Goal: Task Accomplishment & Management: Use online tool/utility

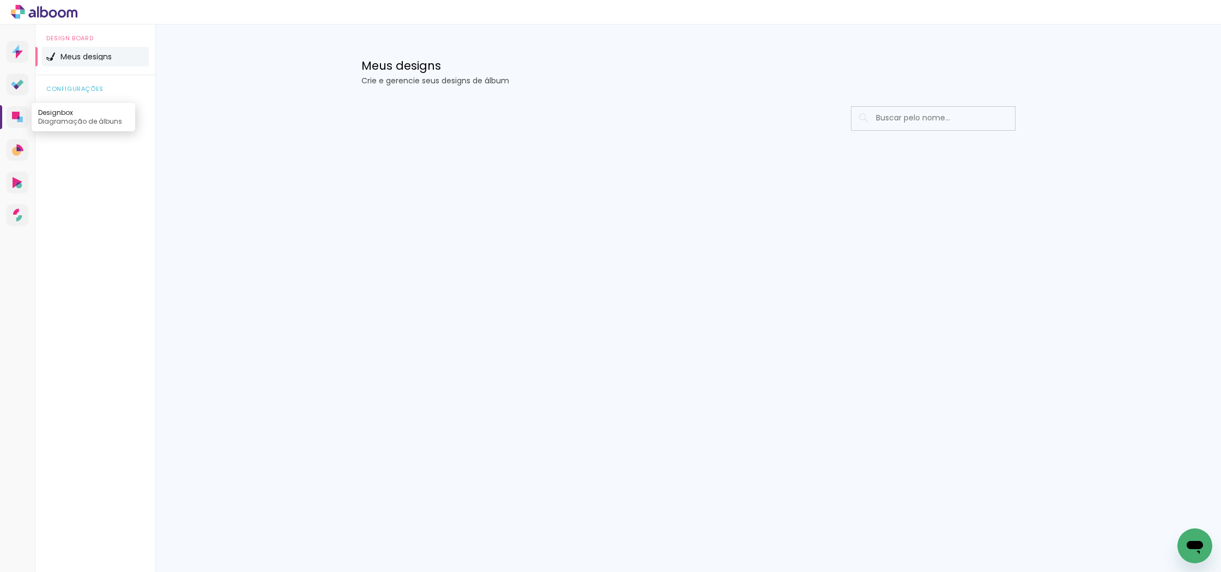
click at [16, 114] on icon at bounding box center [16, 116] width 8 height 8
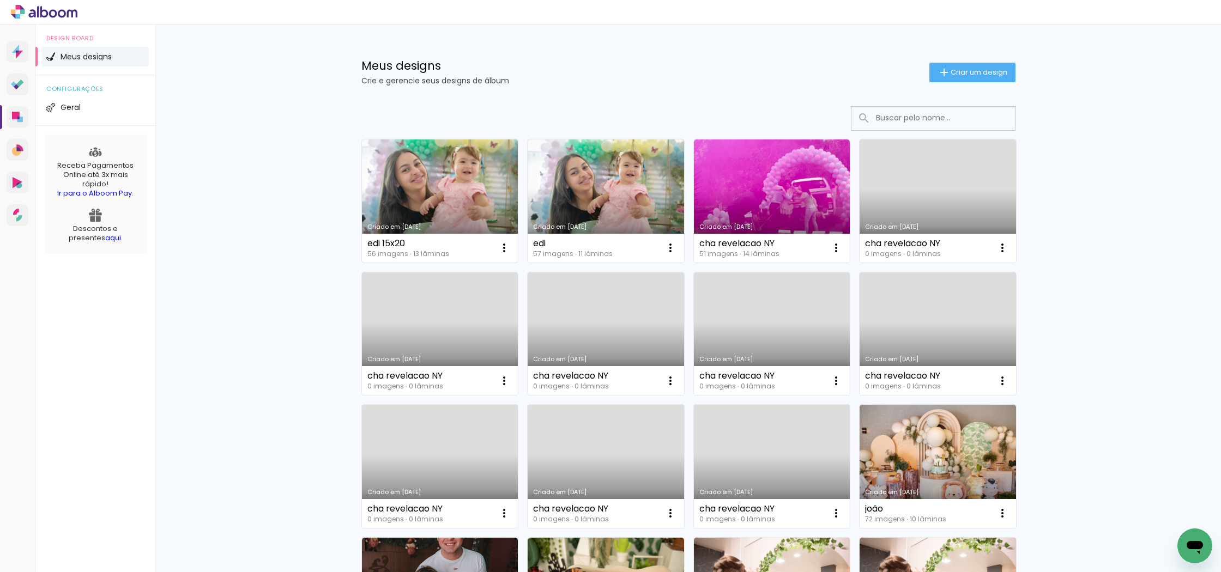
click at [442, 184] on link "Criado em [DATE]" at bounding box center [440, 200] width 156 height 123
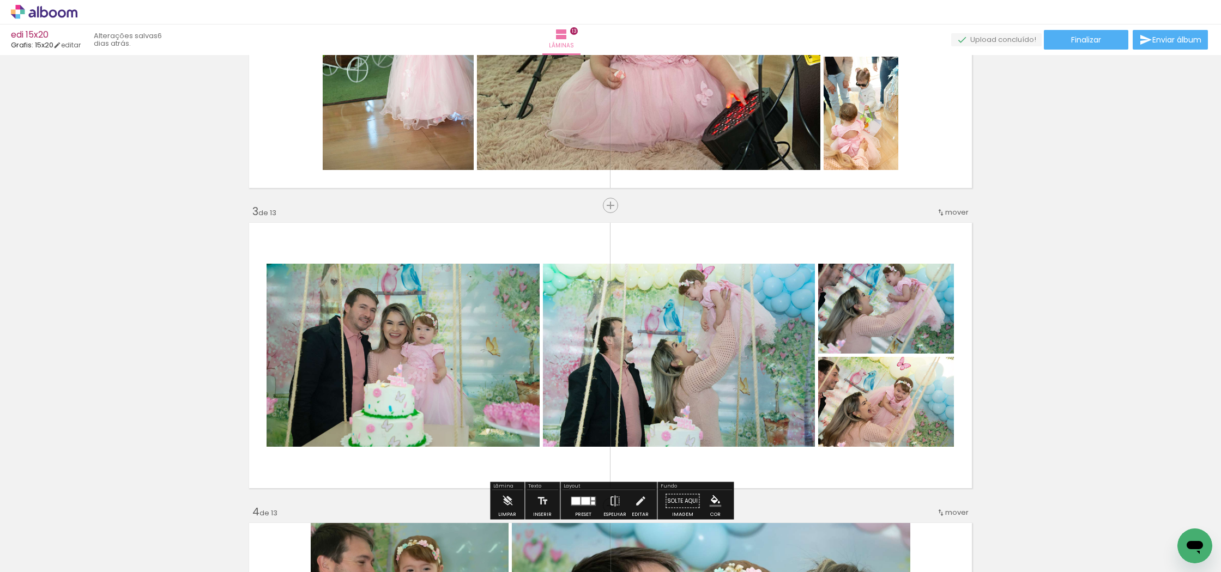
scroll to position [472, 0]
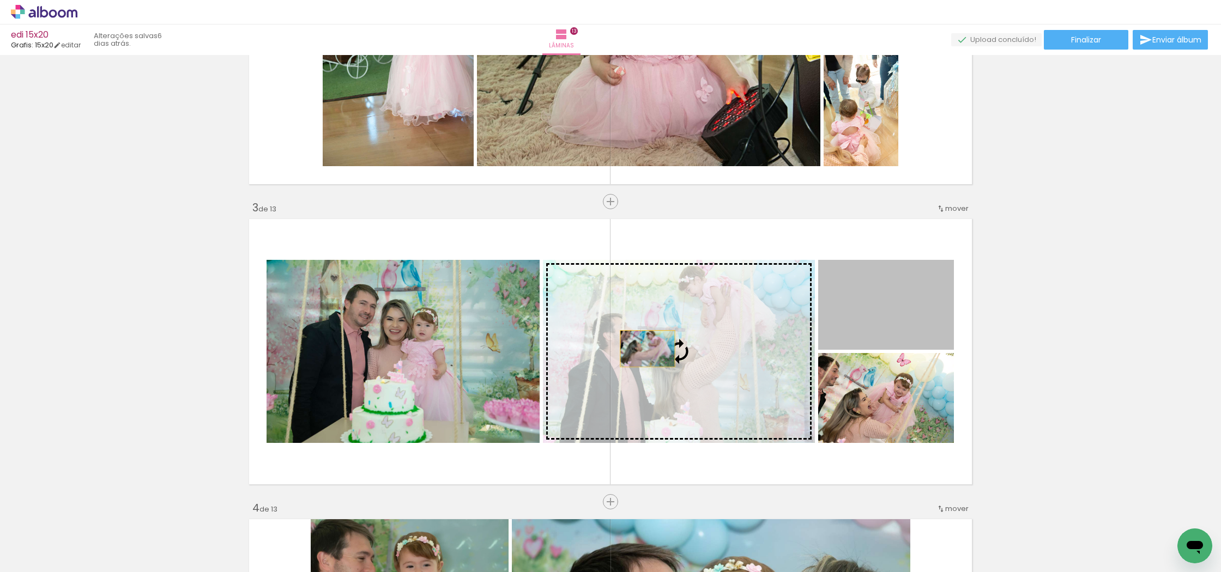
drag, startPoint x: 894, startPoint y: 313, endPoint x: 647, endPoint y: 349, distance: 249.4
click at [0, 0] on slot at bounding box center [0, 0] width 0 height 0
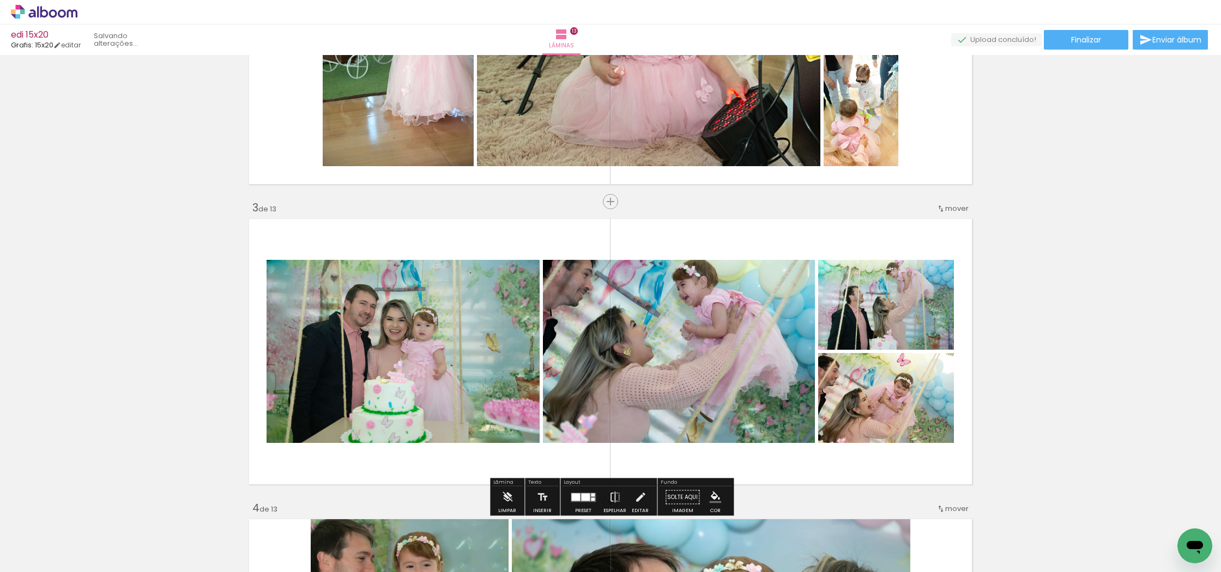
scroll to position [473, 0]
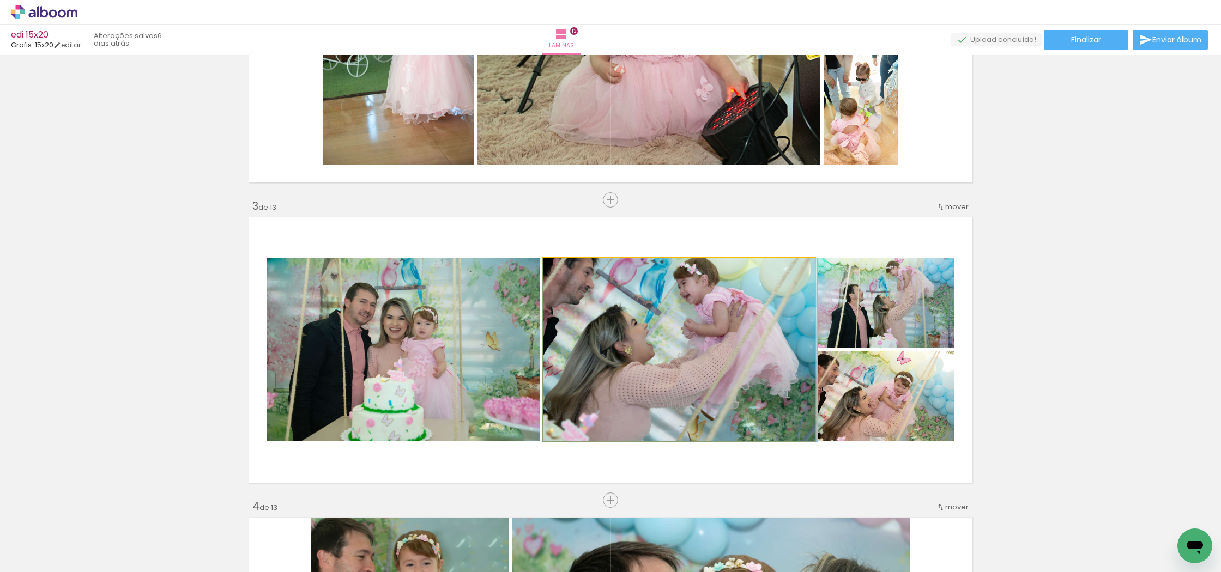
drag, startPoint x: 655, startPoint y: 339, endPoint x: 655, endPoint y: 353, distance: 13.1
click at [656, 353] on div at bounding box center [680, 349] width 274 height 183
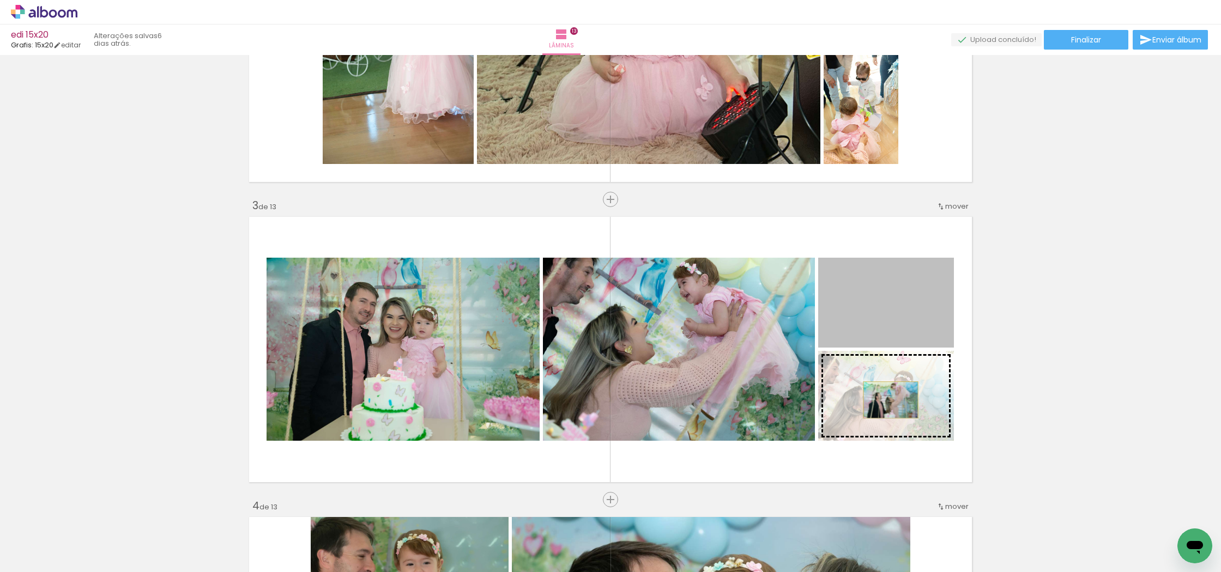
drag, startPoint x: 889, startPoint y: 317, endPoint x: 890, endPoint y: 400, distance: 82.8
click at [0, 0] on slot at bounding box center [0, 0] width 0 height 0
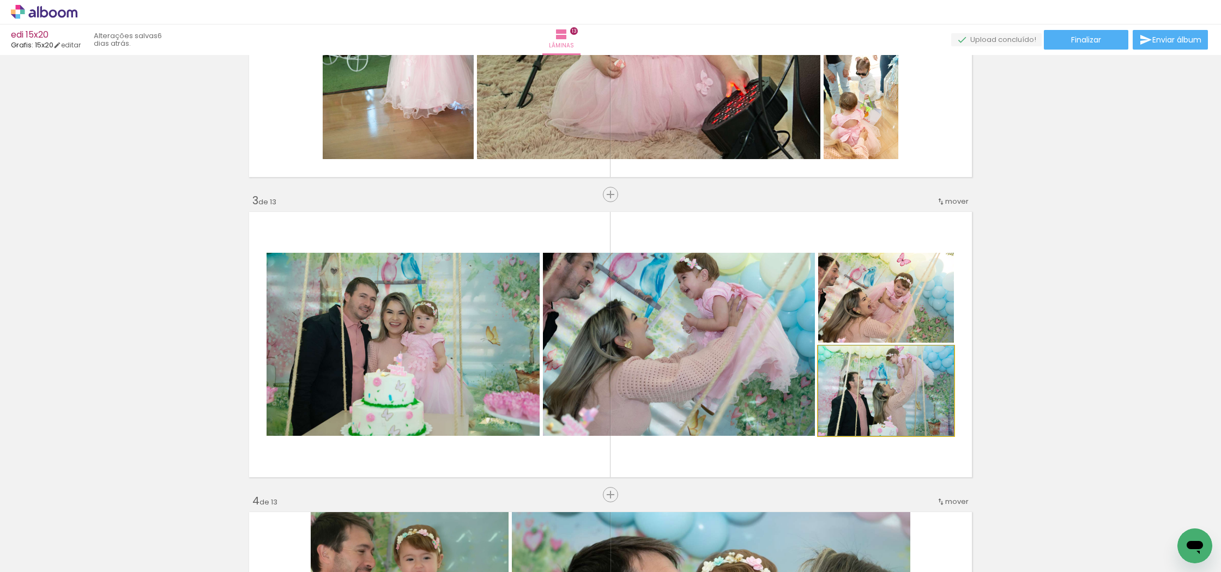
scroll to position [475, 0]
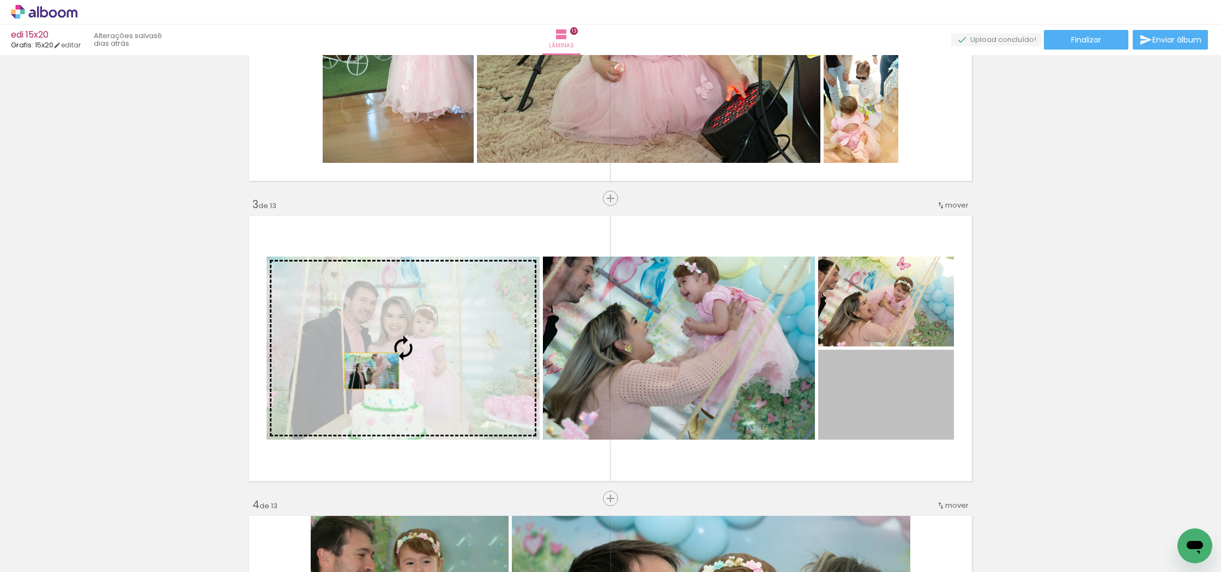
drag, startPoint x: 890, startPoint y: 400, endPoint x: 387, endPoint y: 372, distance: 503.7
click at [0, 0] on slot at bounding box center [0, 0] width 0 height 0
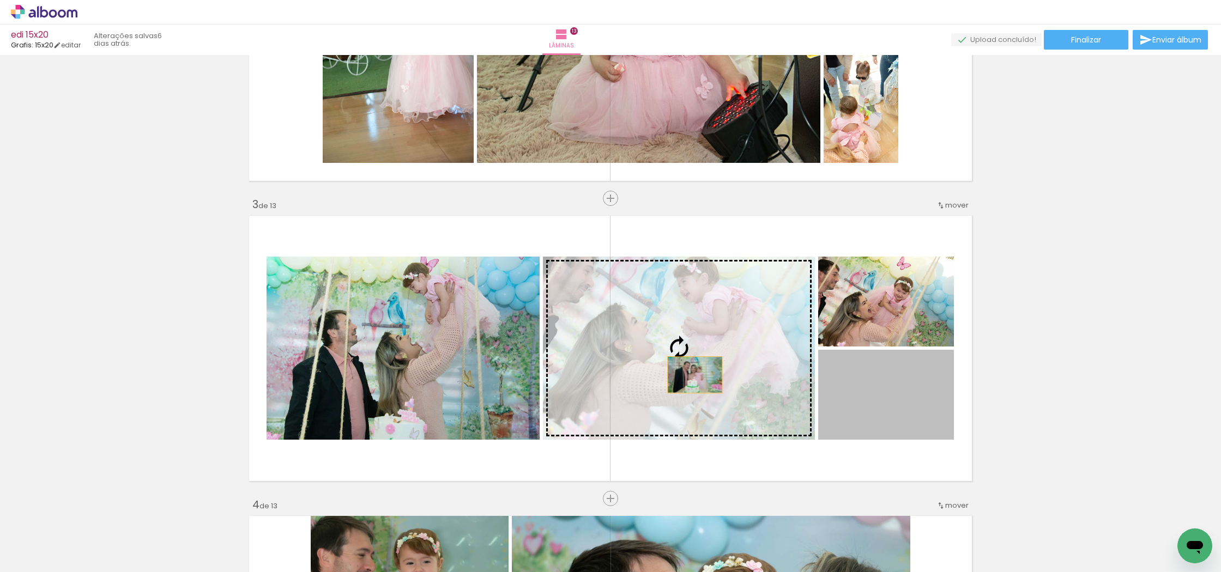
drag, startPoint x: 897, startPoint y: 406, endPoint x: 695, endPoint y: 375, distance: 204.5
click at [0, 0] on slot at bounding box center [0, 0] width 0 height 0
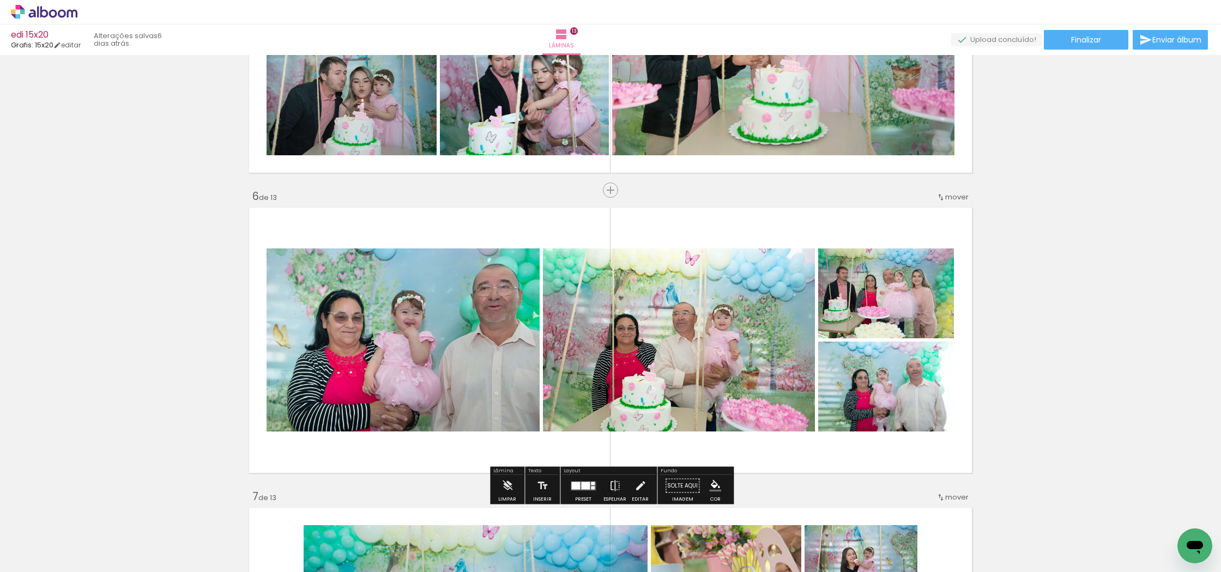
scroll to position [1385, 0]
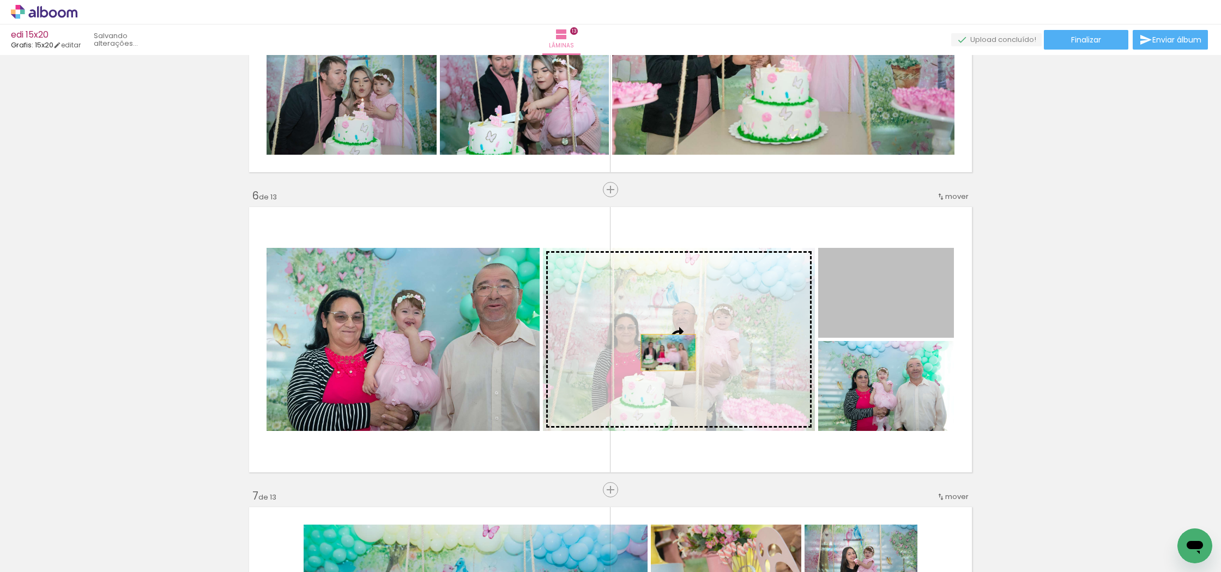
drag, startPoint x: 917, startPoint y: 296, endPoint x: 668, endPoint y: 353, distance: 255.3
click at [0, 0] on slot at bounding box center [0, 0] width 0 height 0
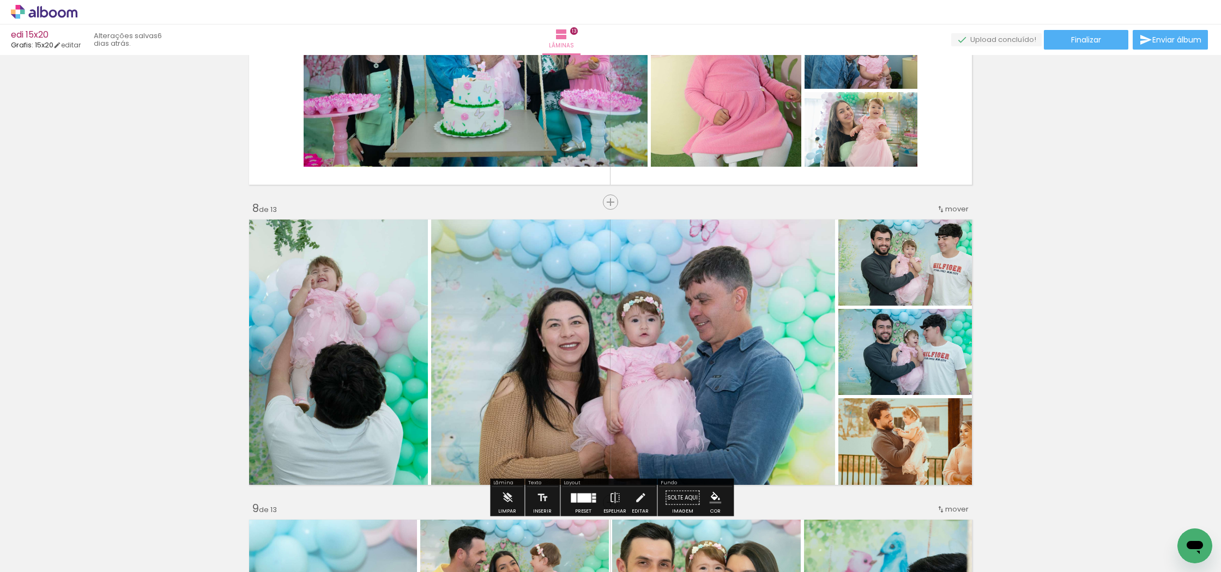
scroll to position [1974, 0]
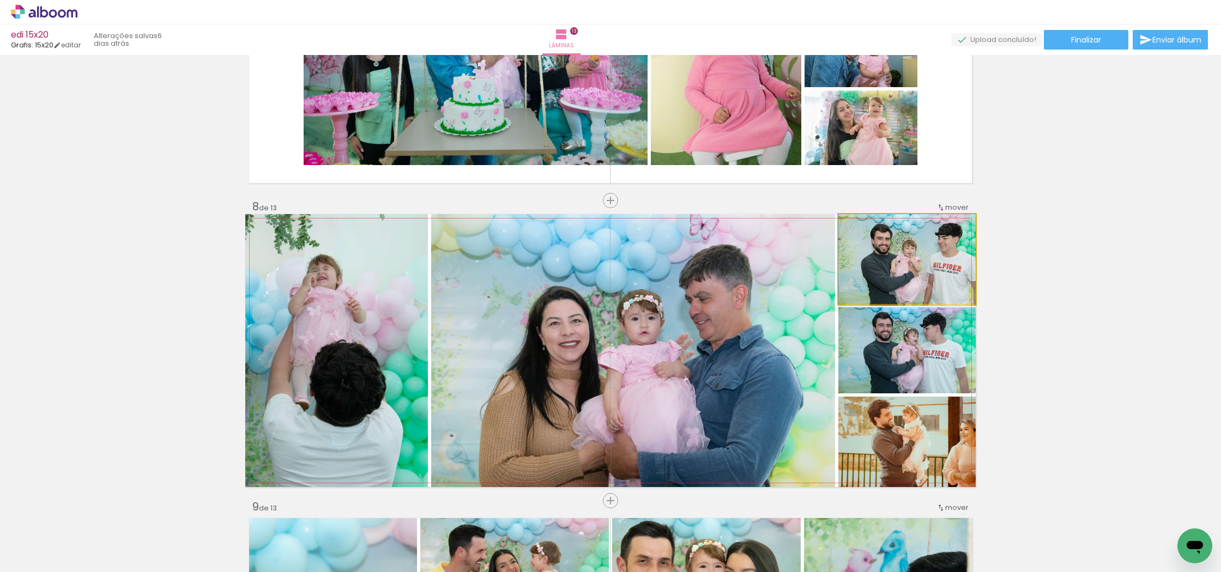
drag, startPoint x: 892, startPoint y: 268, endPoint x: 883, endPoint y: 275, distance: 11.7
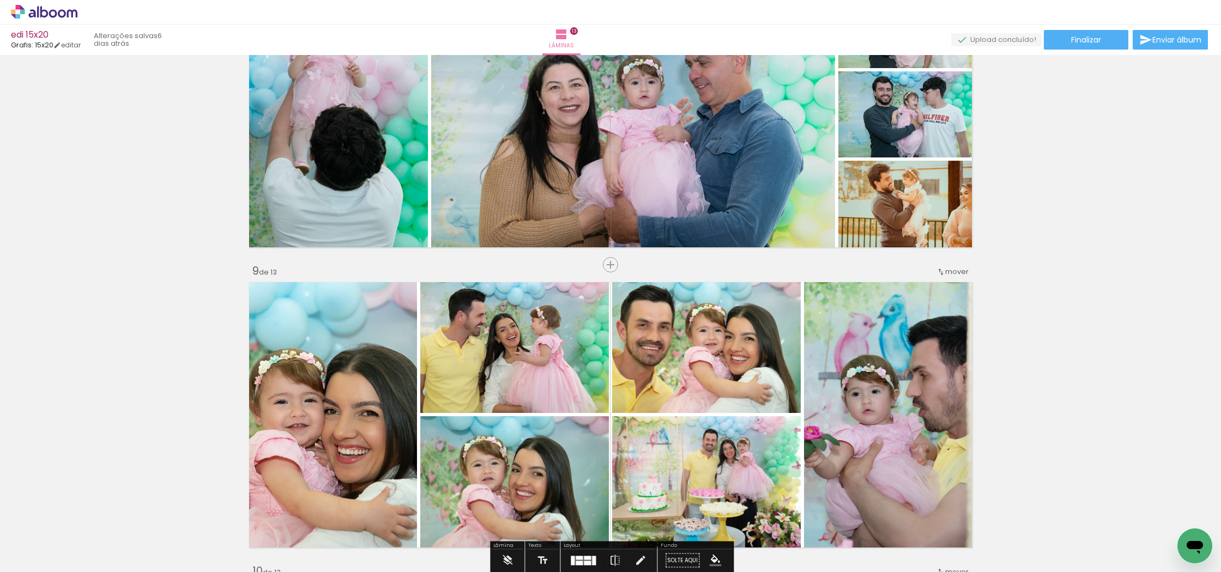
scroll to position [2212, 0]
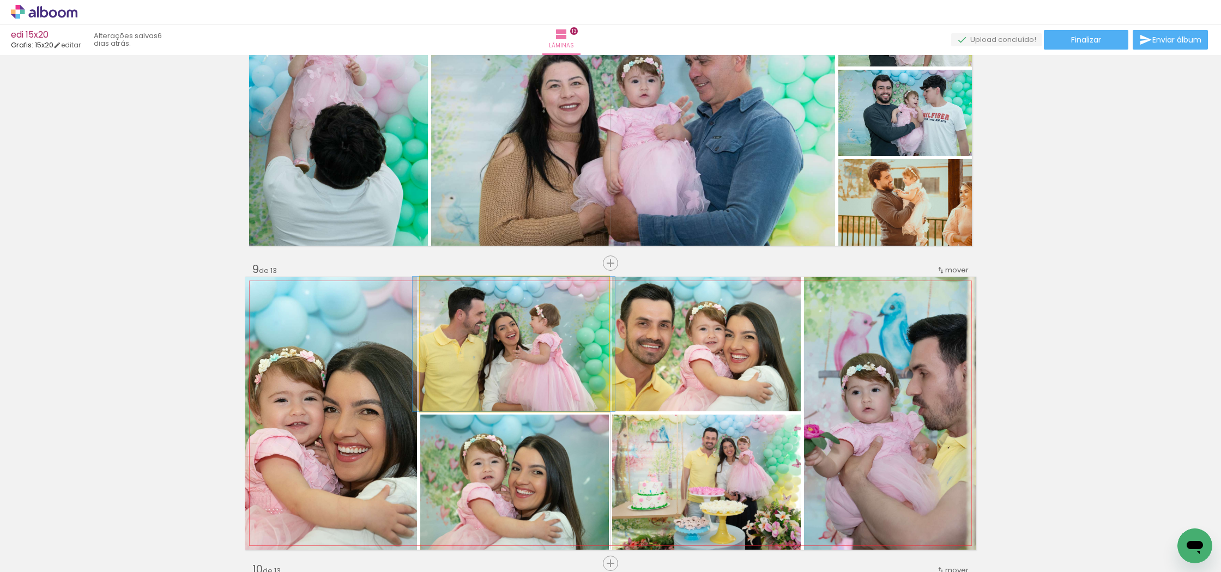
click at [574, 368] on div at bounding box center [513, 344] width 202 height 135
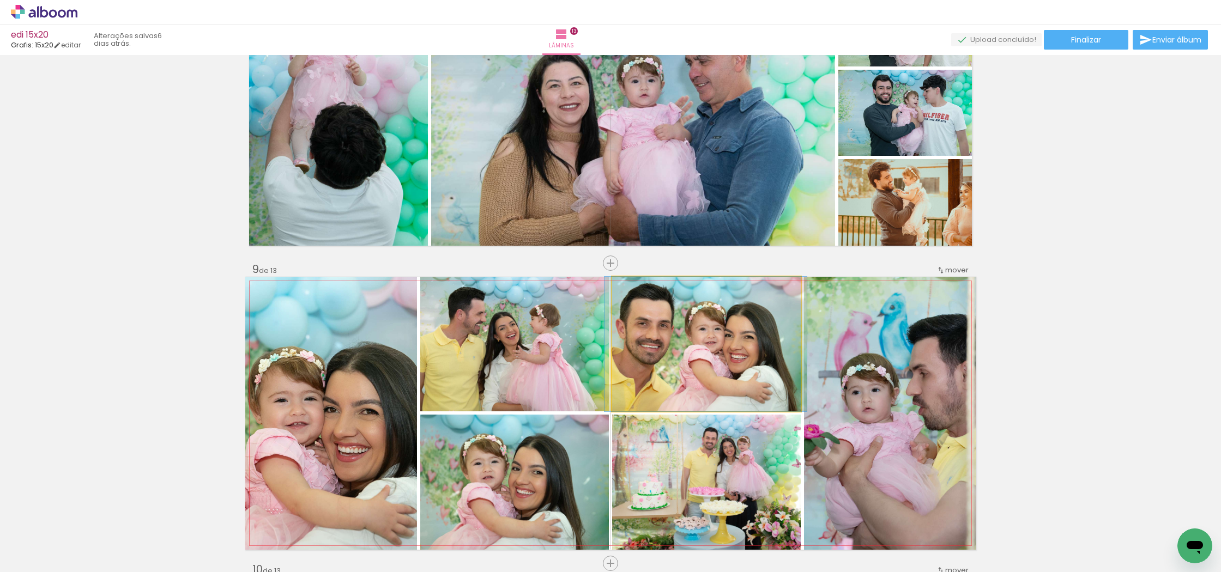
click at [687, 363] on div at bounding box center [705, 344] width 202 height 135
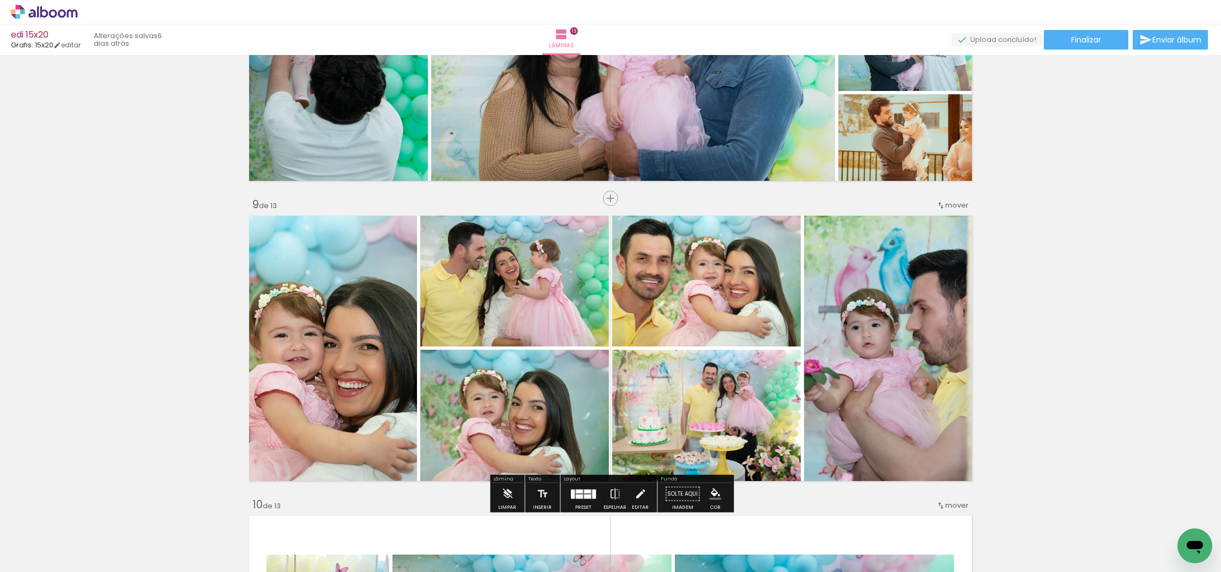
scroll to position [2282, 0]
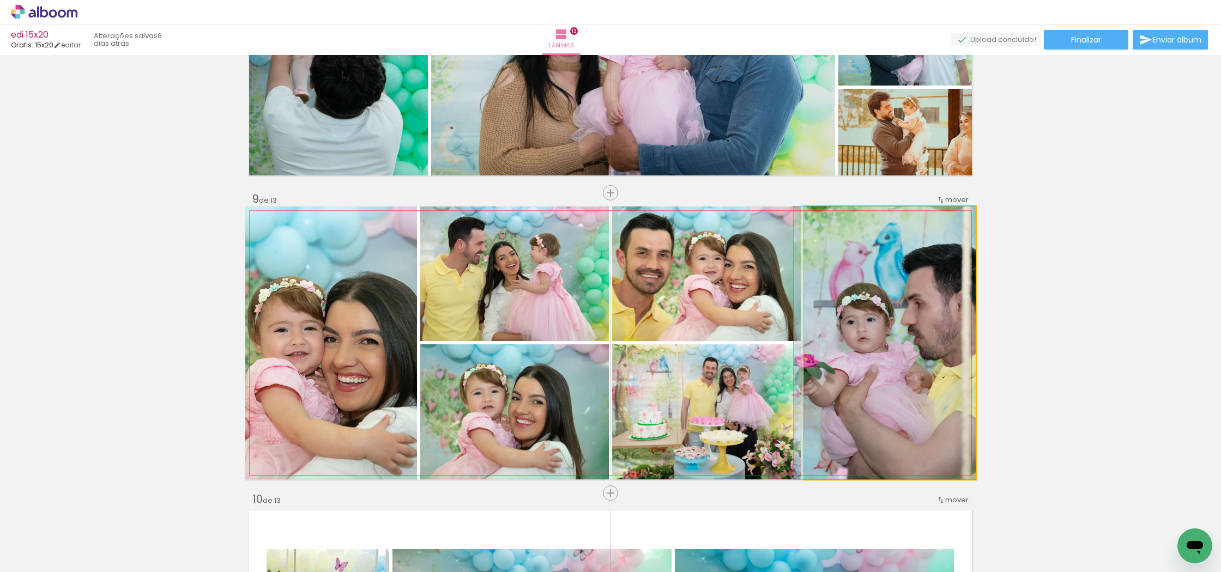
drag, startPoint x: 860, startPoint y: 377, endPoint x: 841, endPoint y: 378, distance: 19.1
click at [841, 378] on div at bounding box center [884, 343] width 182 height 273
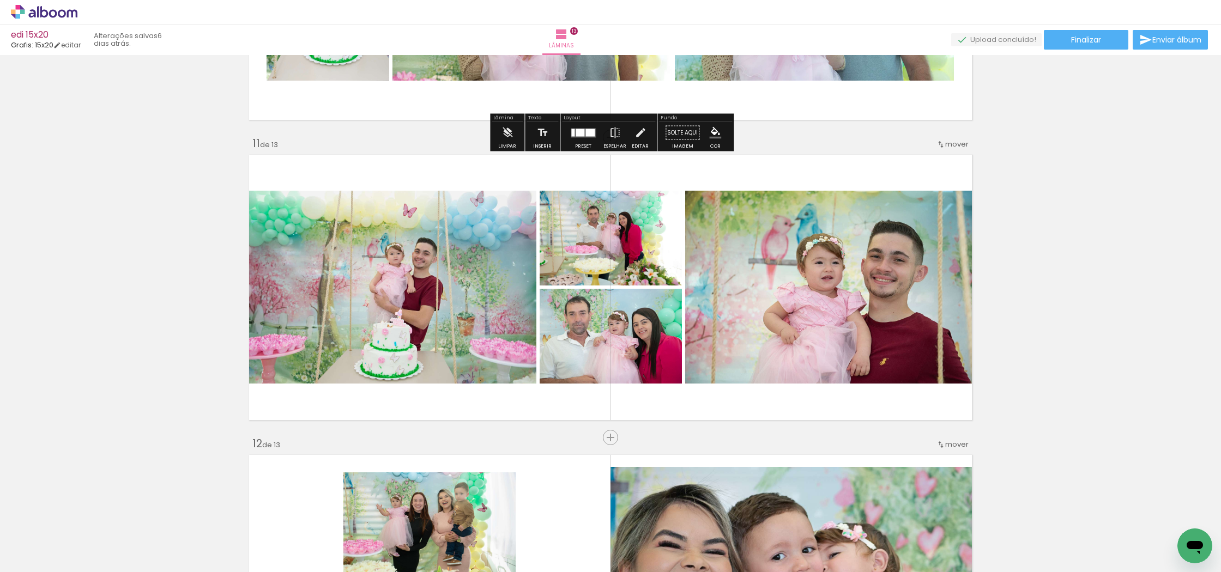
scroll to position [2946, 0]
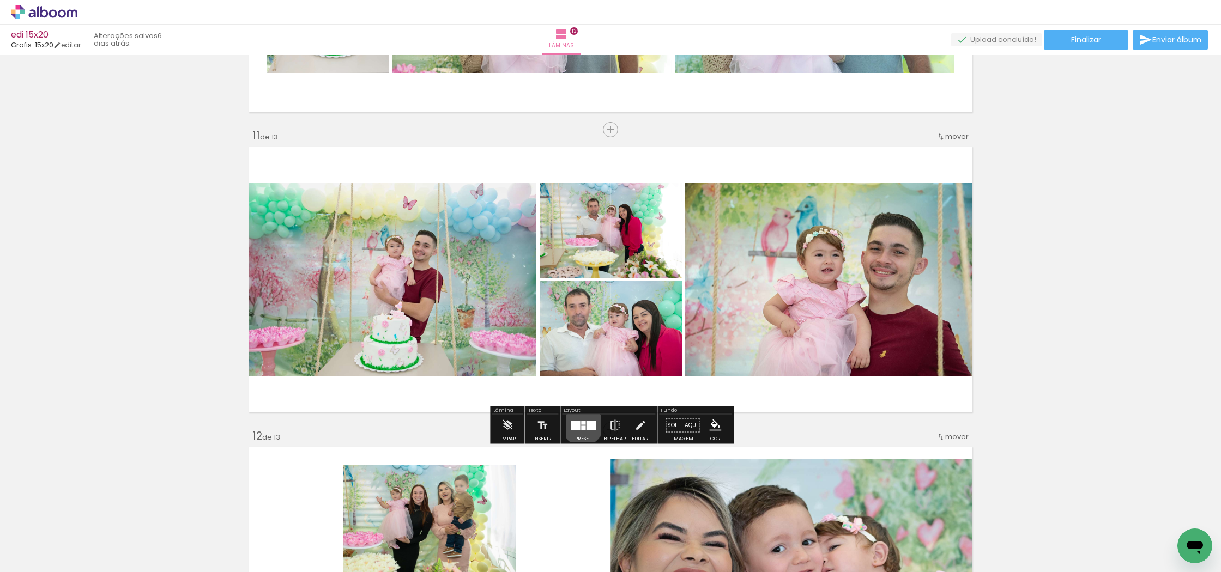
click at [581, 426] on div at bounding box center [583, 428] width 4 height 4
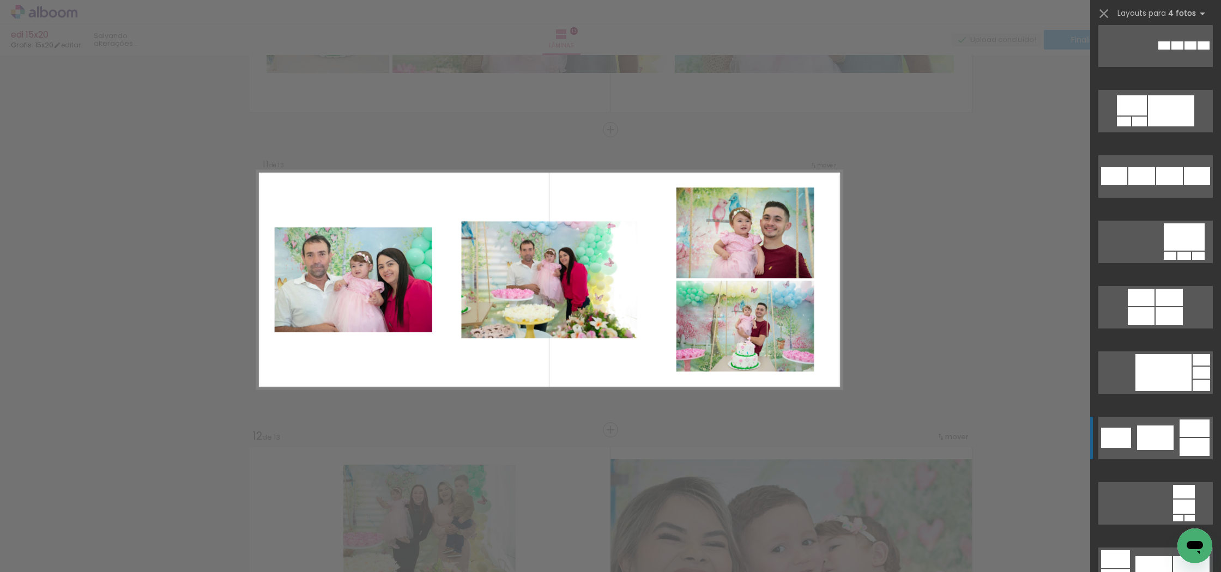
scroll to position [2540, 0]
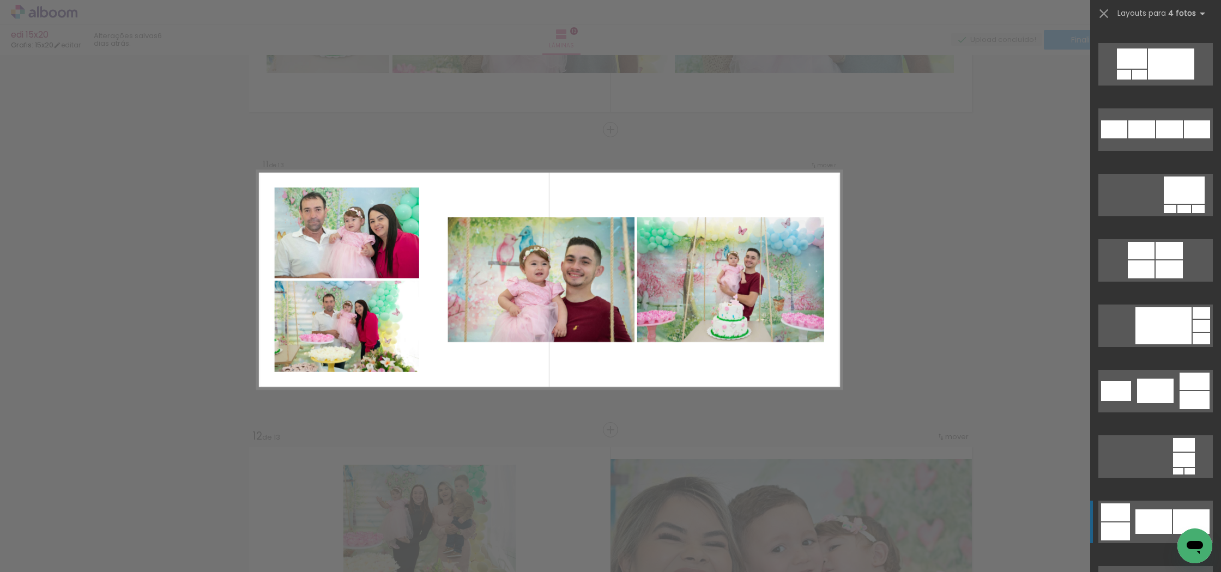
click at [1167, 517] on div at bounding box center [1153, 521] width 37 height 25
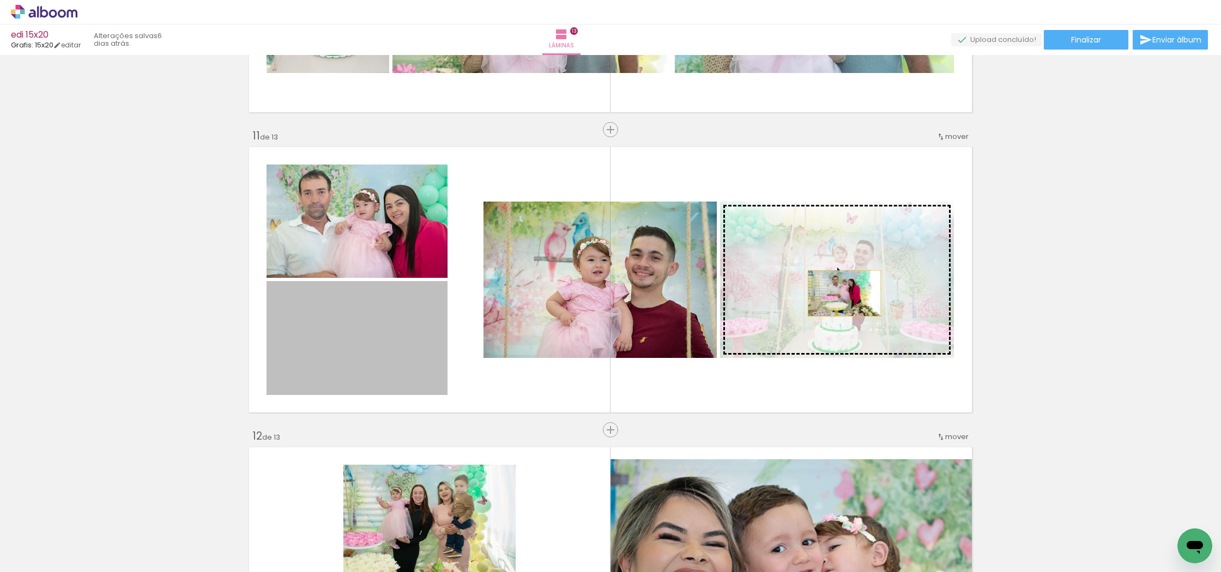
drag, startPoint x: 363, startPoint y: 351, endPoint x: 844, endPoint y: 293, distance: 484.0
click at [0, 0] on slot at bounding box center [0, 0] width 0 height 0
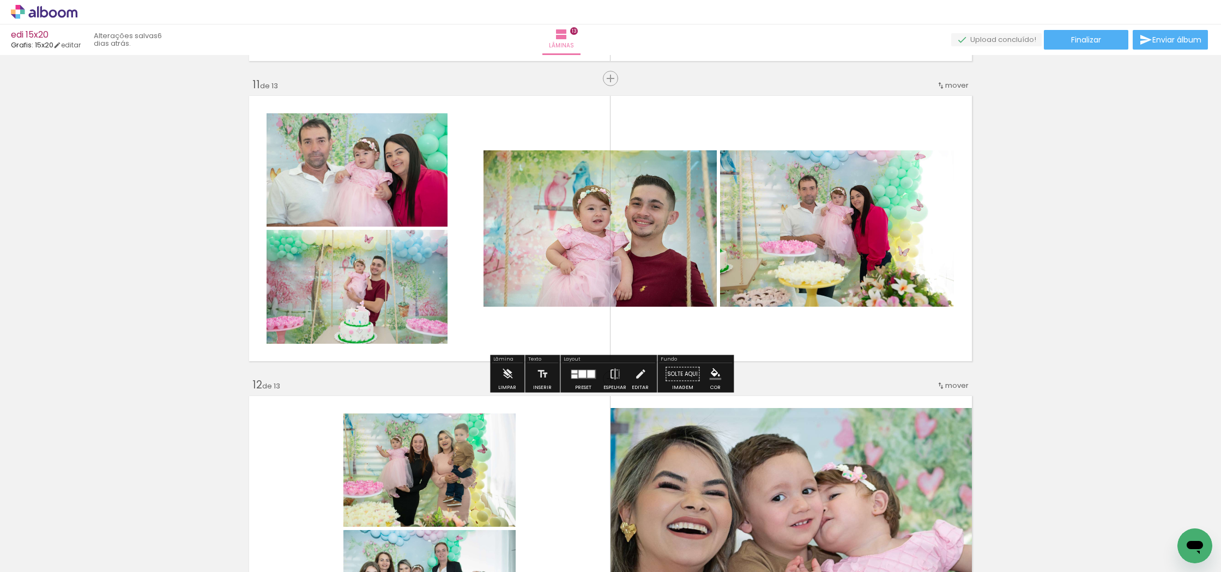
scroll to position [2996, 0]
click at [578, 375] on div at bounding box center [582, 375] width 8 height 8
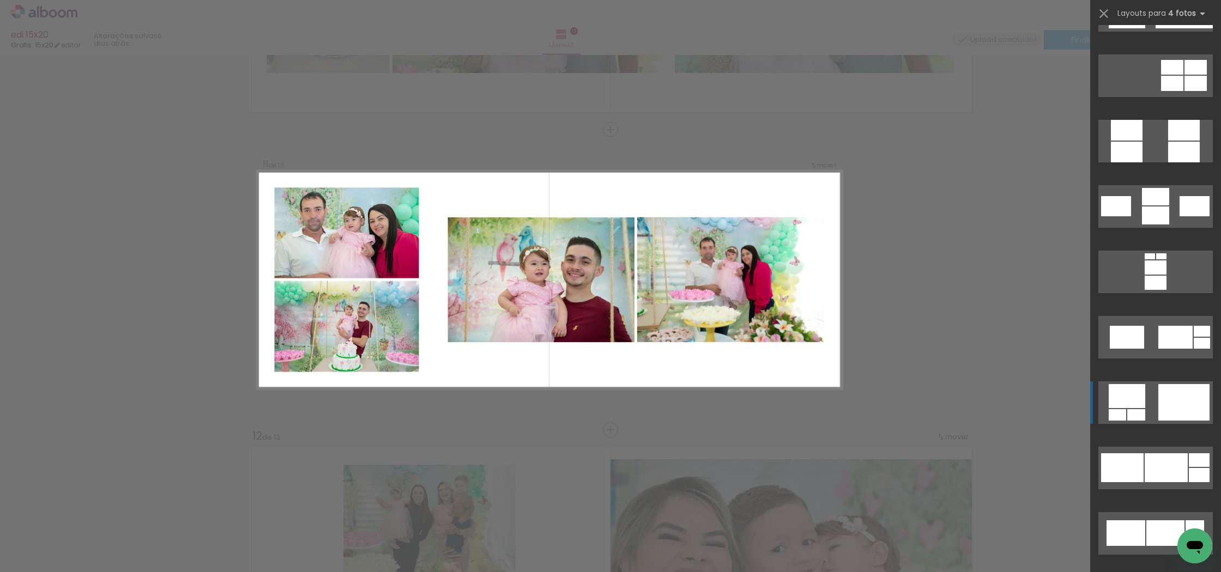
scroll to position [3707, 0]
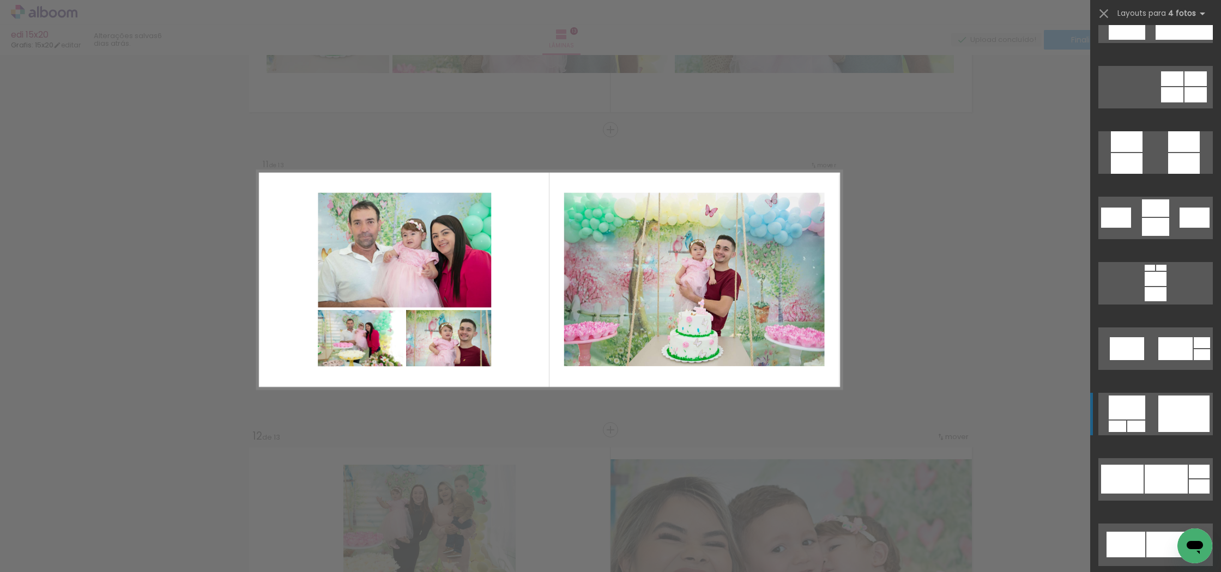
click at [1172, 403] on div at bounding box center [1183, 414] width 51 height 37
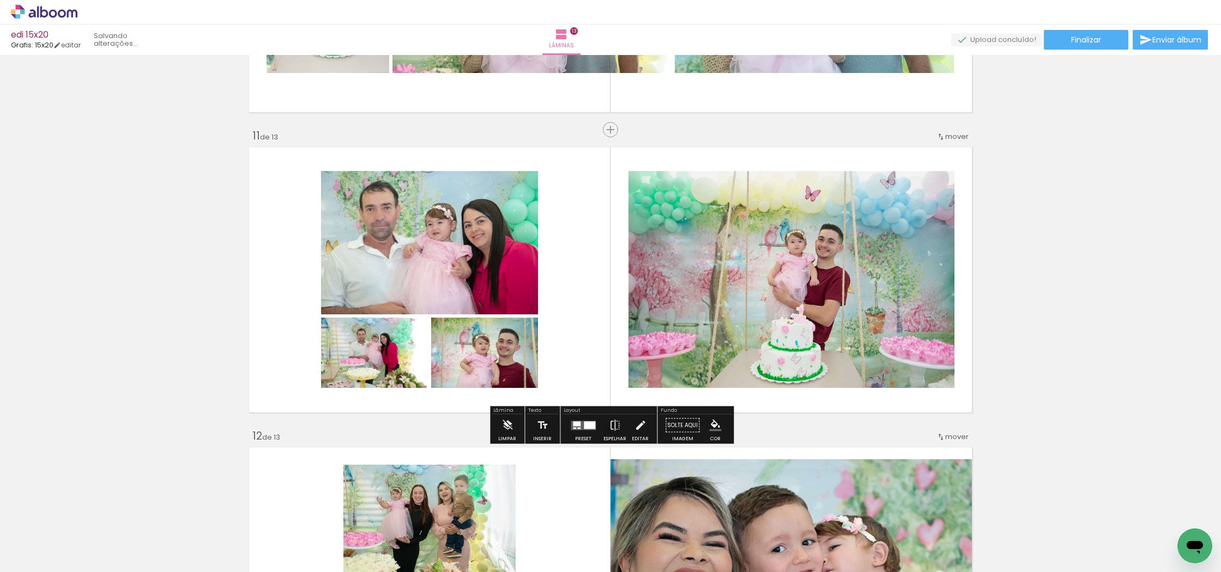
scroll to position [3697, 0]
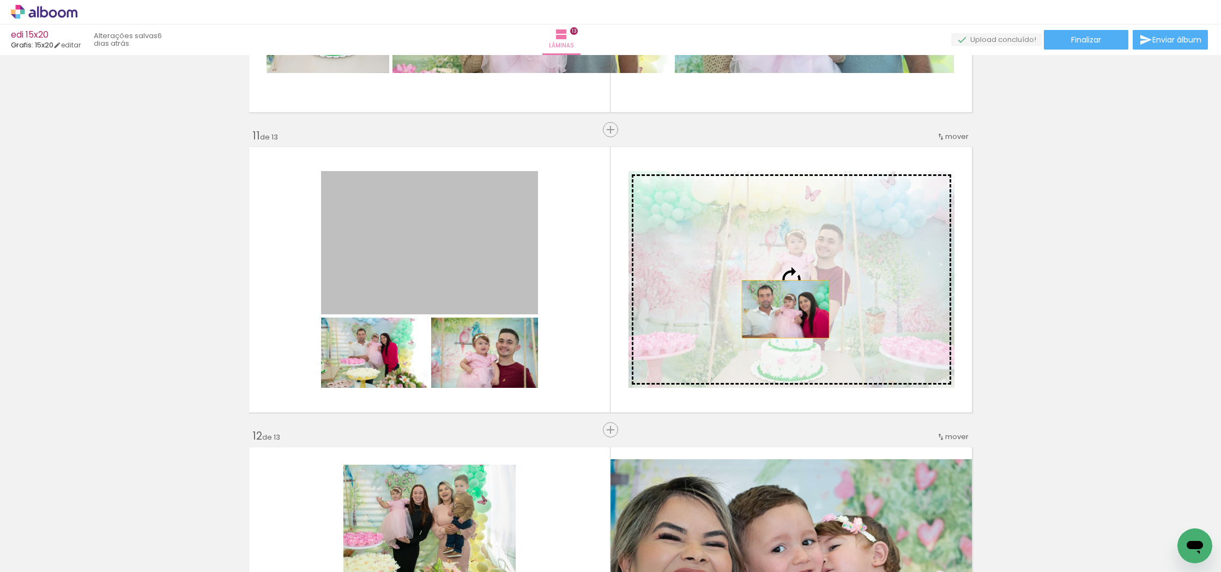
drag, startPoint x: 412, startPoint y: 268, endPoint x: 785, endPoint y: 309, distance: 375.0
click at [0, 0] on slot at bounding box center [0, 0] width 0 height 0
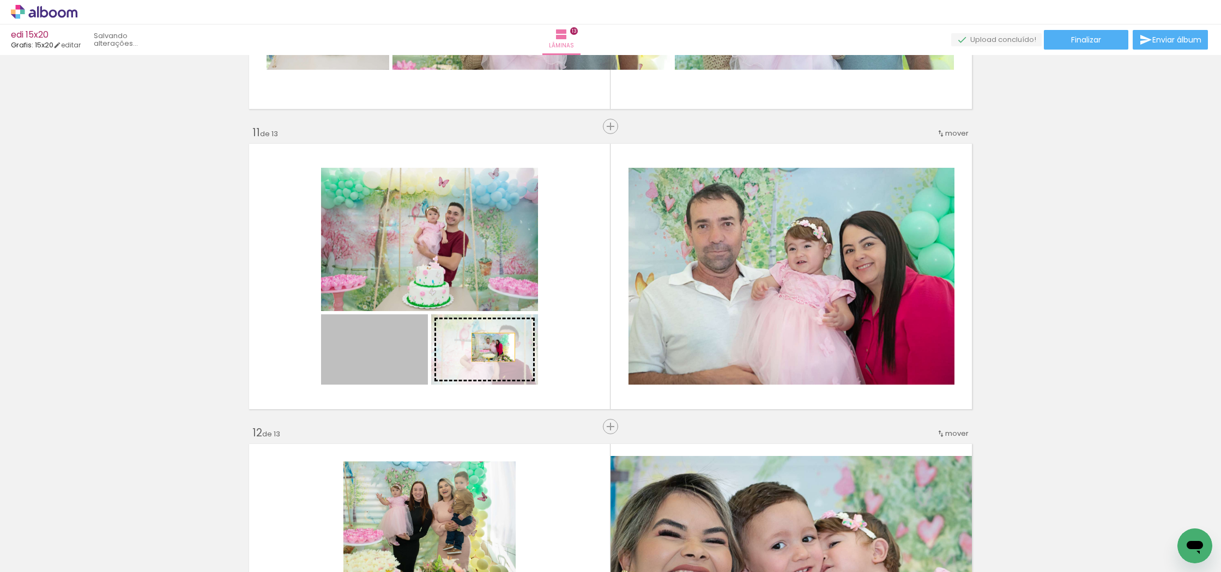
drag, startPoint x: 376, startPoint y: 342, endPoint x: 508, endPoint y: 351, distance: 132.7
click at [0, 0] on slot at bounding box center [0, 0] width 0 height 0
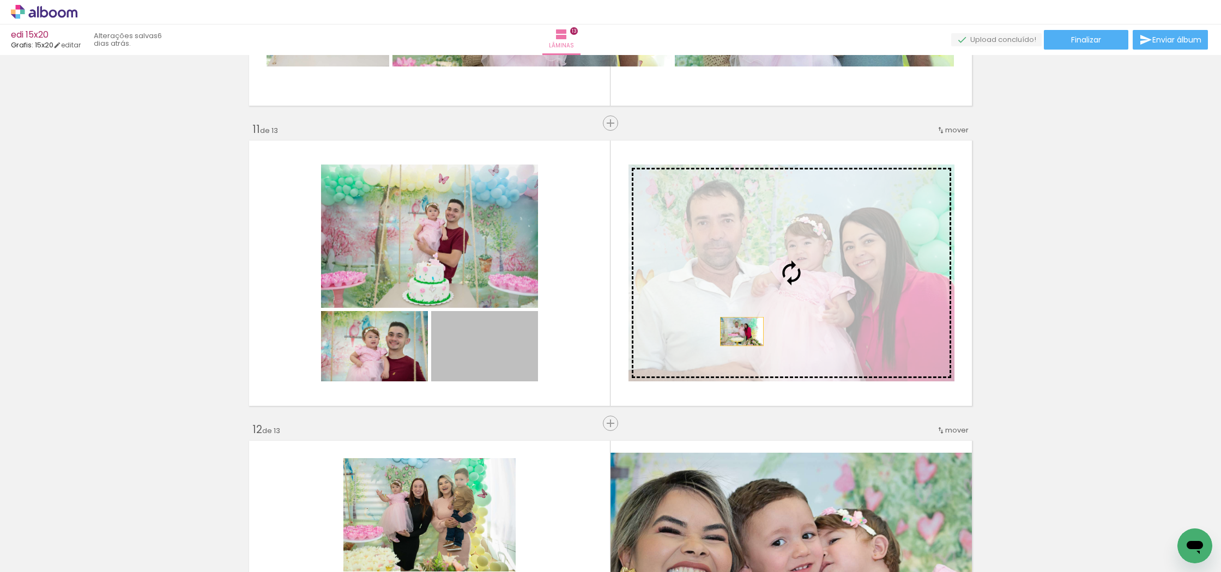
drag, startPoint x: 487, startPoint y: 353, endPoint x: 742, endPoint y: 331, distance: 256.5
click at [0, 0] on slot at bounding box center [0, 0] width 0 height 0
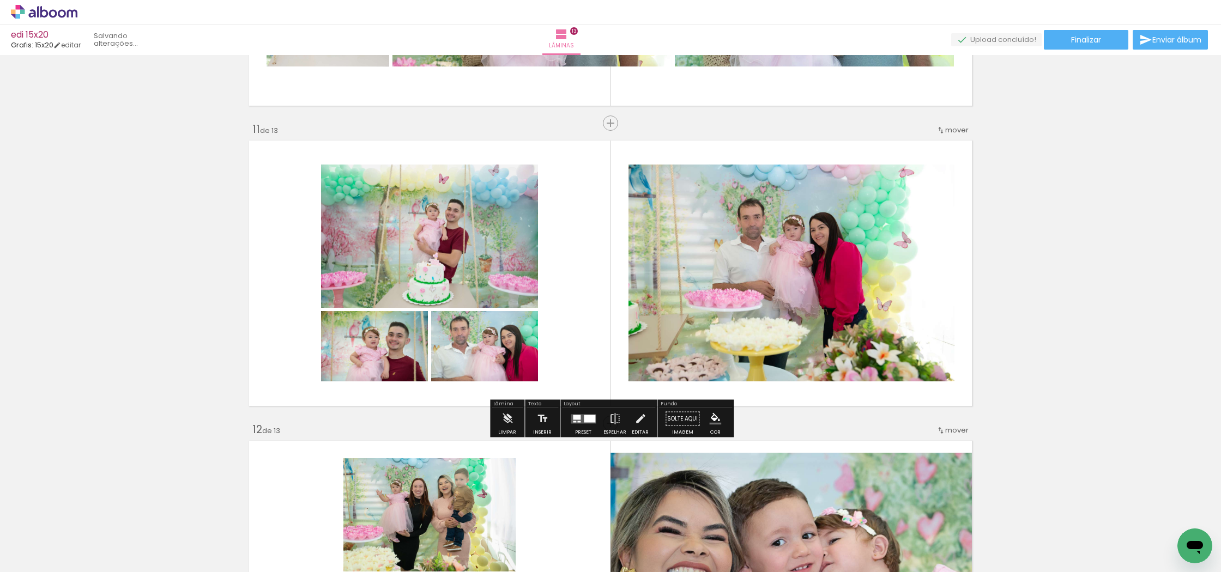
scroll to position [2953, 0]
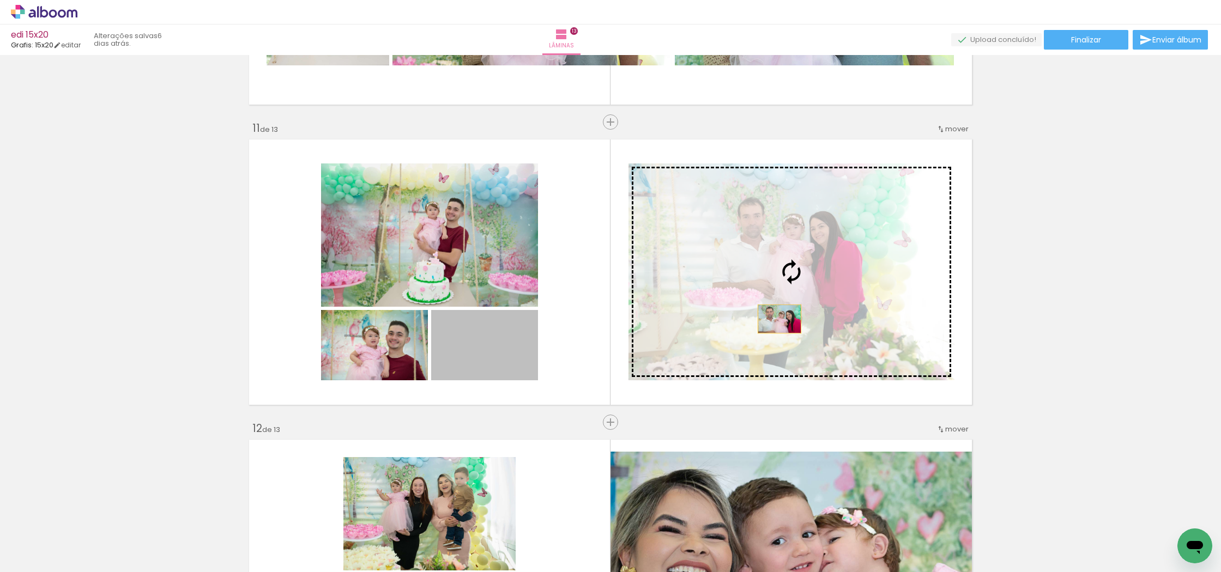
drag, startPoint x: 505, startPoint y: 353, endPoint x: 779, endPoint y: 319, distance: 276.2
click at [0, 0] on slot at bounding box center [0, 0] width 0 height 0
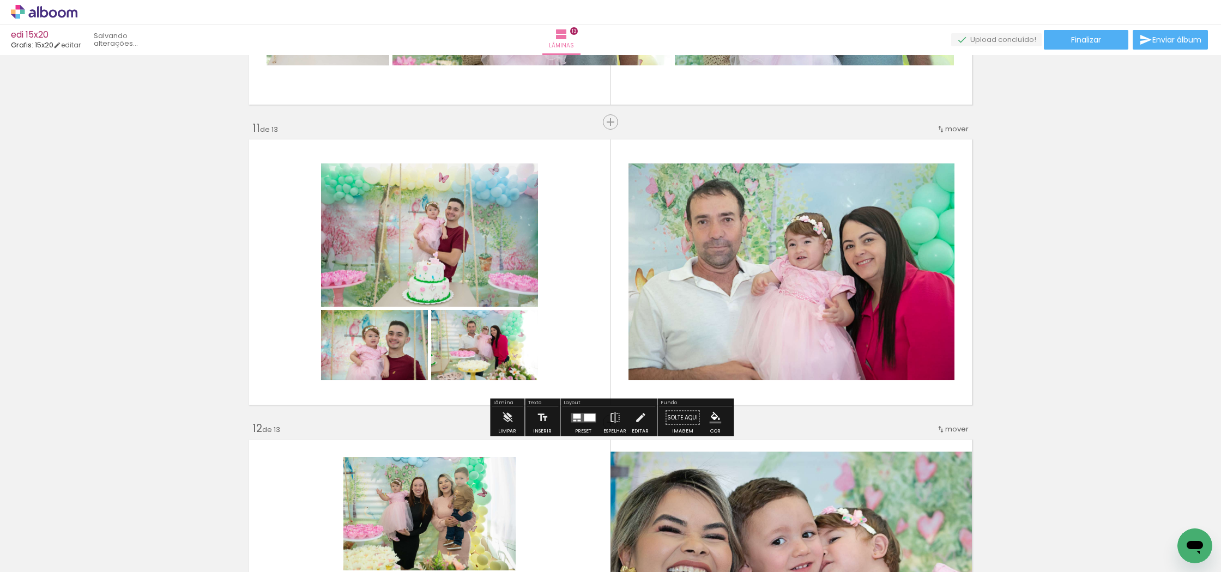
scroll to position [2955, 0]
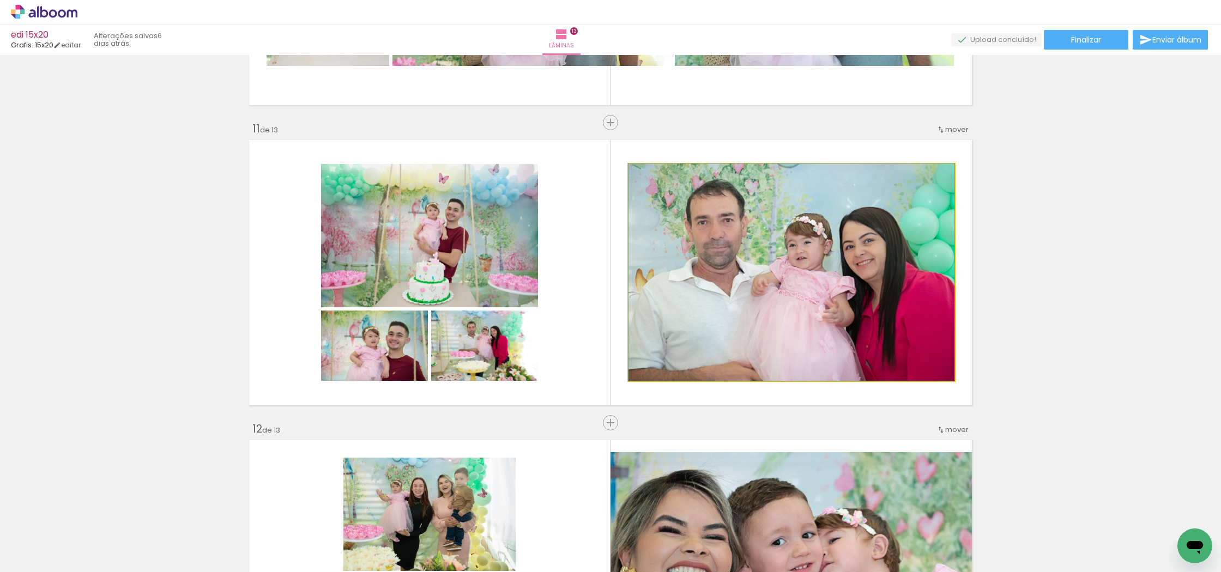
drag, startPoint x: 792, startPoint y: 302, endPoint x: 745, endPoint y: 305, distance: 47.0
click at [791, 303] on quentale-photo at bounding box center [791, 272] width 326 height 217
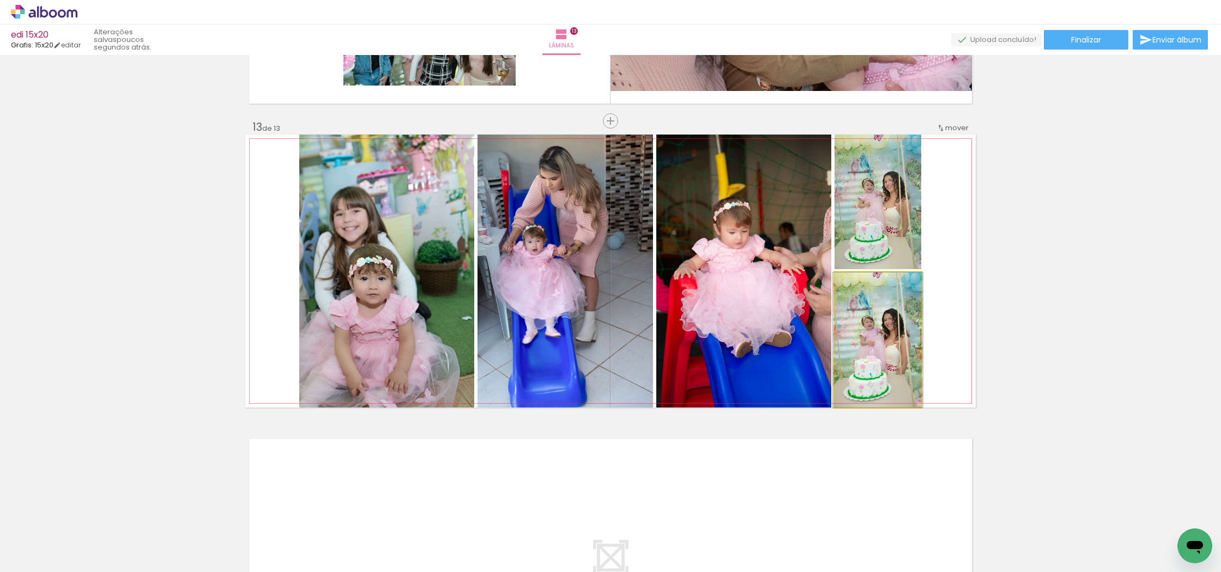
scroll to position [3554, 0]
click at [881, 331] on quentale-photo at bounding box center [877, 340] width 87 height 135
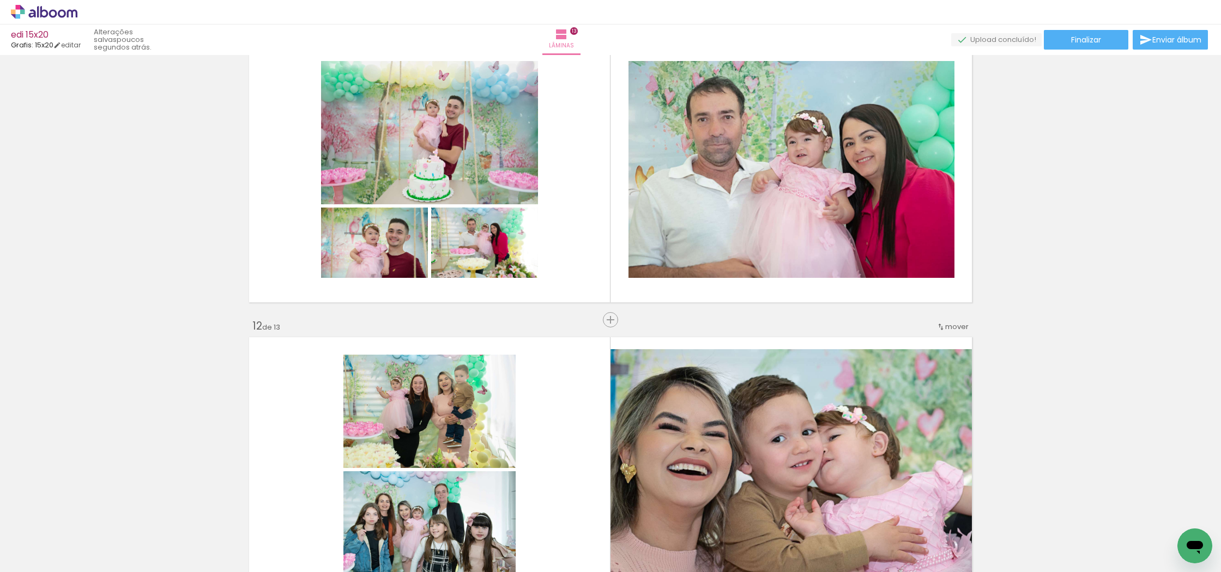
scroll to position [3055, 0]
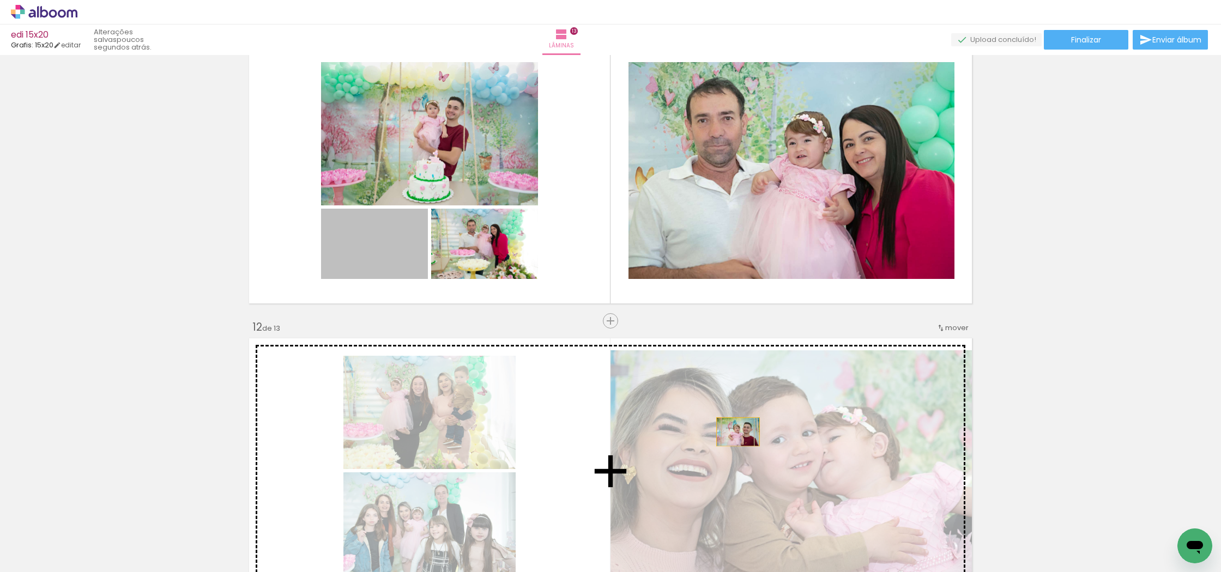
drag, startPoint x: 384, startPoint y: 241, endPoint x: 738, endPoint y: 431, distance: 401.5
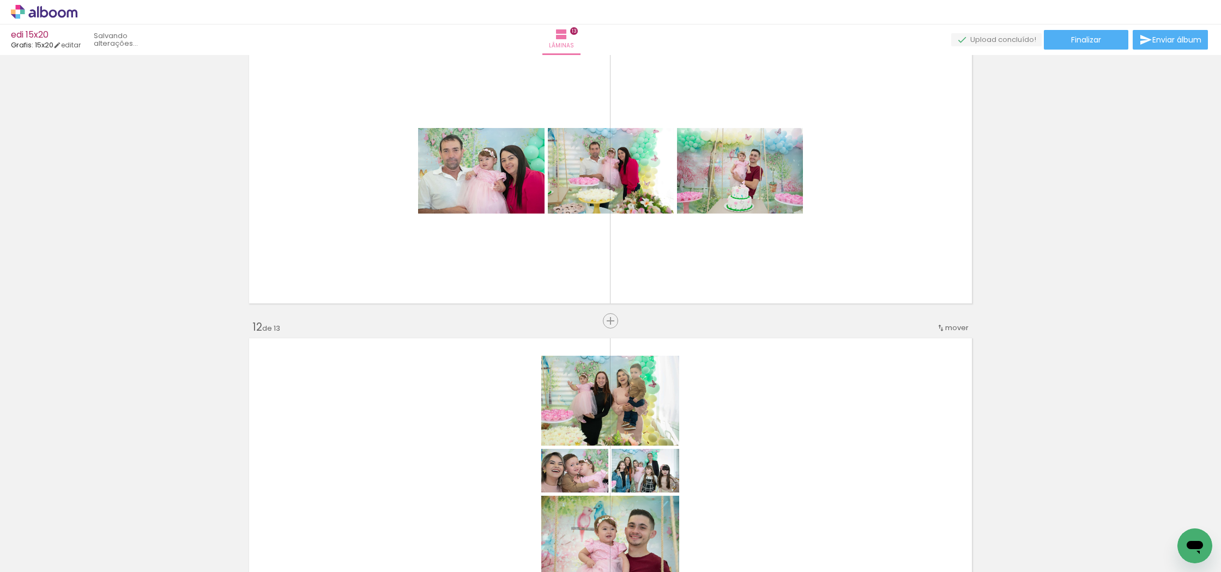
scroll to position [3055, 0]
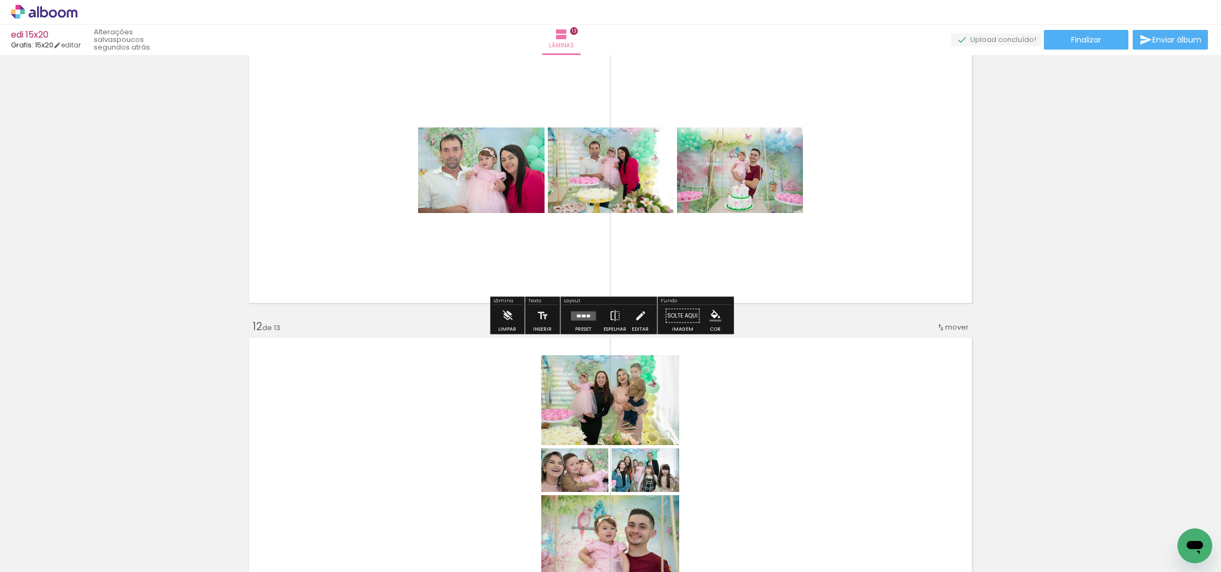
click at [576, 314] on div at bounding box center [578, 315] width 4 height 3
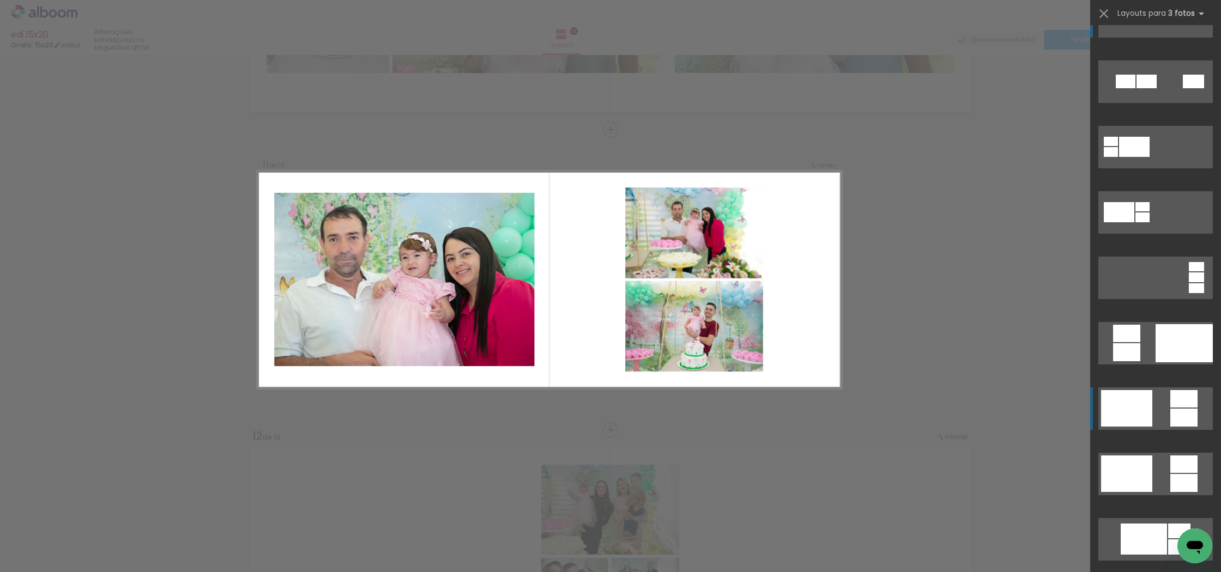
scroll to position [56, 0]
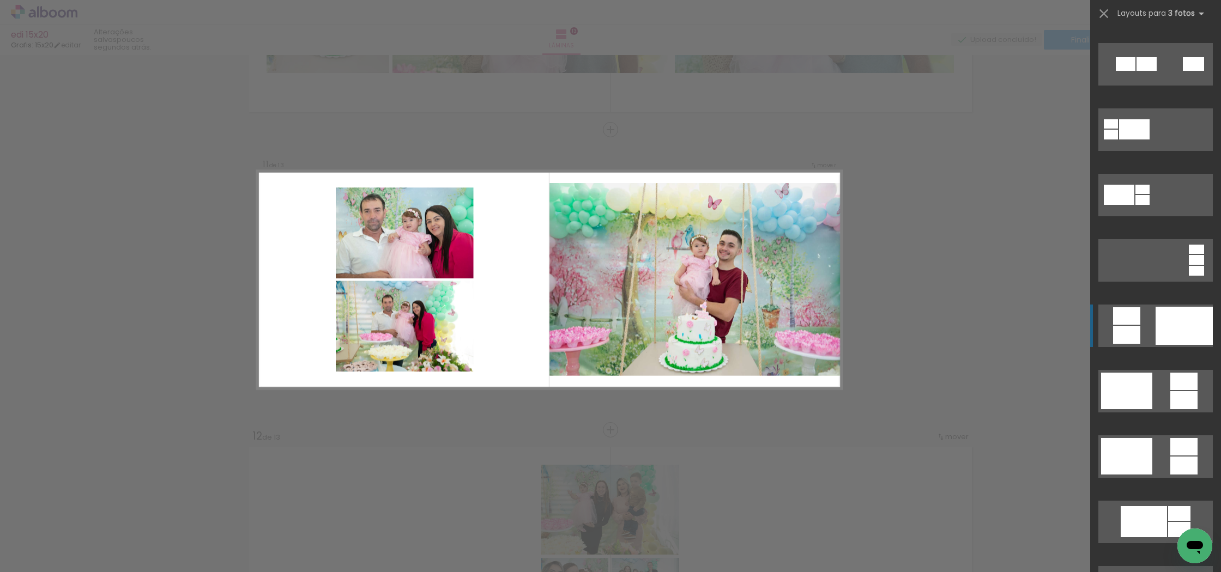
click at [1173, 326] on div at bounding box center [1183, 326] width 57 height 38
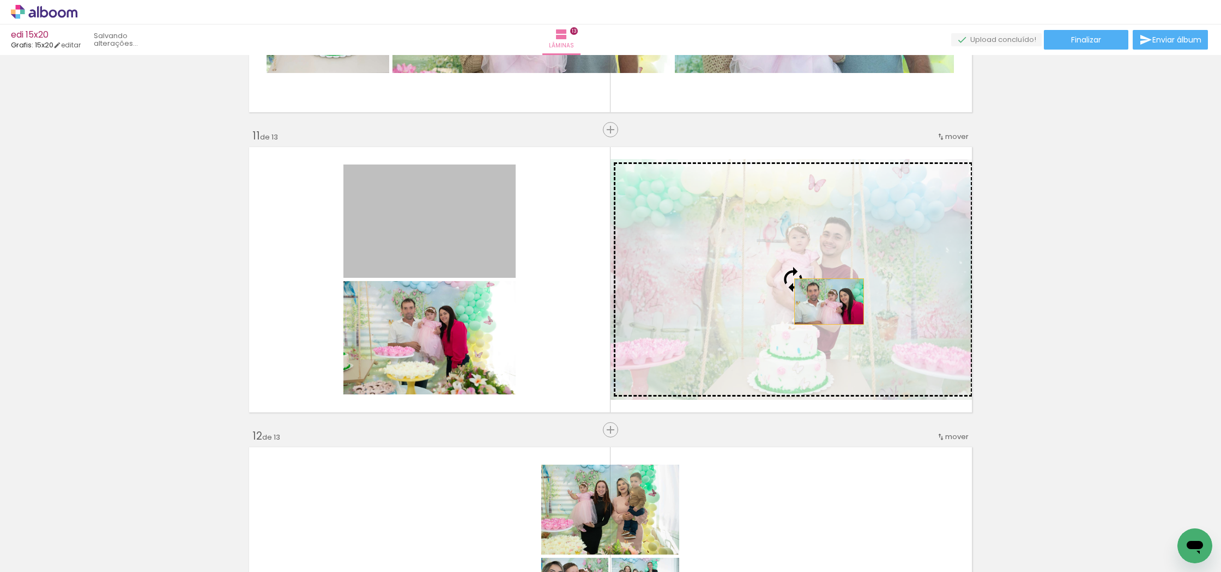
drag, startPoint x: 437, startPoint y: 224, endPoint x: 828, endPoint y: 301, distance: 398.7
click at [0, 0] on slot at bounding box center [0, 0] width 0 height 0
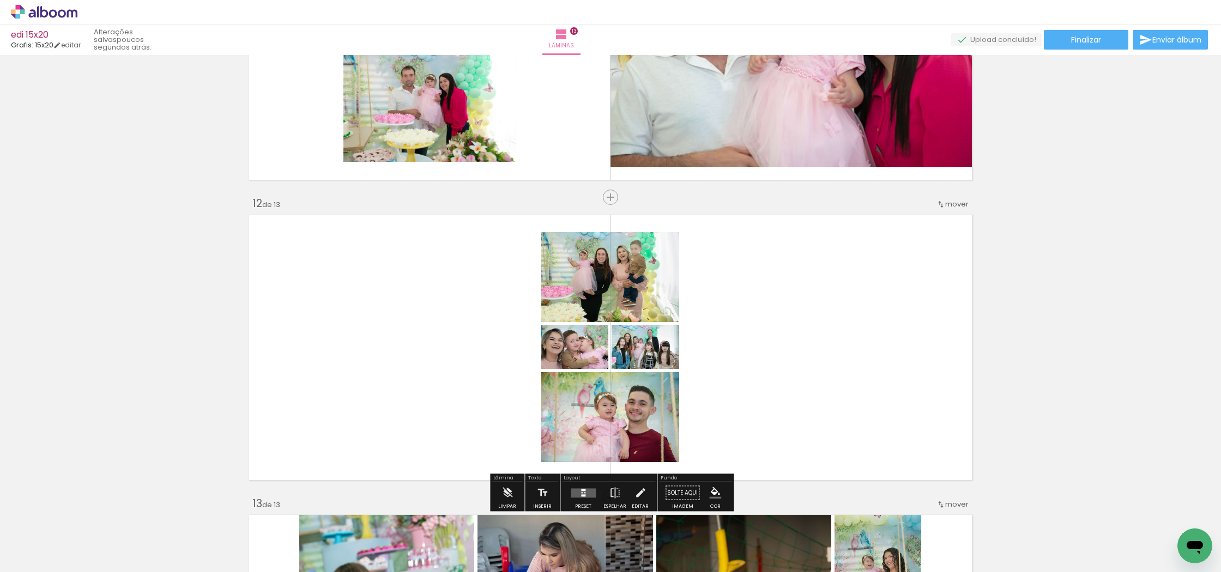
scroll to position [3186, 0]
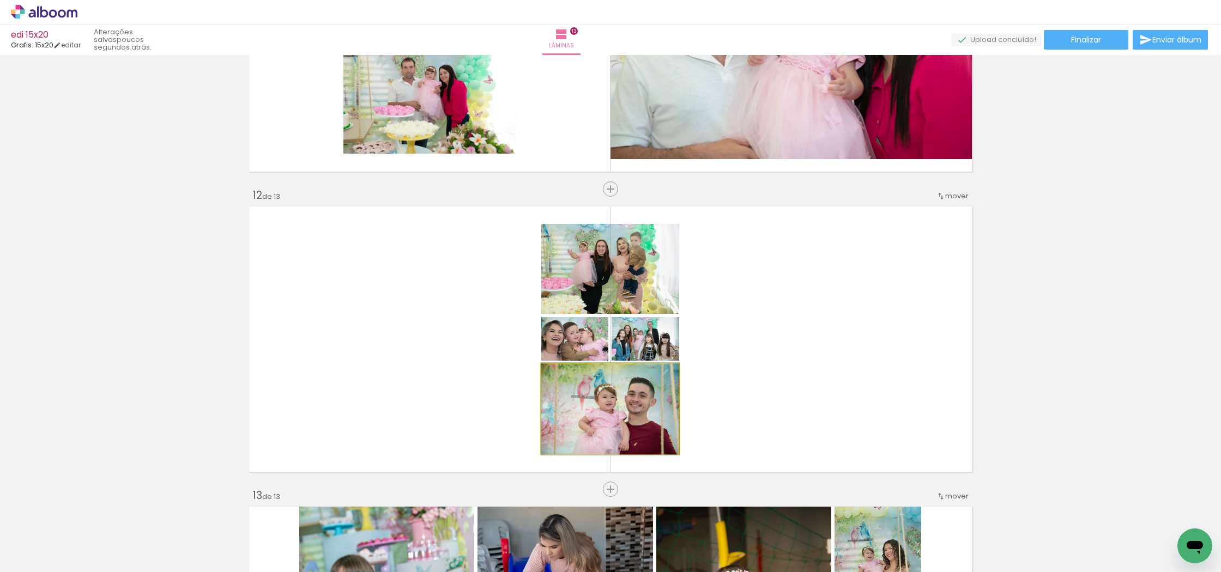
click at [618, 397] on quentale-photo at bounding box center [610, 409] width 138 height 90
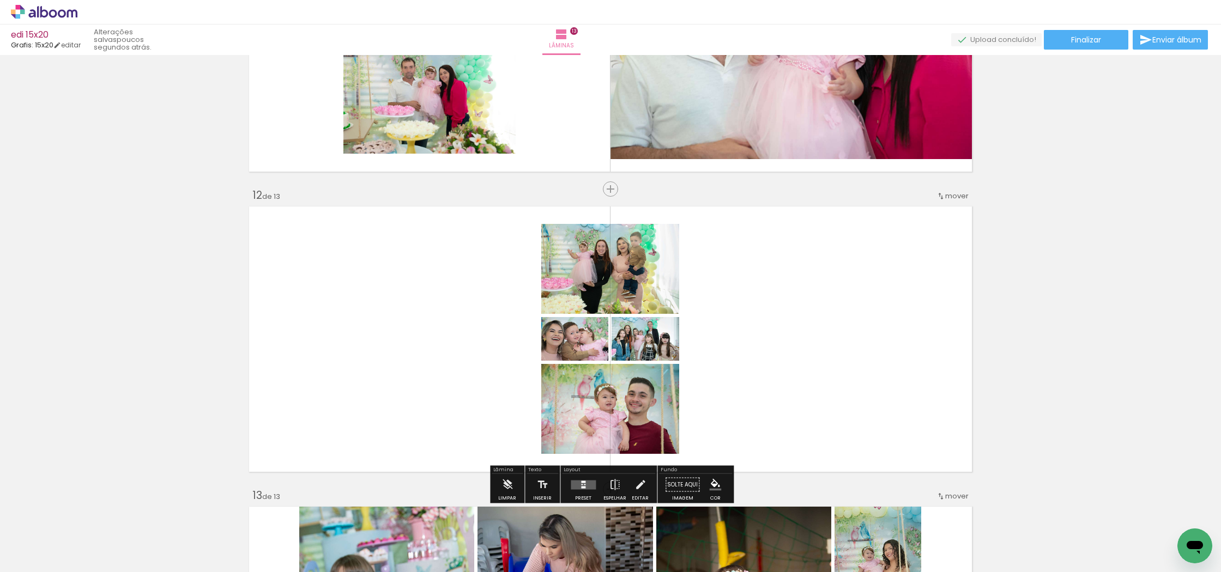
click at [581, 482] on div at bounding box center [583, 482] width 4 height 2
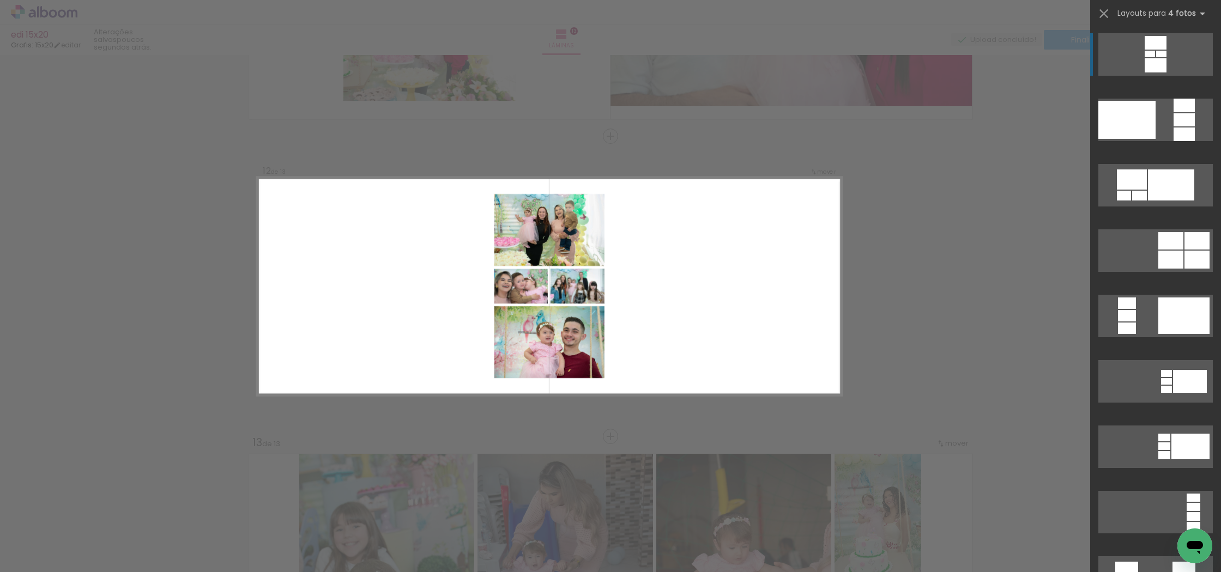
scroll to position [3246, 0]
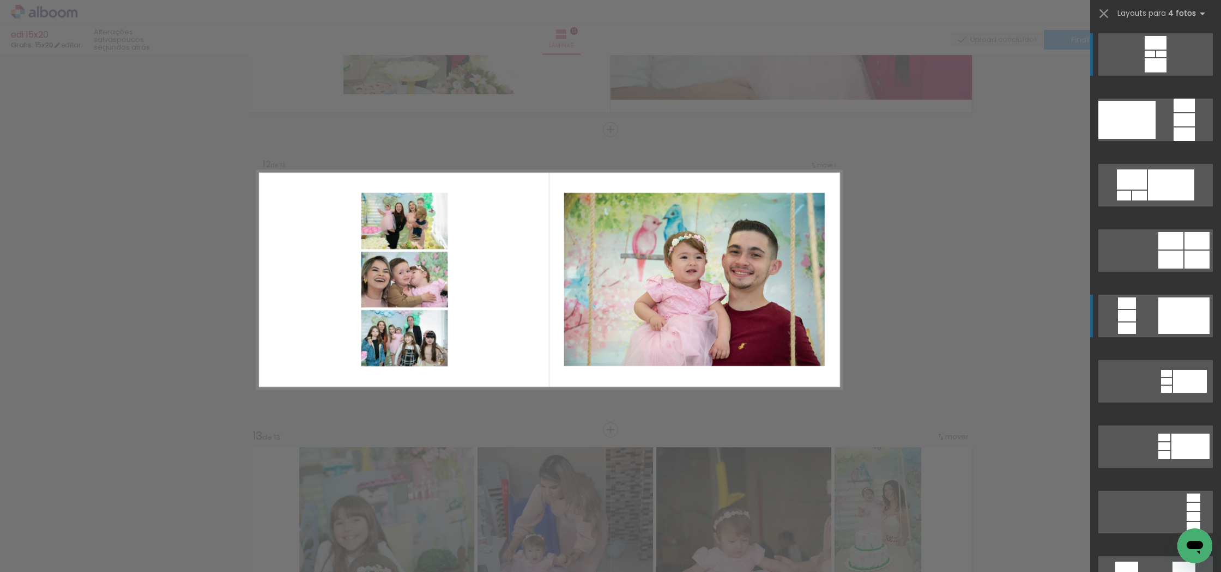
click at [1163, 314] on div at bounding box center [1183, 315] width 51 height 37
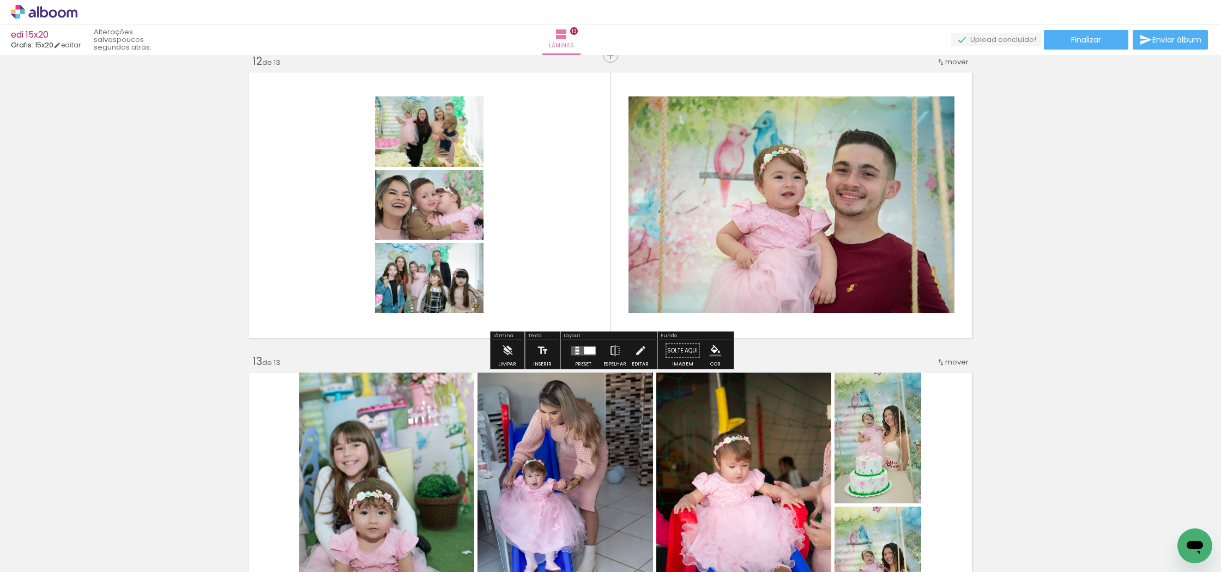
scroll to position [3323, 0]
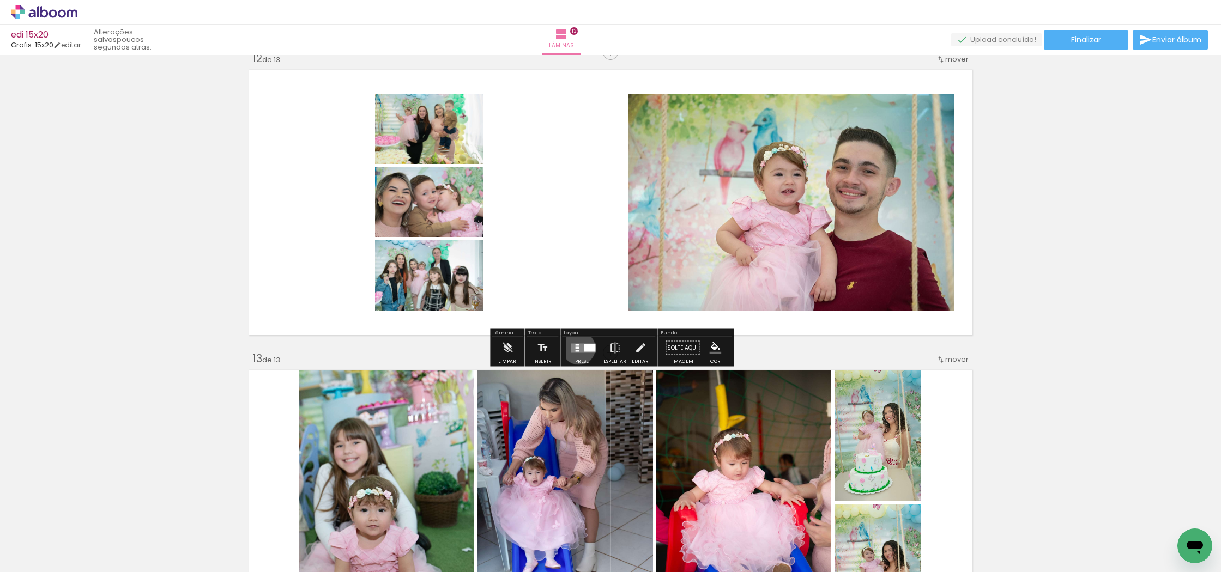
click at [576, 348] on div at bounding box center [577, 348] width 4 height 2
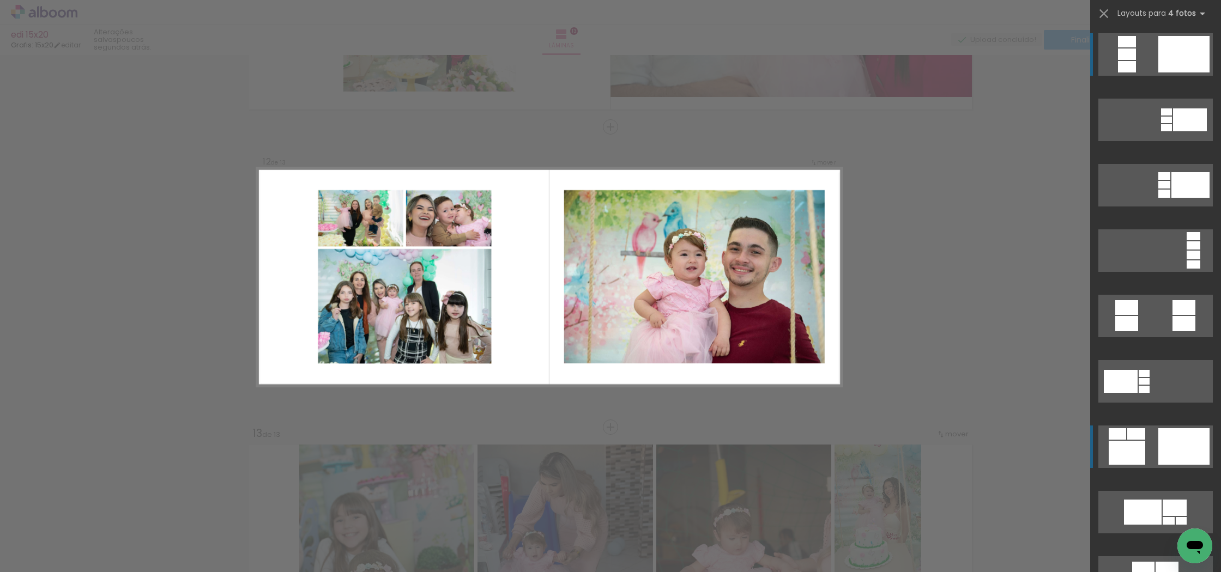
scroll to position [3246, 0]
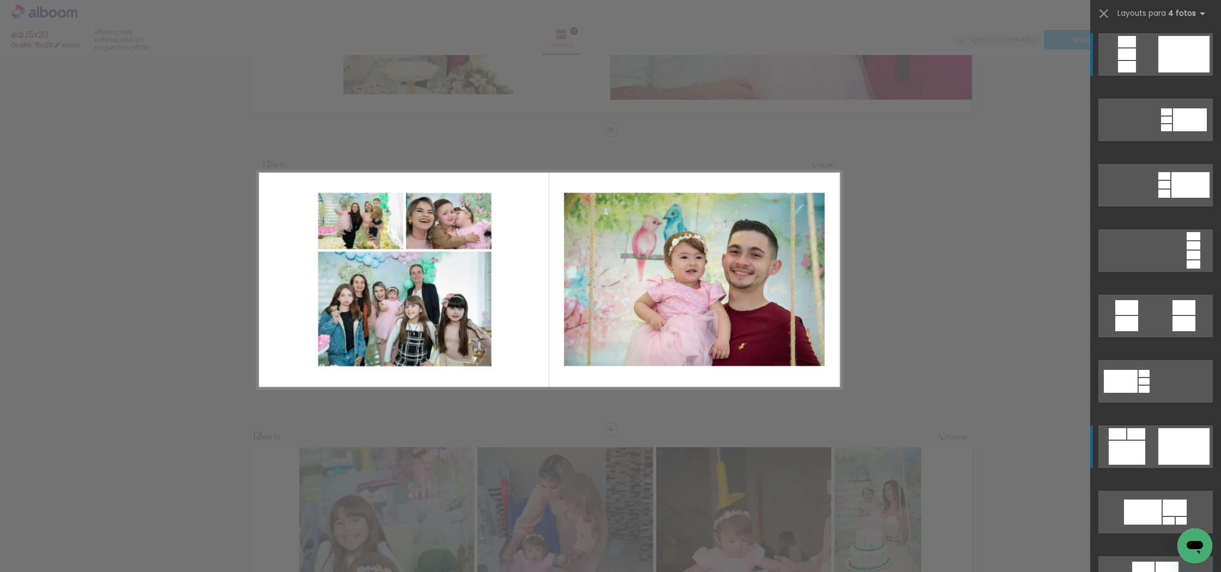
drag, startPoint x: 1158, startPoint y: 447, endPoint x: 1128, endPoint y: 422, distance: 39.1
click at [1158, 447] on div at bounding box center [1183, 446] width 51 height 37
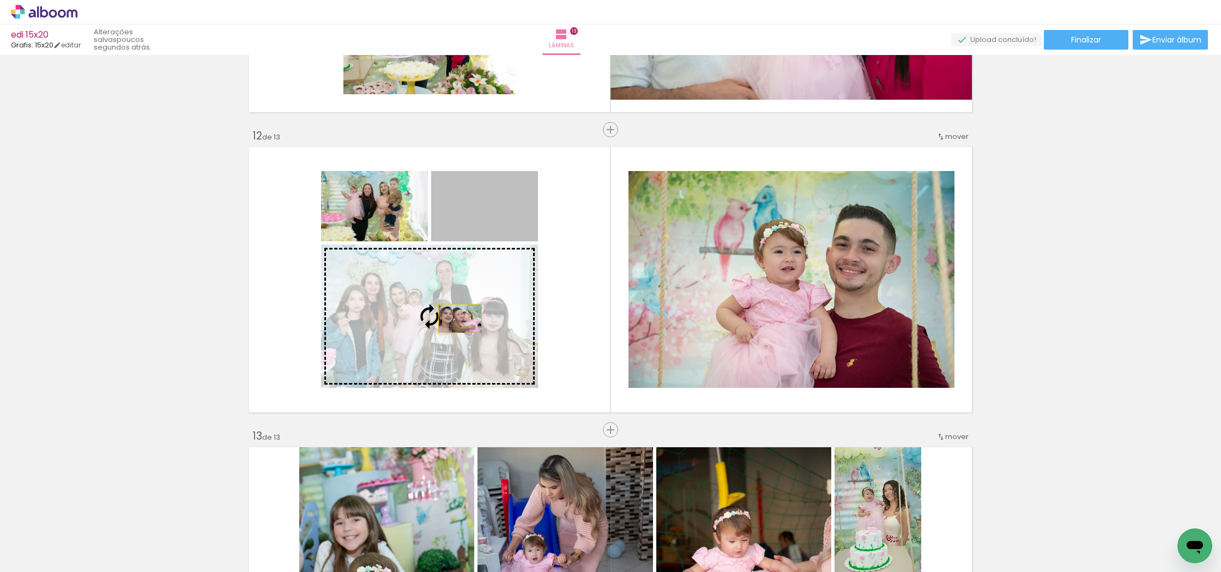
drag, startPoint x: 492, startPoint y: 207, endPoint x: 459, endPoint y: 318, distance: 115.9
click at [0, 0] on slot at bounding box center [0, 0] width 0 height 0
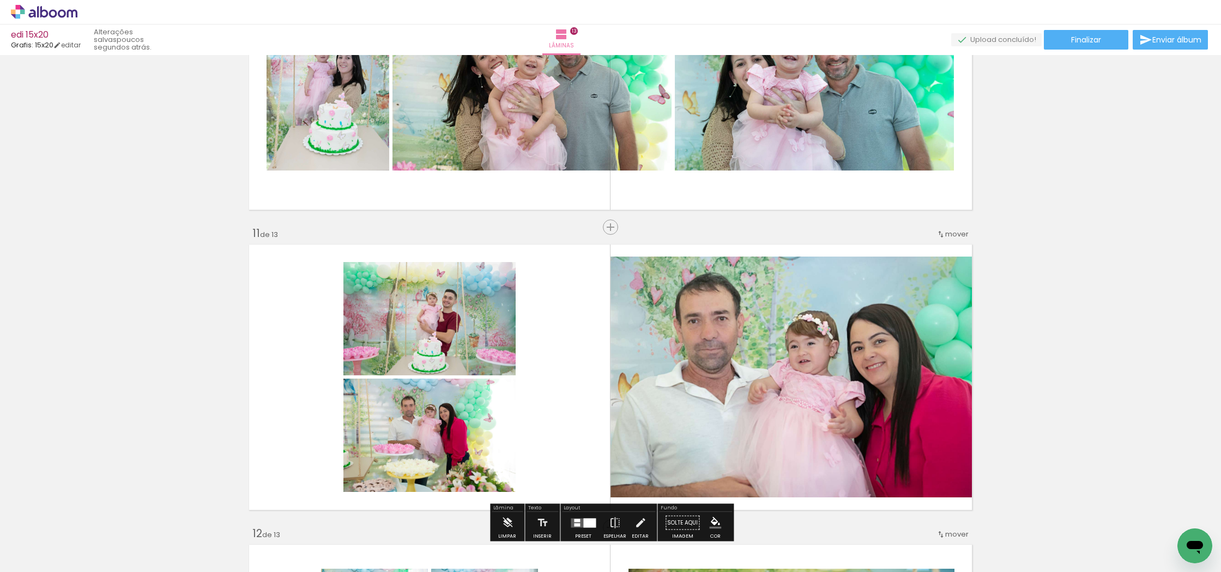
scroll to position [2852, 0]
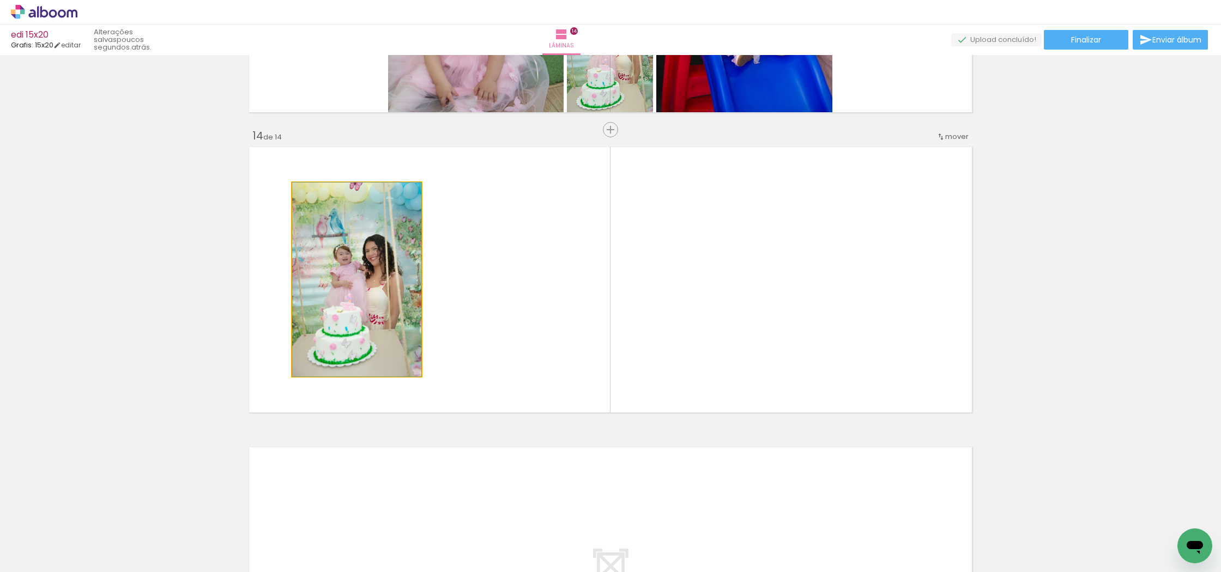
scroll to position [3845, 0]
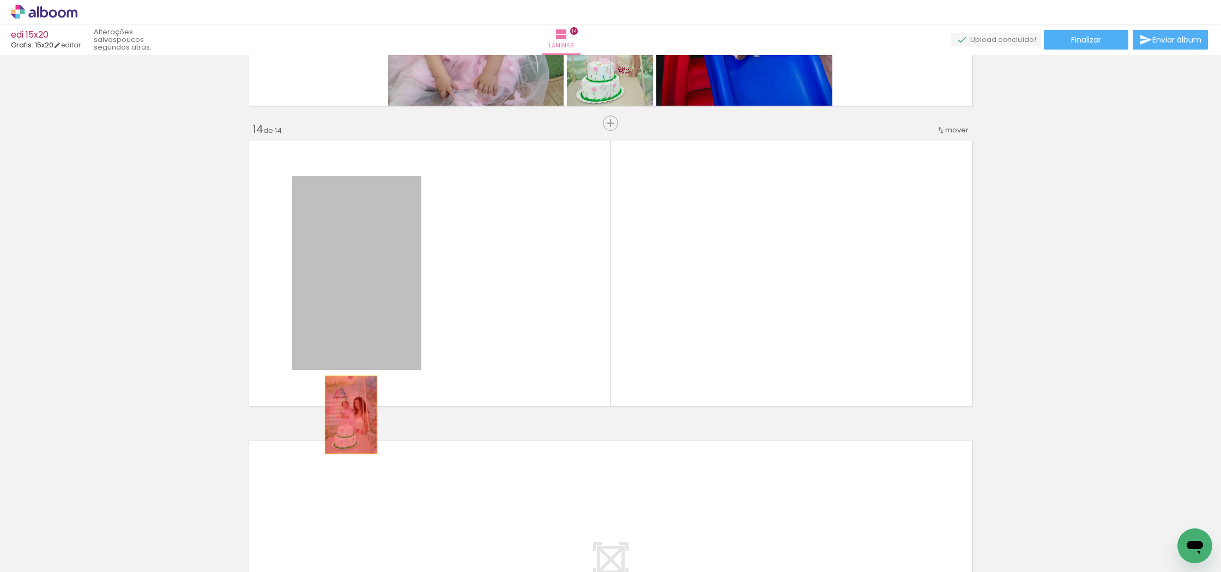
drag, startPoint x: 362, startPoint y: 264, endPoint x: 353, endPoint y: 422, distance: 158.3
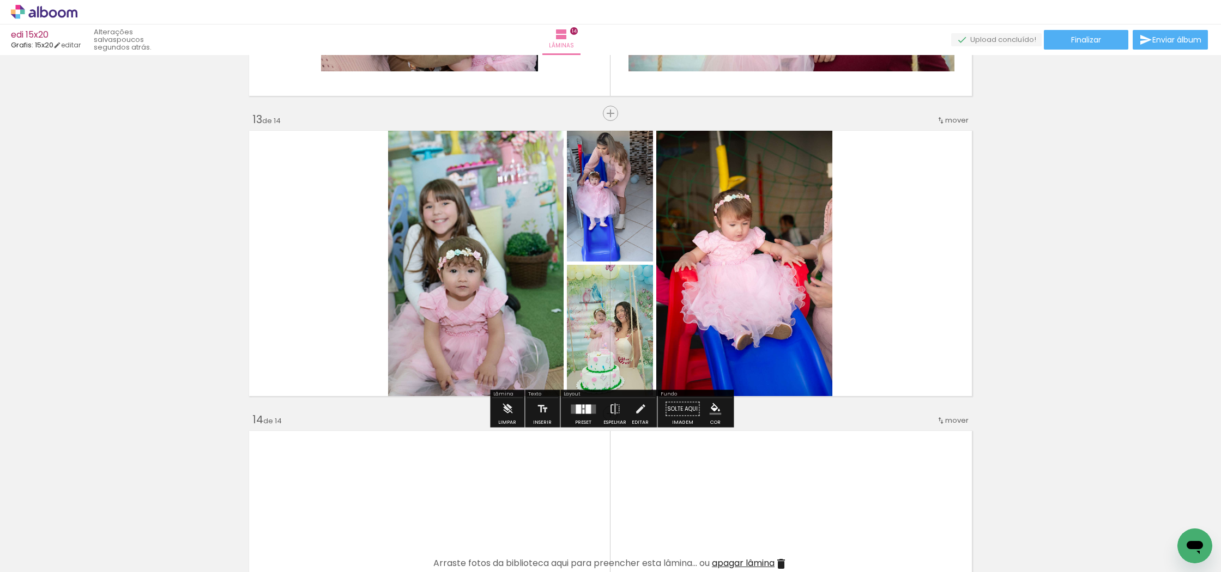
scroll to position [3561, 0]
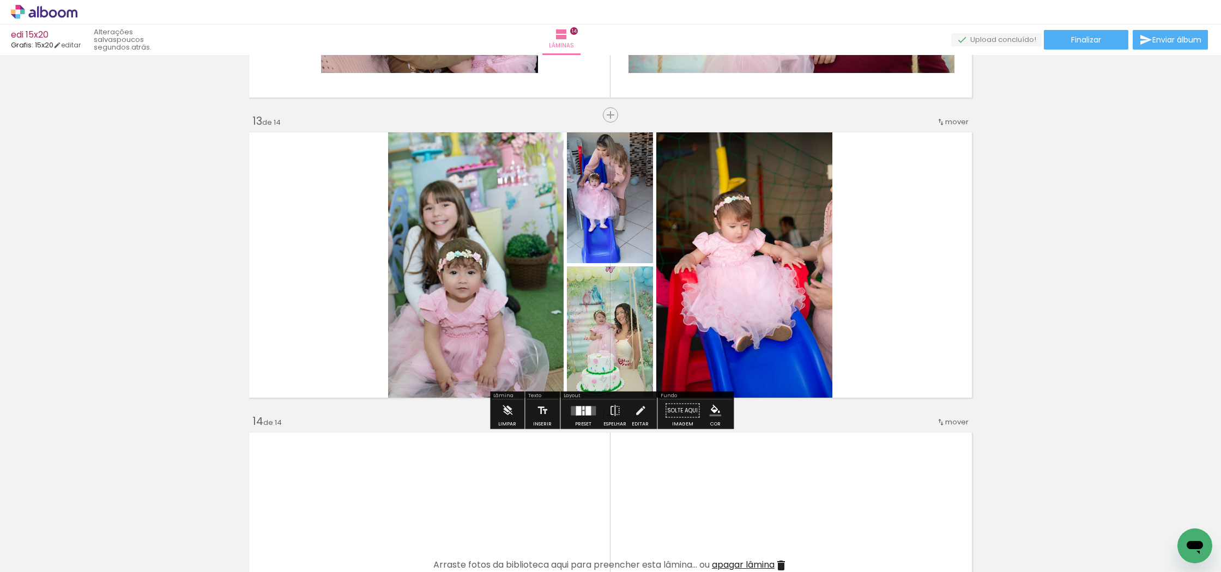
click at [575, 415] on div at bounding box center [577, 410] width 5 height 9
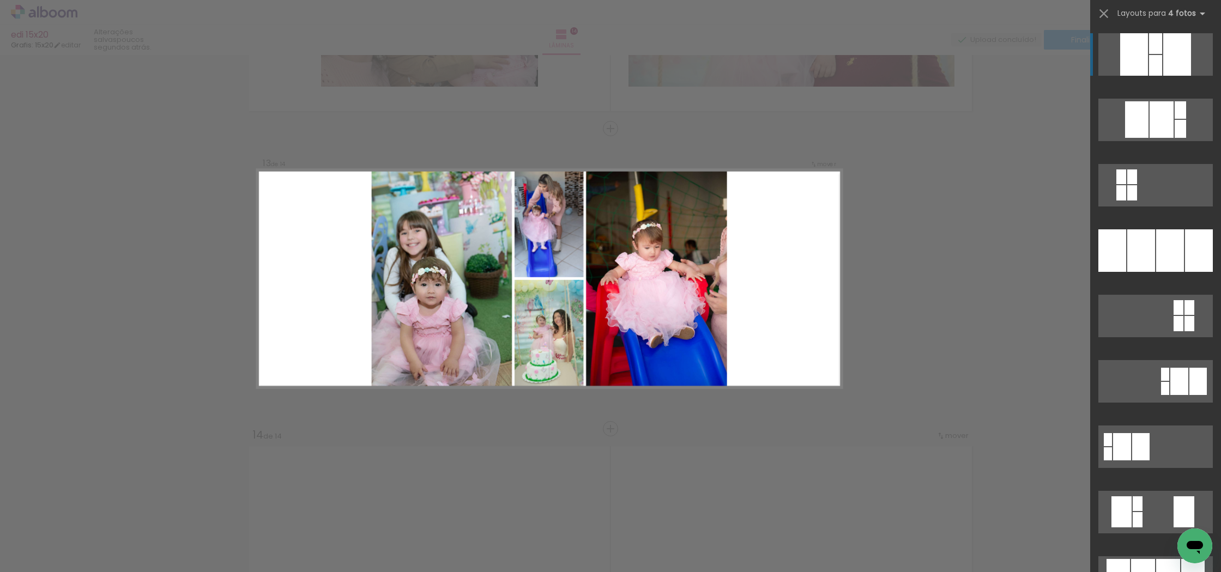
scroll to position [3546, 0]
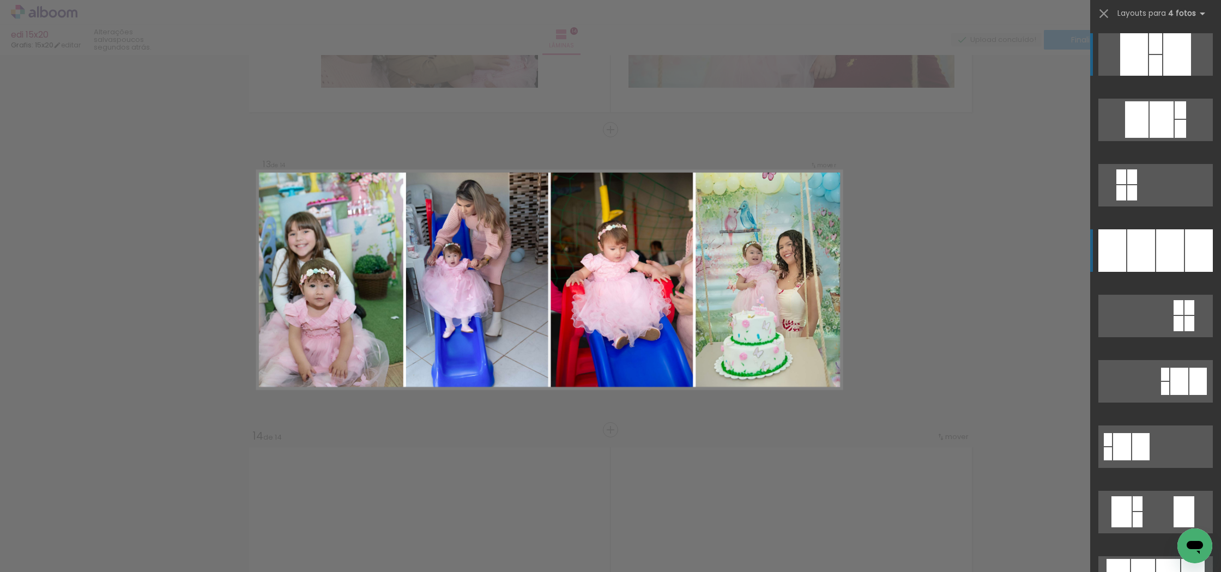
click at [1150, 260] on div at bounding box center [1141, 250] width 28 height 42
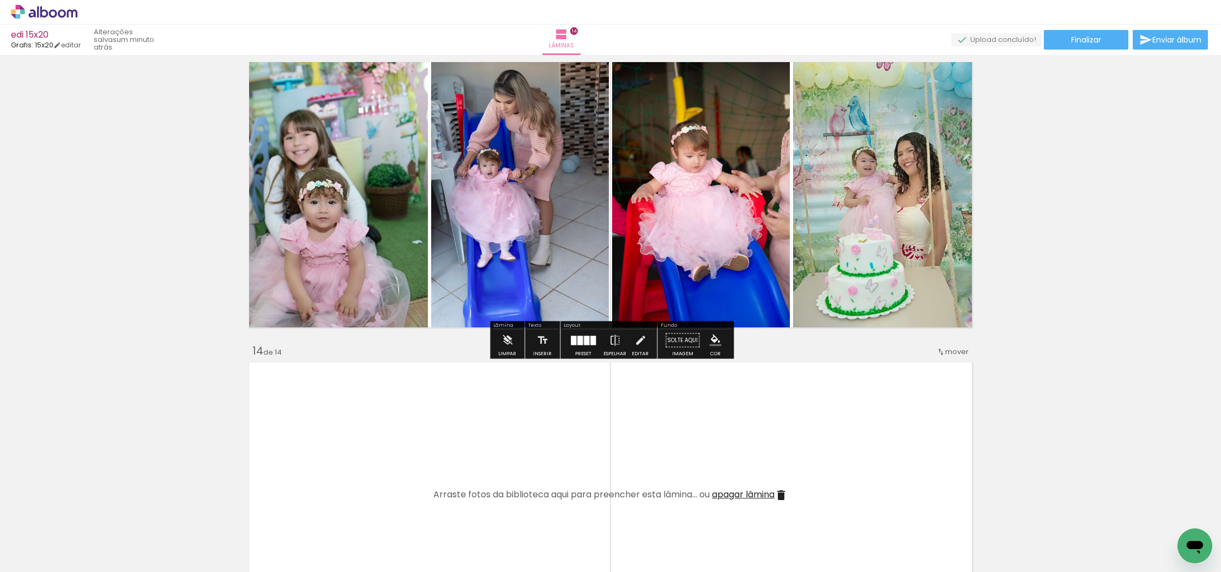
scroll to position [3632, 0]
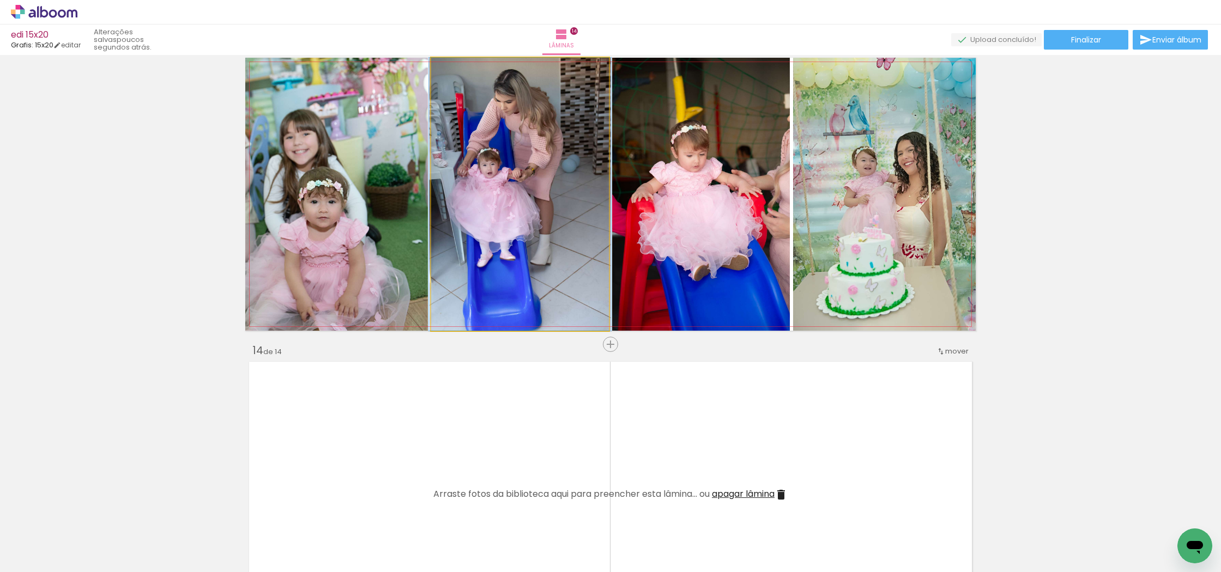
click at [542, 192] on quentale-photo at bounding box center [520, 194] width 178 height 273
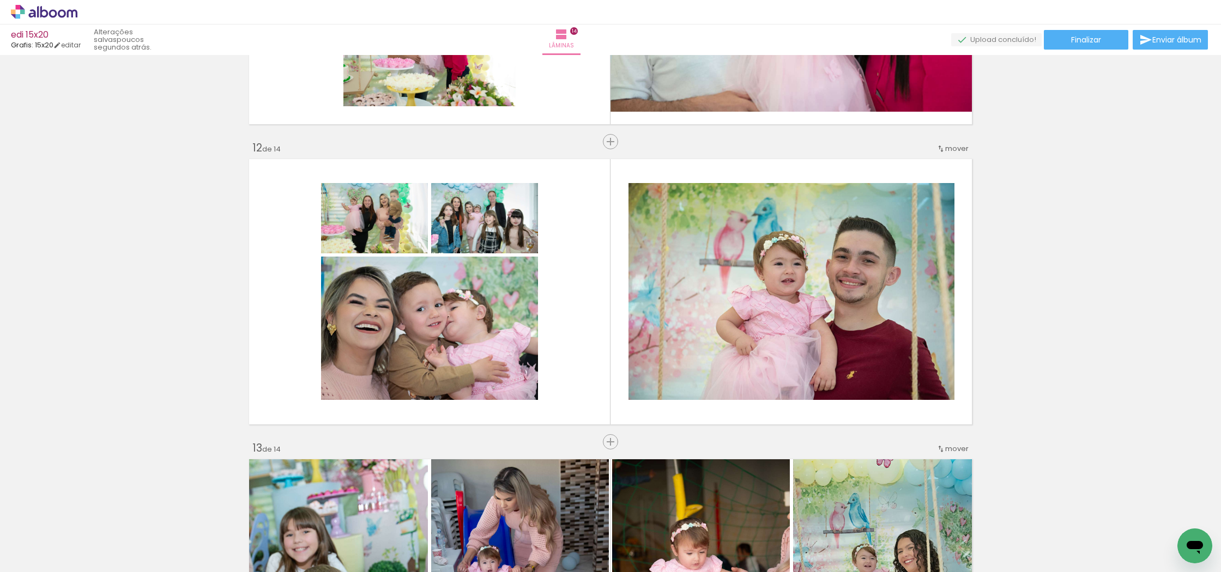
scroll to position [3226, 0]
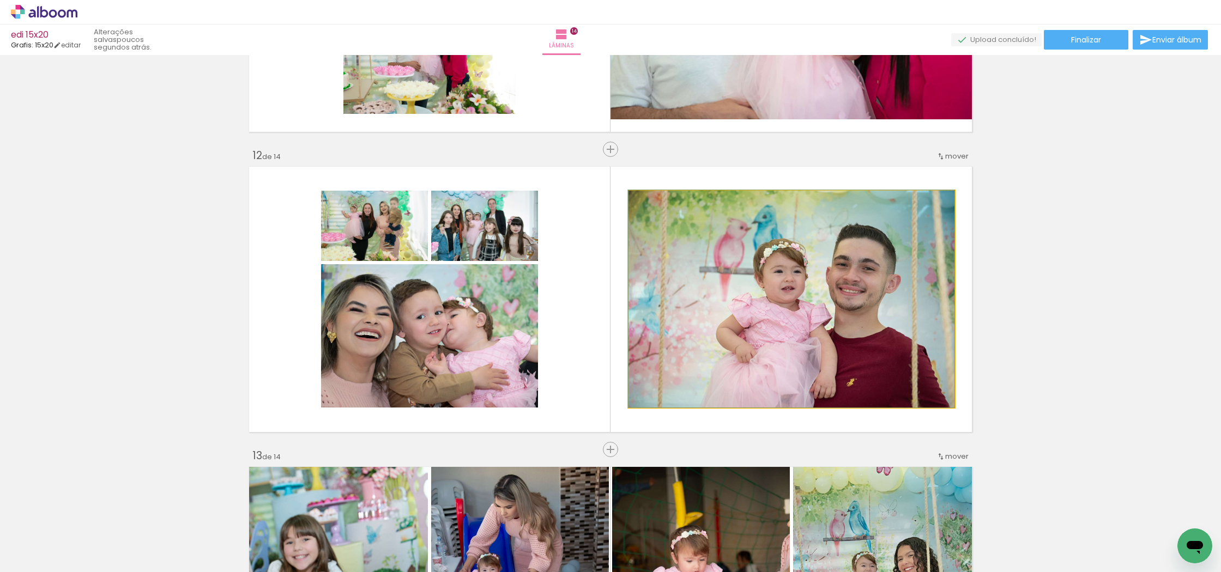
click at [731, 233] on quentale-photo at bounding box center [791, 299] width 326 height 217
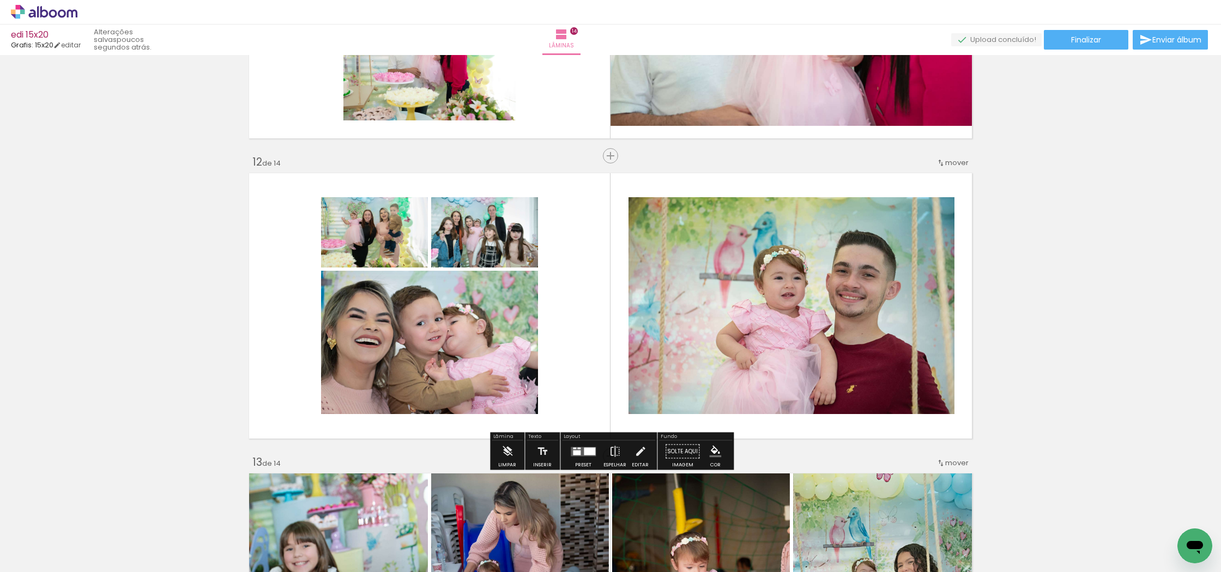
click at [594, 227] on quentale-layouter at bounding box center [610, 305] width 730 height 273
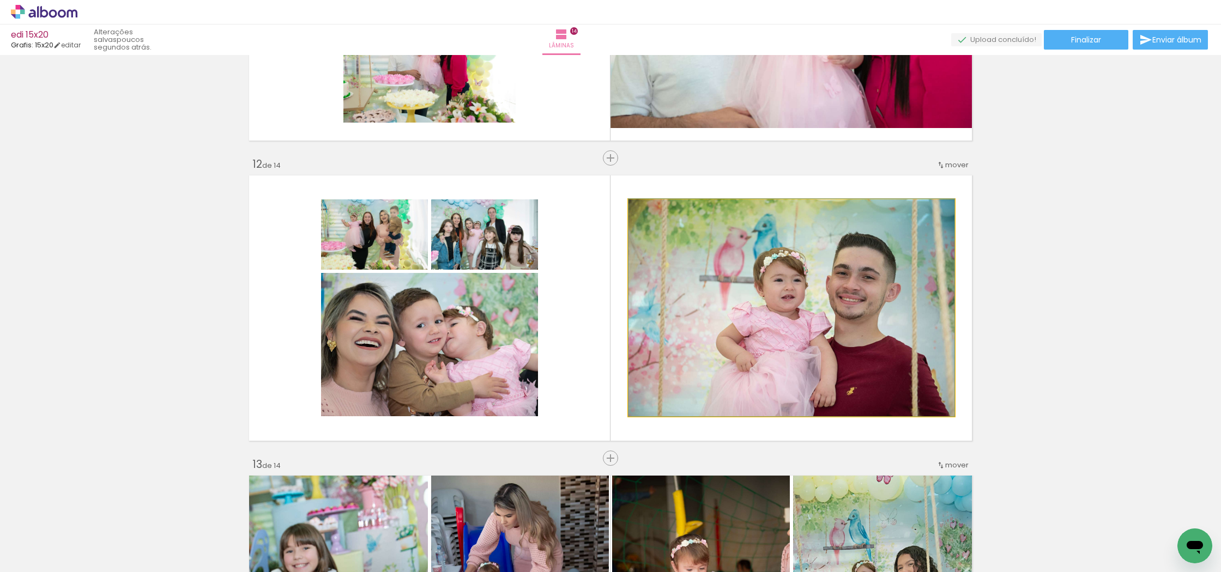
drag, startPoint x: 673, startPoint y: 262, endPoint x: 550, endPoint y: 255, distance: 122.8
click at [672, 262] on div at bounding box center [791, 307] width 326 height 217
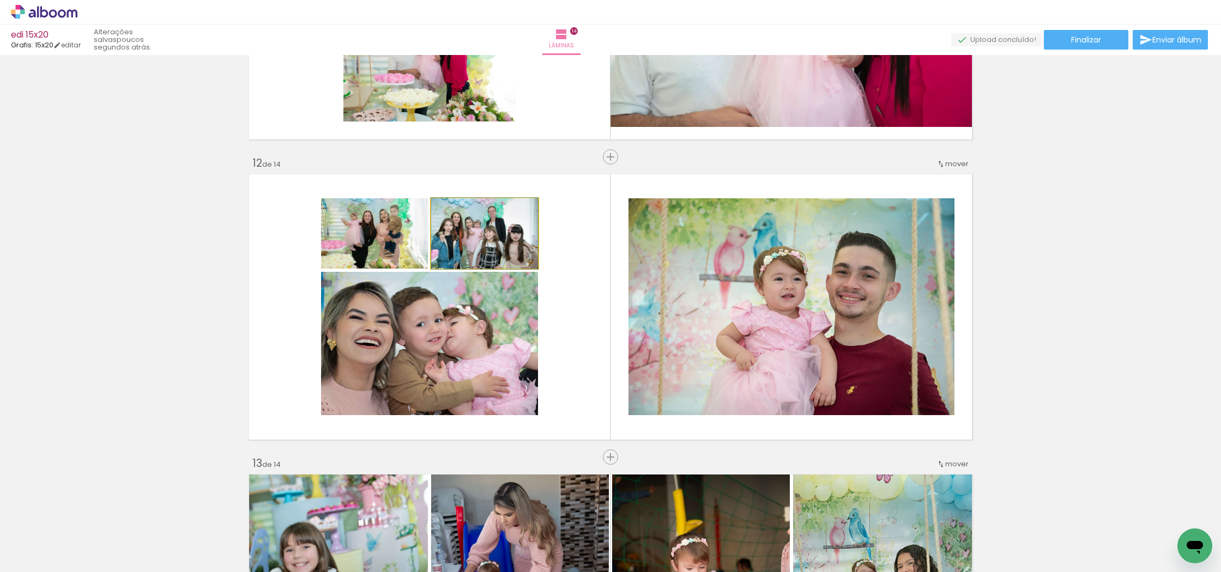
click at [490, 245] on div at bounding box center [484, 233] width 107 height 71
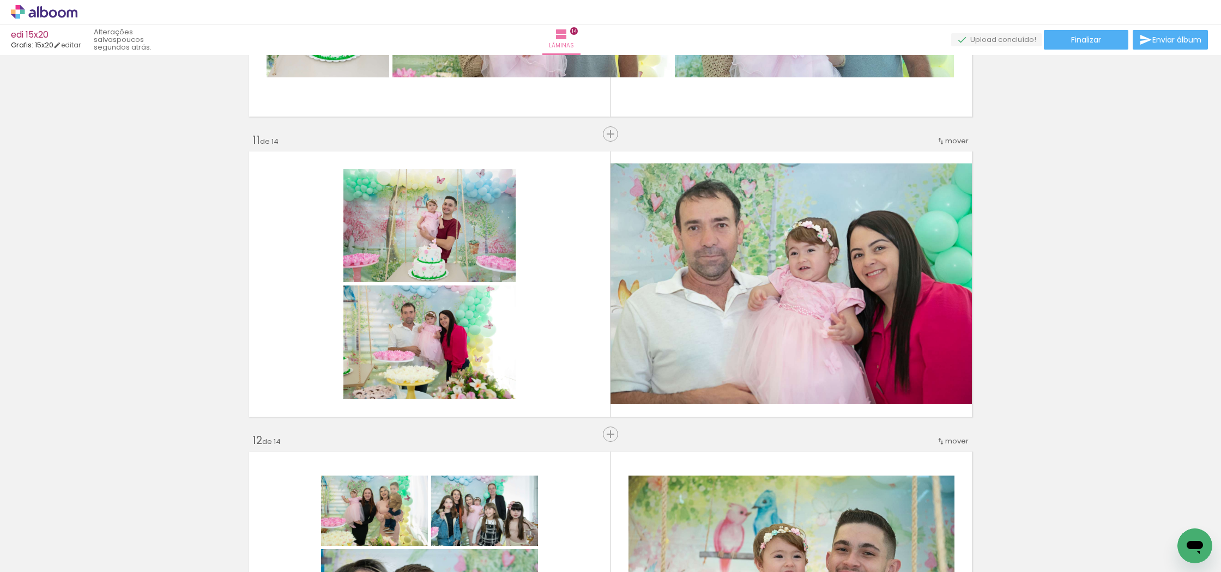
scroll to position [2928, 0]
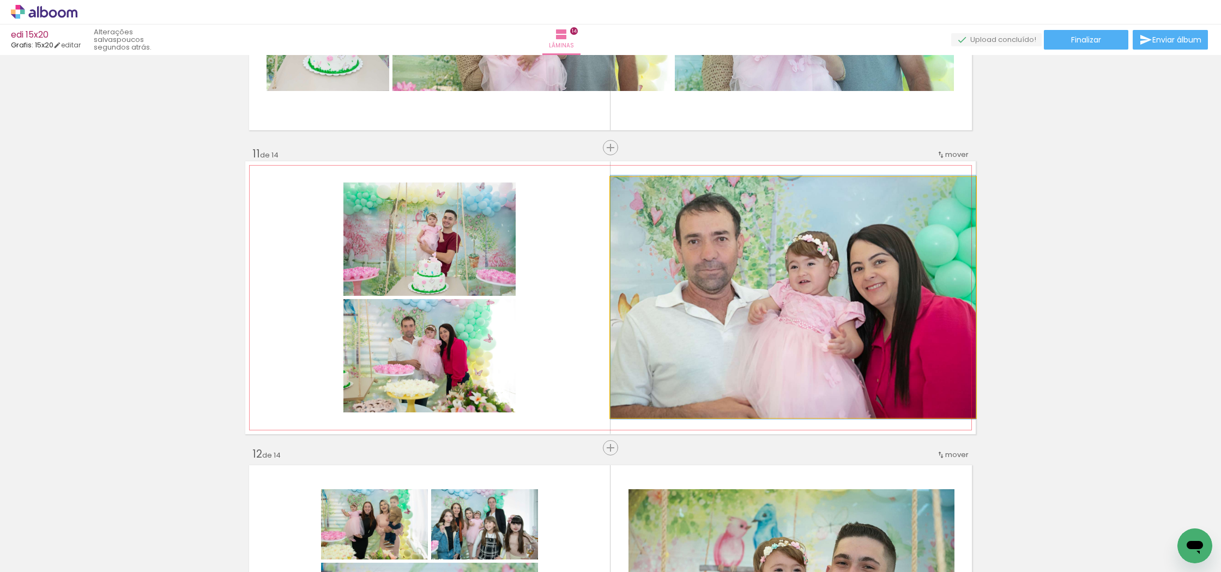
click at [672, 284] on quentale-photo at bounding box center [792, 297] width 365 height 241
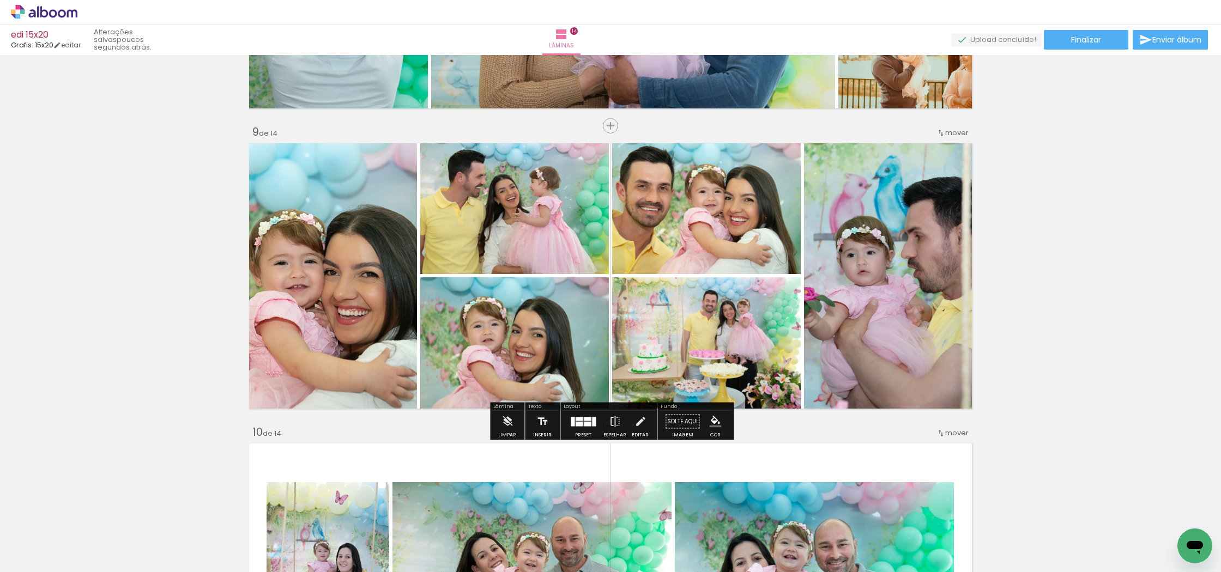
scroll to position [2348, 0]
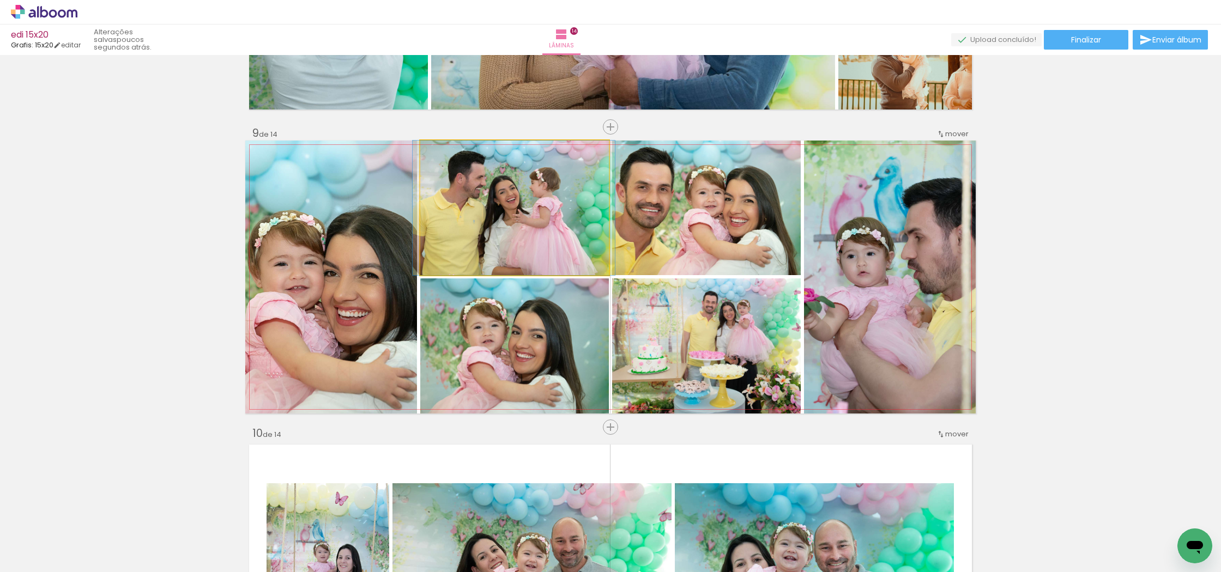
click at [517, 248] on div at bounding box center [513, 208] width 202 height 135
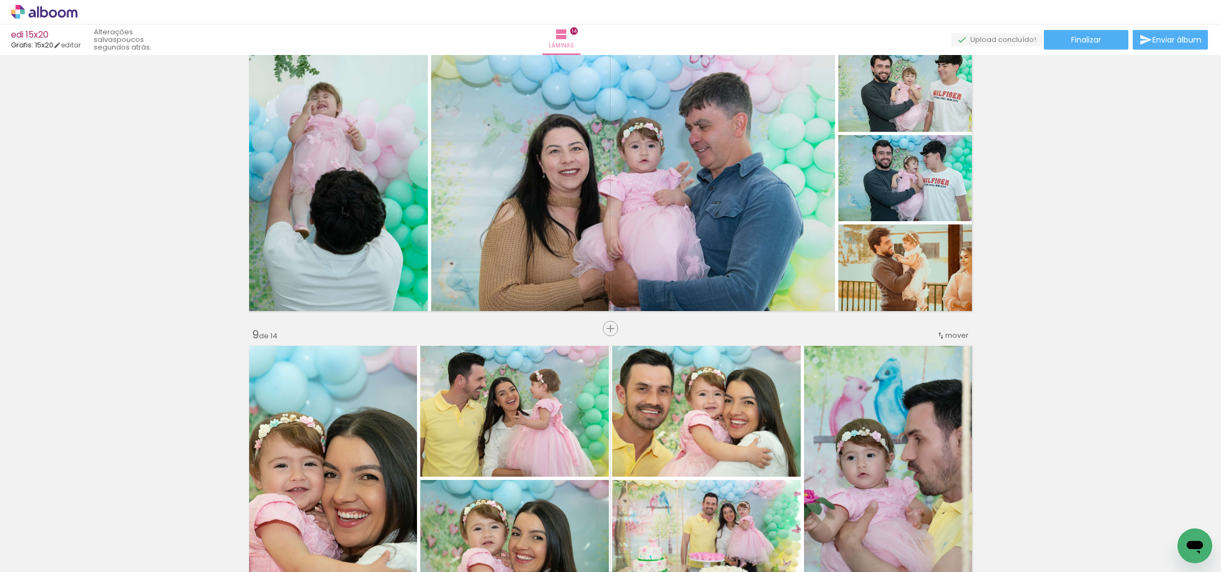
scroll to position [2126, 0]
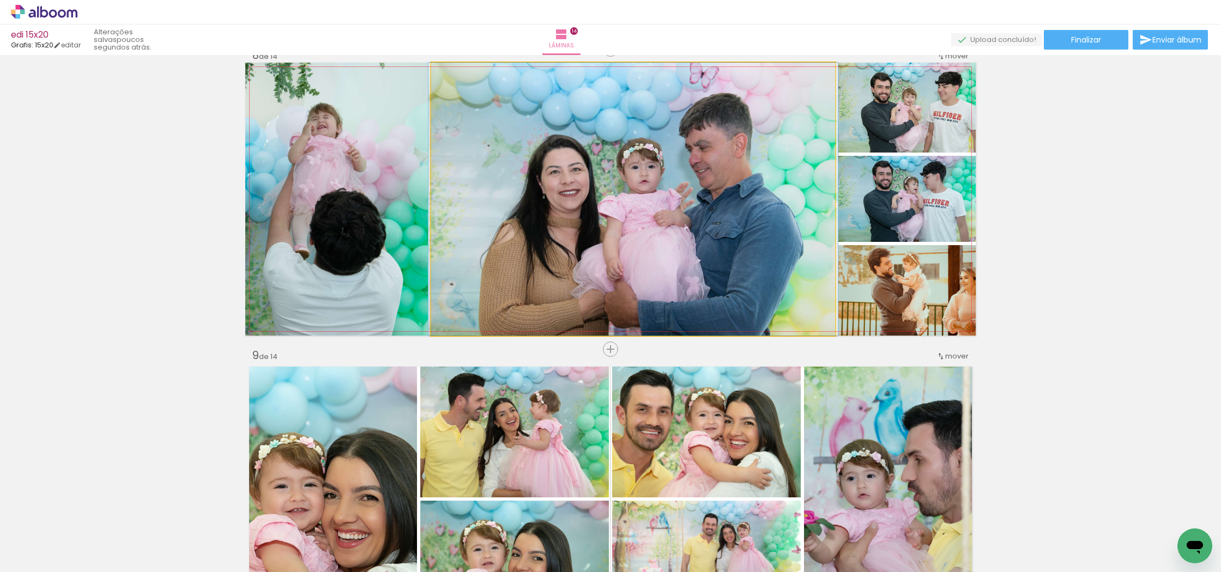
click at [696, 283] on div at bounding box center [632, 199] width 409 height 273
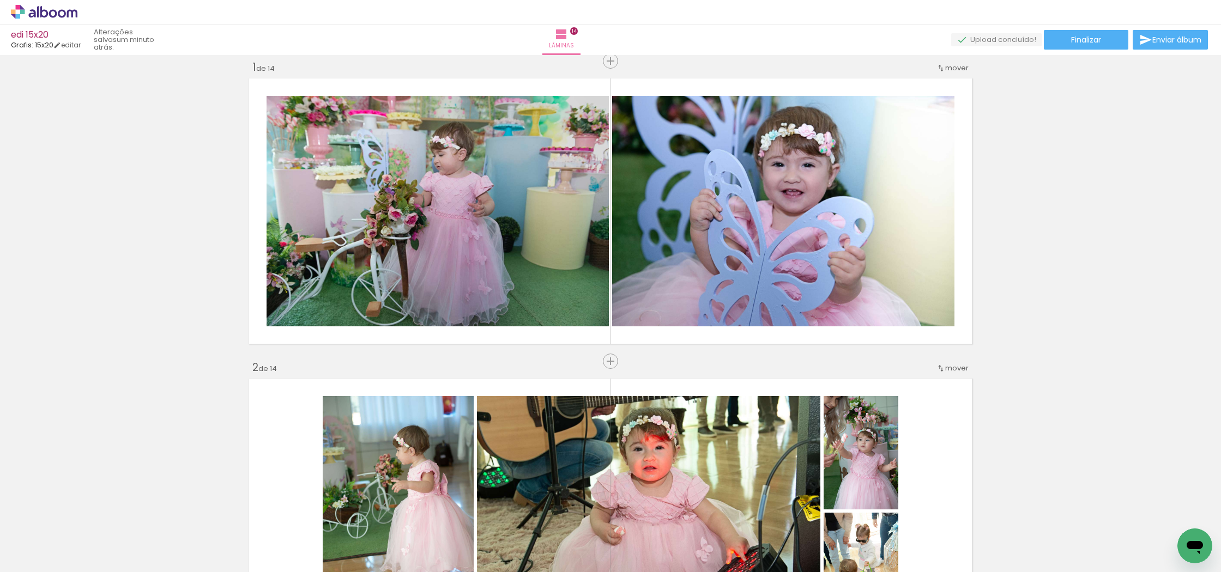
scroll to position [0, 0]
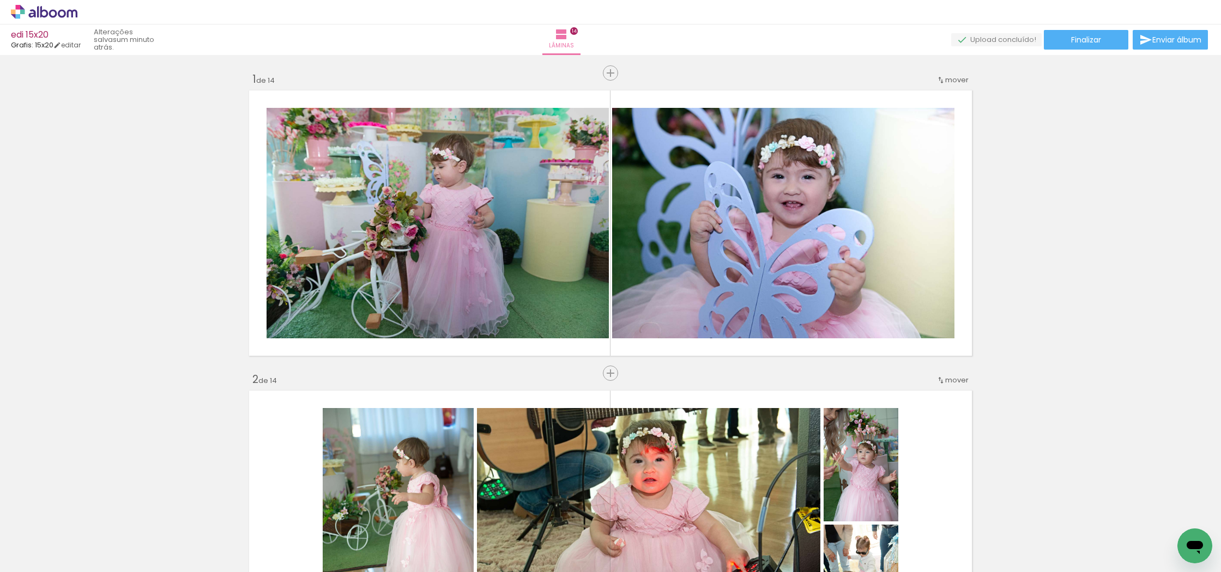
click at [31, 560] on span "Adicionar Fotos" at bounding box center [38, 557] width 33 height 12
click at [0, 0] on input "file" at bounding box center [0, 0] width 0 height 0
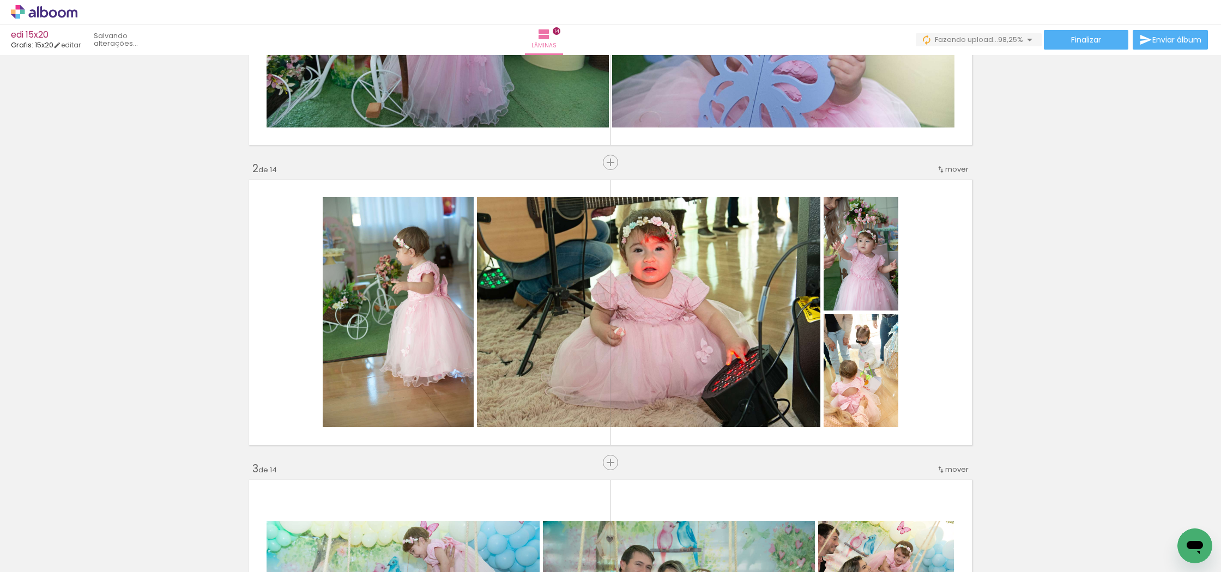
scroll to position [203, 0]
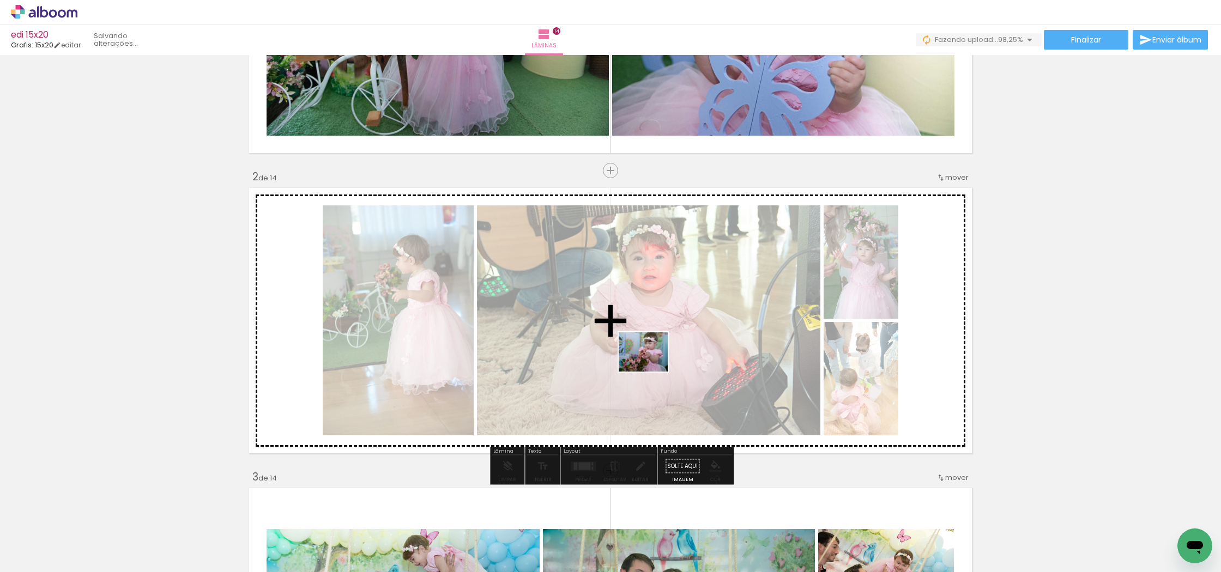
drag, startPoint x: 1175, startPoint y: 530, endPoint x: 651, endPoint y: 365, distance: 548.9
click at [651, 365] on quentale-workspace at bounding box center [610, 286] width 1221 height 572
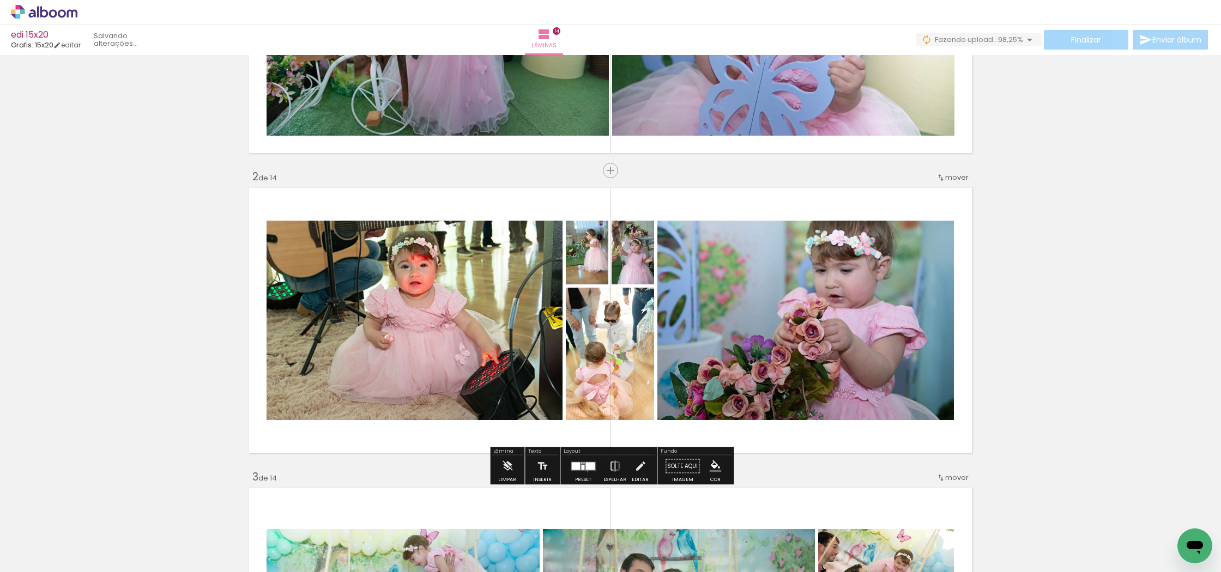
click at [585, 471] on div at bounding box center [582, 467] width 29 height 22
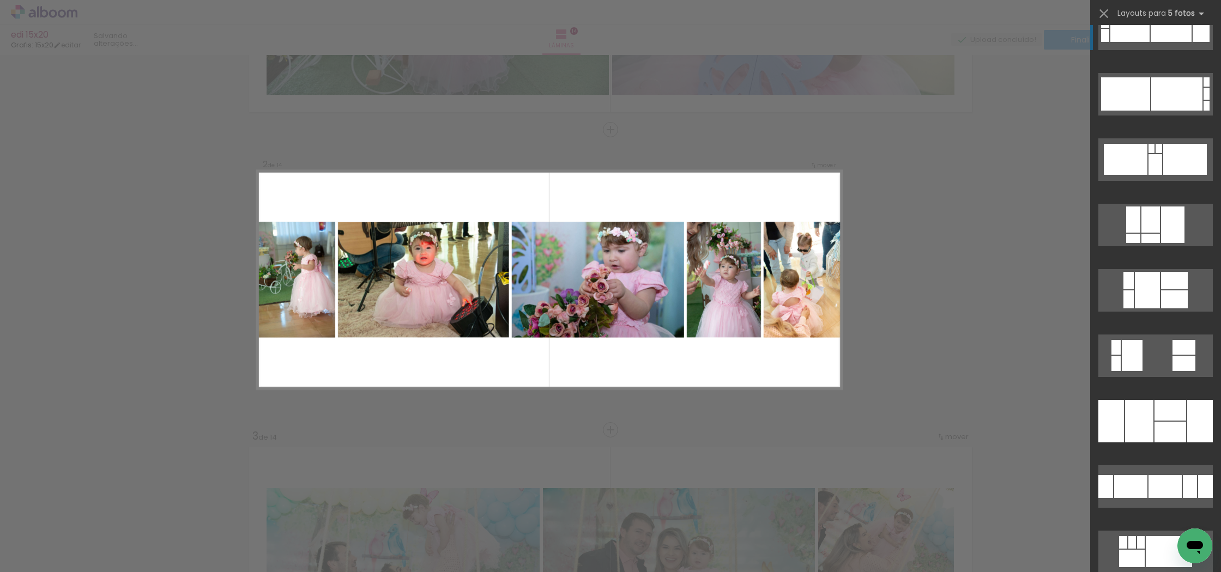
scroll to position [537, 0]
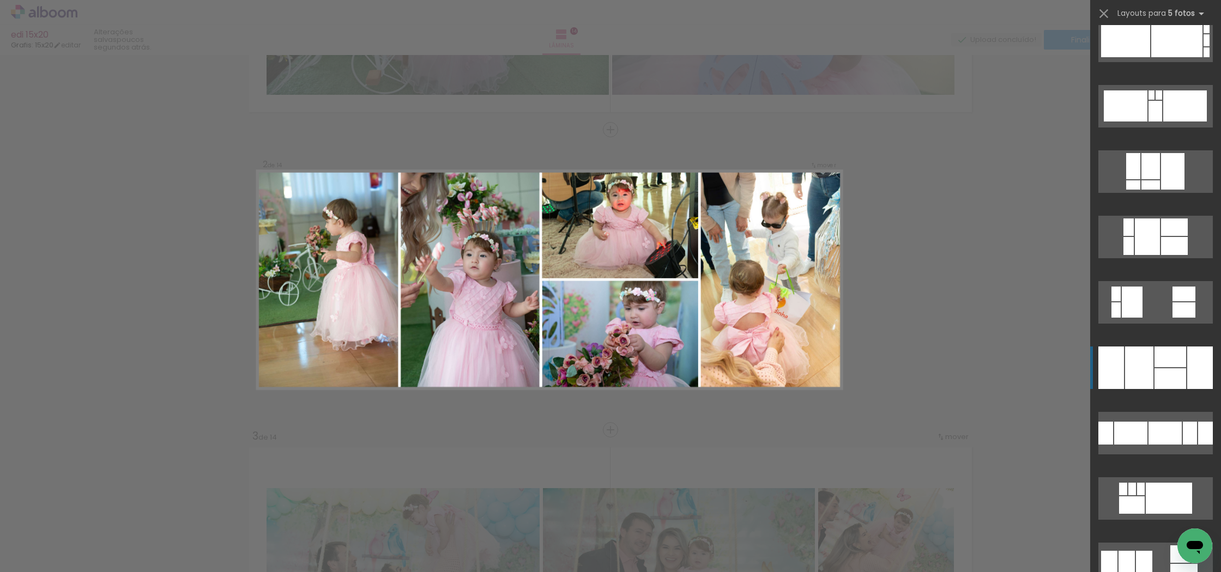
click at [1157, 376] on div at bounding box center [1170, 378] width 32 height 21
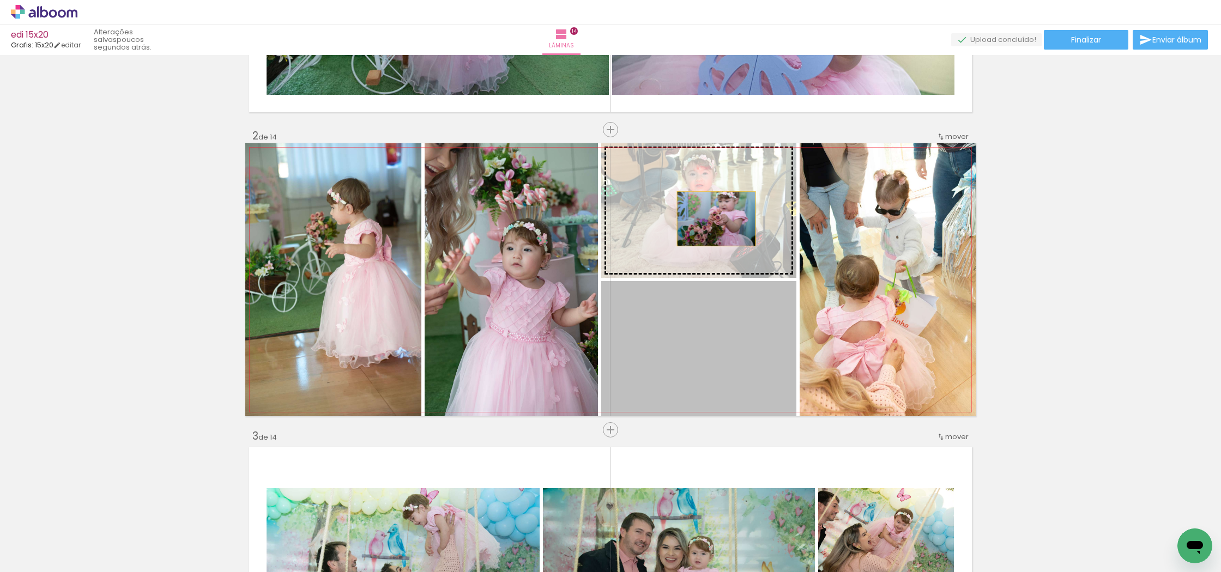
drag, startPoint x: 728, startPoint y: 380, endPoint x: 717, endPoint y: 202, distance: 178.6
click at [0, 0] on slot at bounding box center [0, 0] width 0 height 0
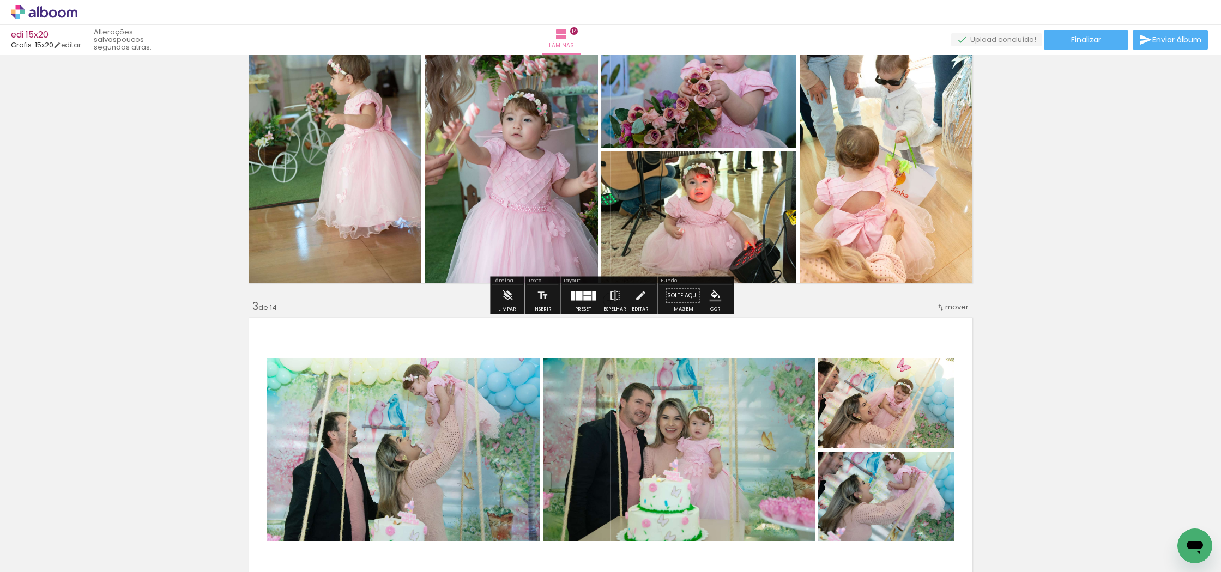
scroll to position [374, 0]
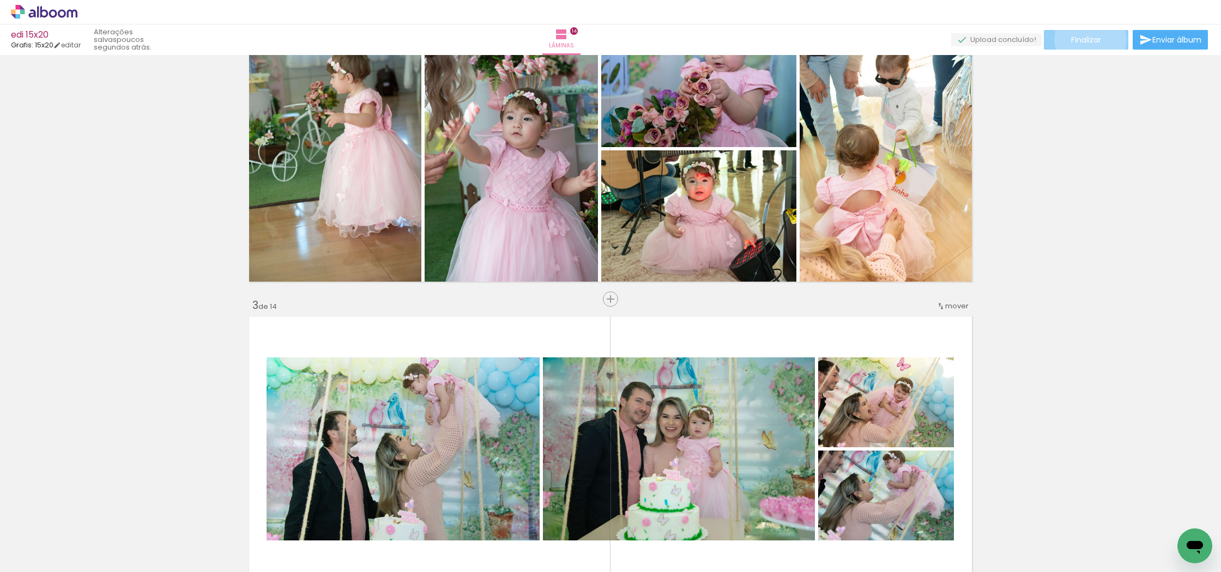
click at [1086, 39] on span "Finalizar" at bounding box center [1086, 40] width 30 height 8
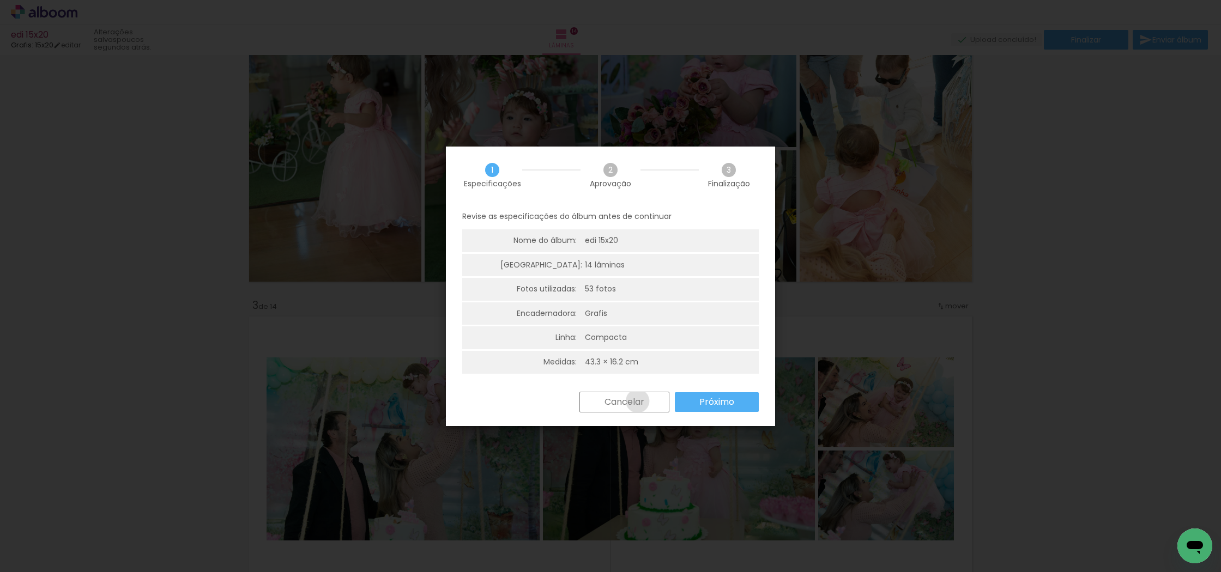
drag, startPoint x: 637, startPoint y: 401, endPoint x: 642, endPoint y: 405, distance: 6.7
click at [0, 0] on slot "Cancelar" at bounding box center [0, 0] width 0 height 0
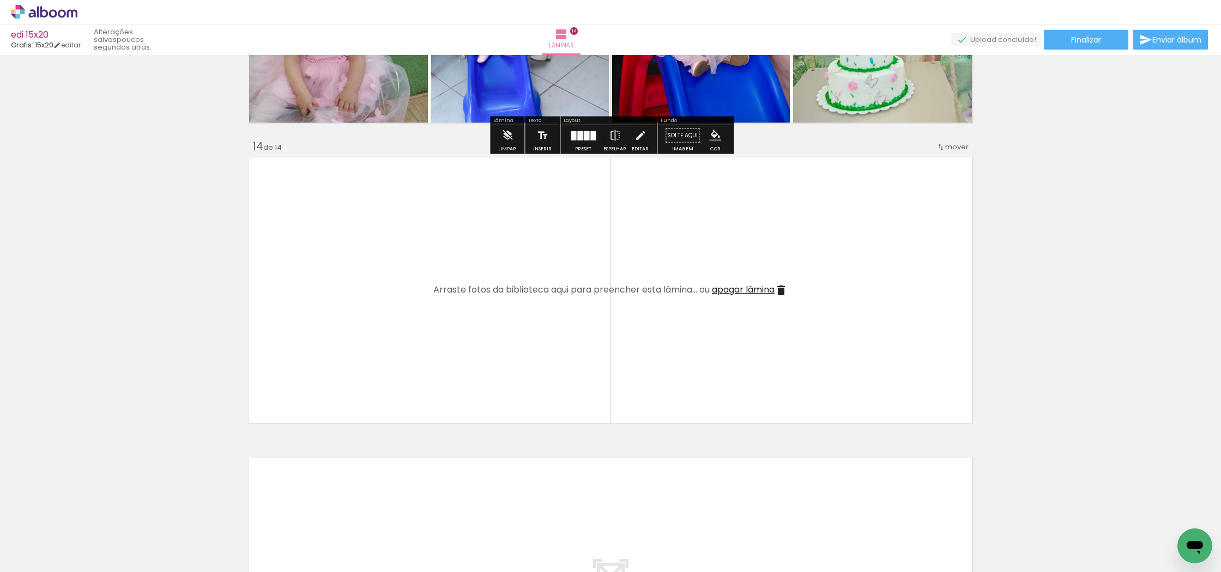
scroll to position [3837, 0]
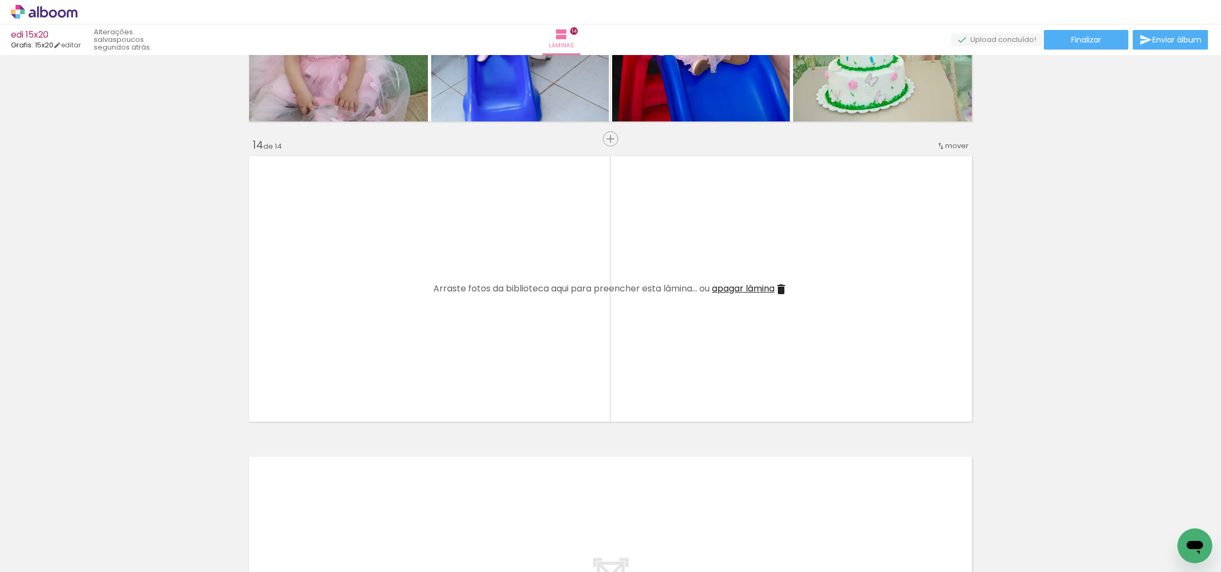
click at [785, 290] on iron-icon at bounding box center [780, 289] width 13 height 13
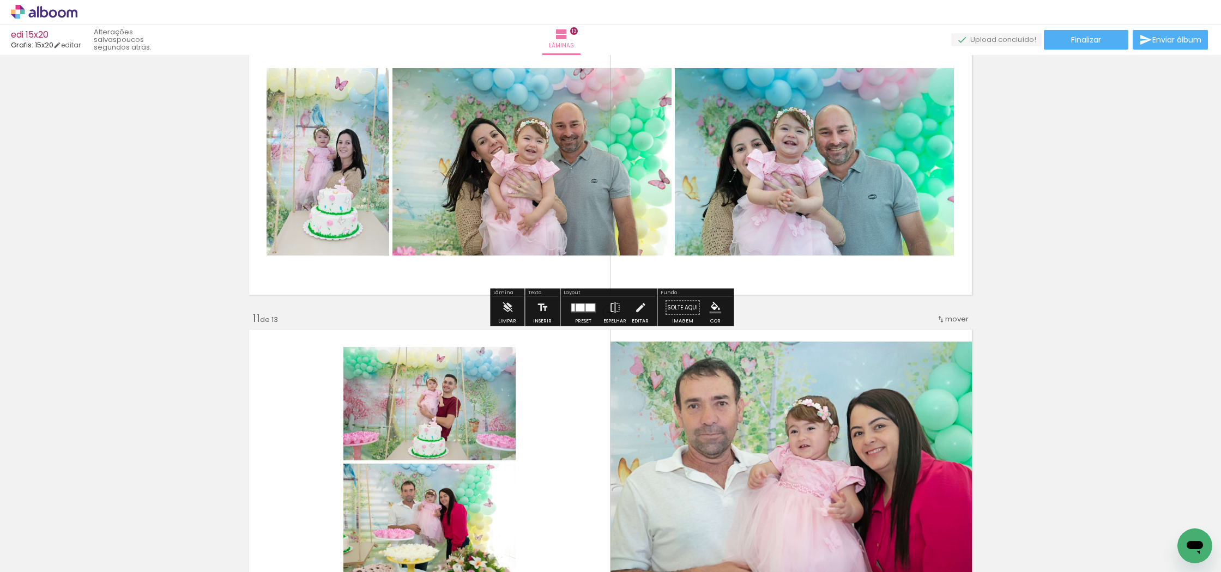
scroll to position [2624, 0]
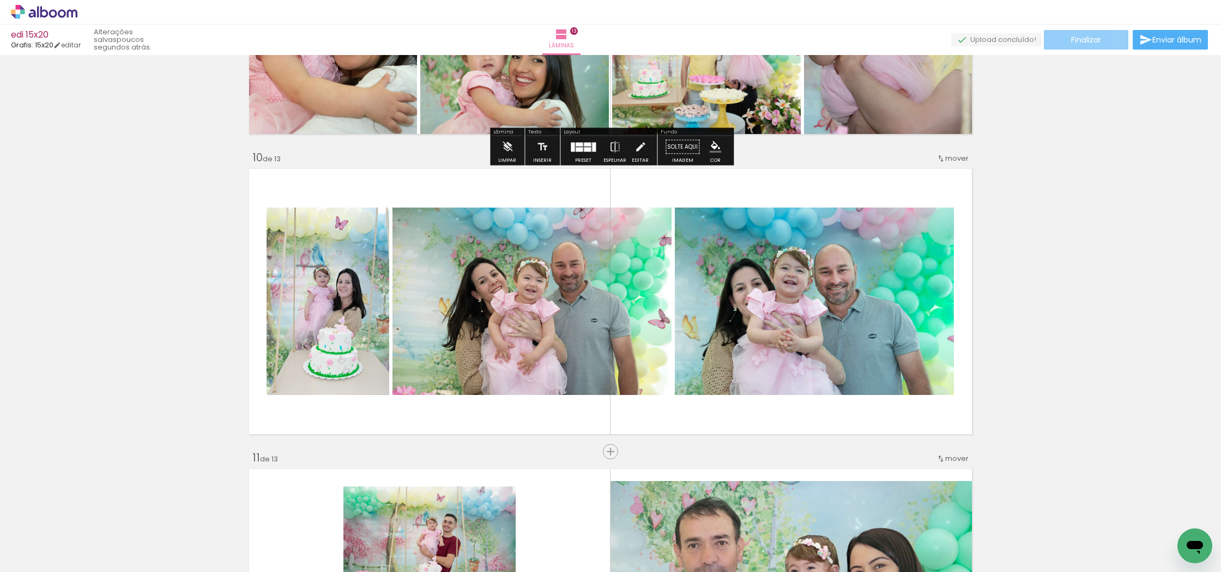
click at [1092, 41] on span "Finalizar" at bounding box center [1086, 40] width 30 height 8
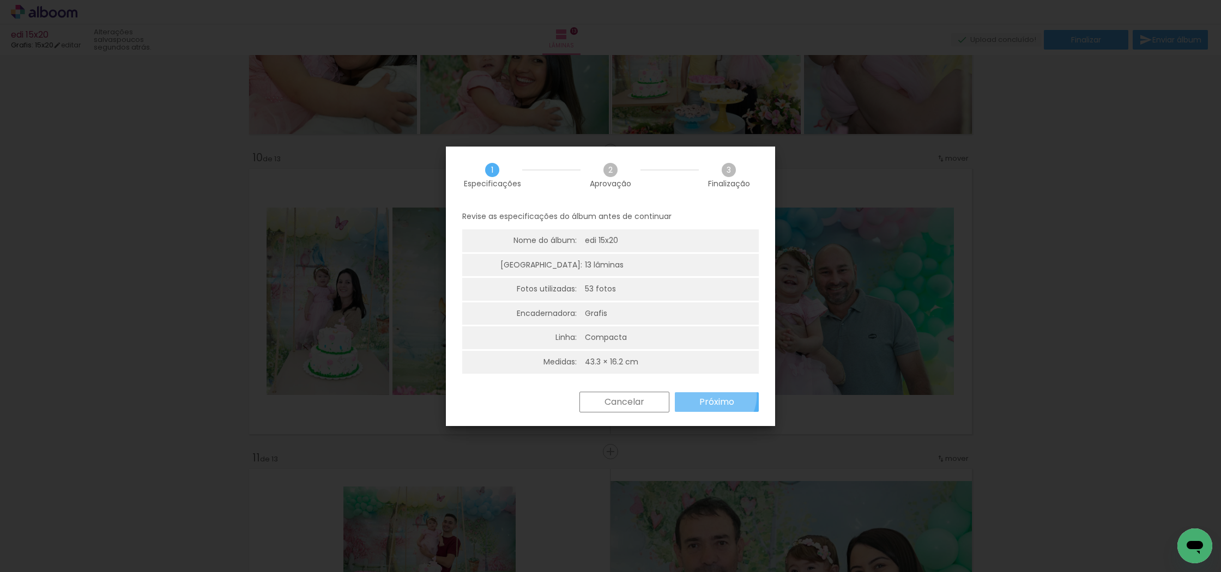
click at [0, 0] on slot "Próximo" at bounding box center [0, 0] width 0 height 0
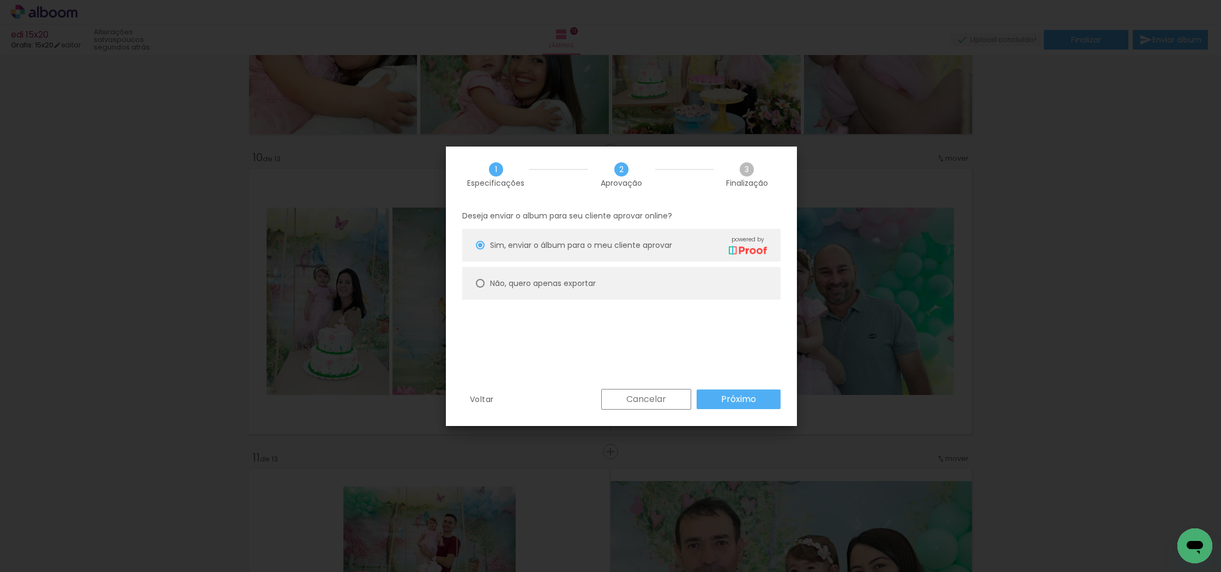
click at [481, 282] on div at bounding box center [480, 283] width 9 height 9
type paper-radio-button "on"
click at [0, 0] on slot "Próximo" at bounding box center [0, 0] width 0 height 0
type input "Alta, 300 DPI"
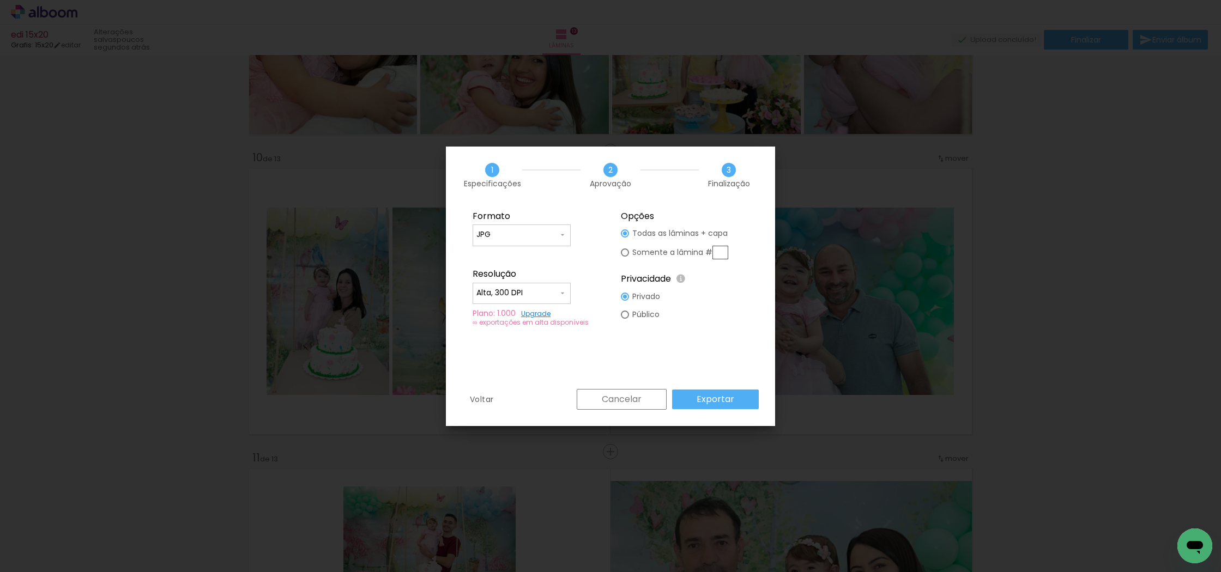
click at [737, 398] on paper-button "Exportar" at bounding box center [715, 400] width 87 height 20
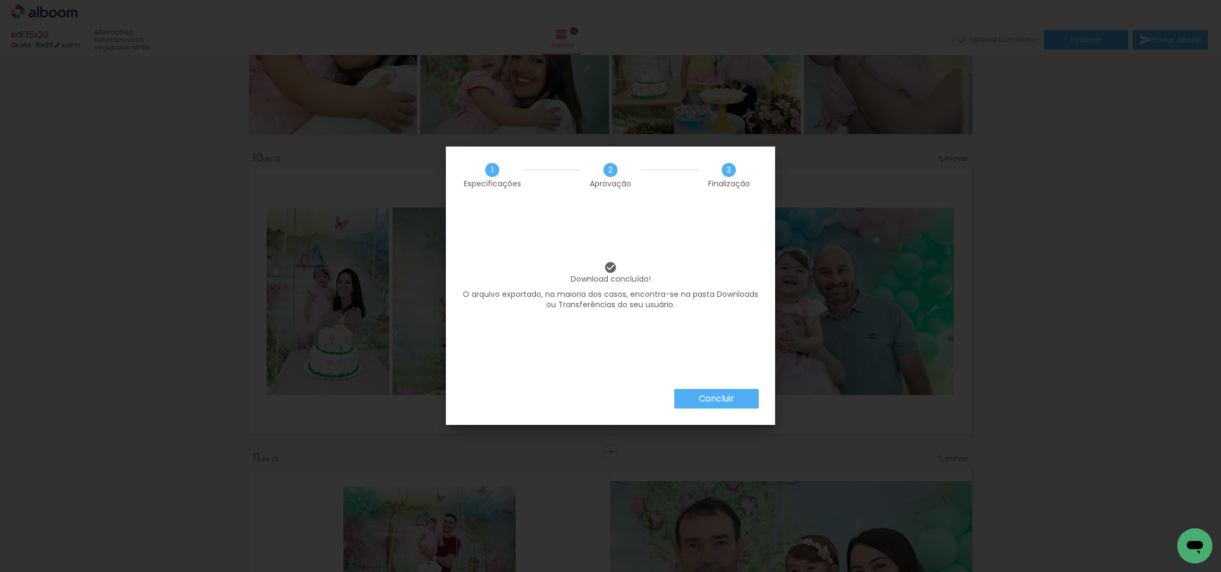
click at [0, 0] on slot "Concluir" at bounding box center [0, 0] width 0 height 0
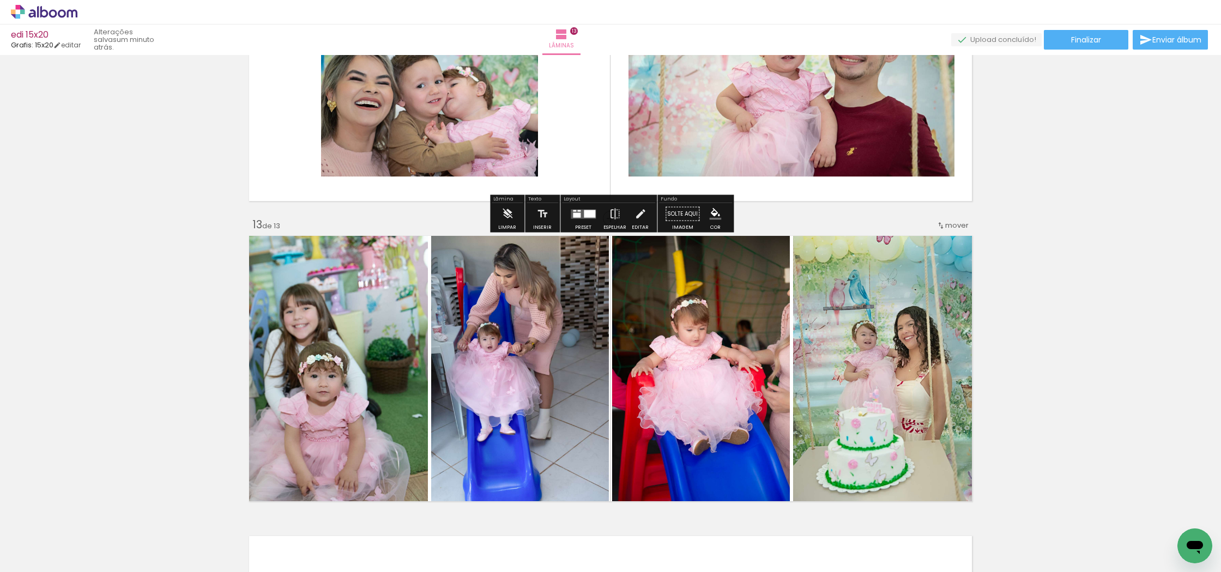
scroll to position [3494, 0]
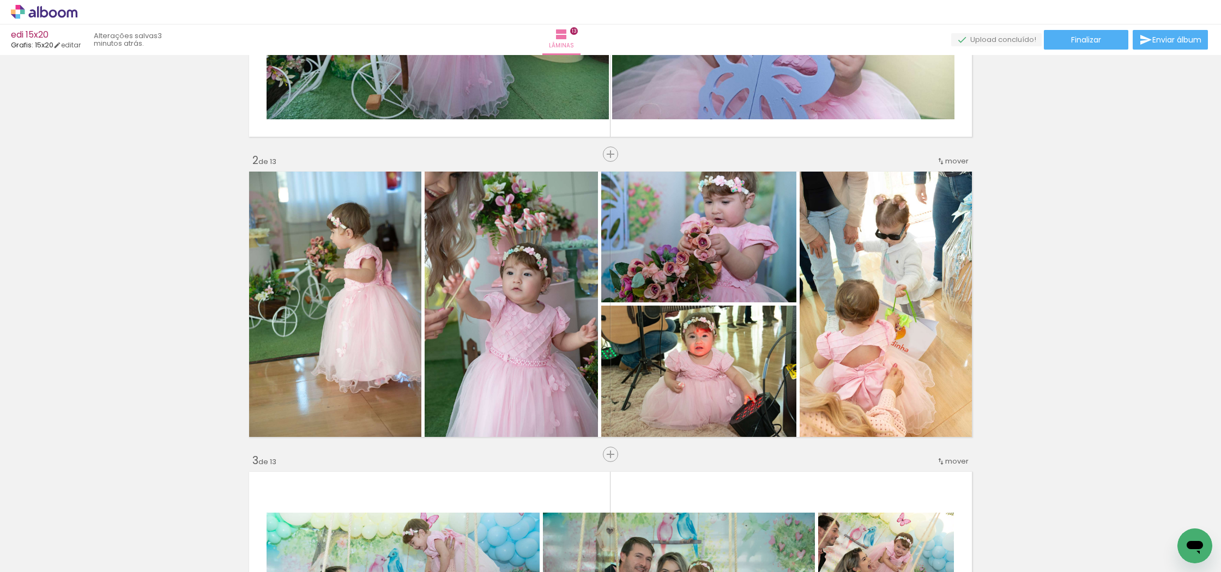
scroll to position [203, 0]
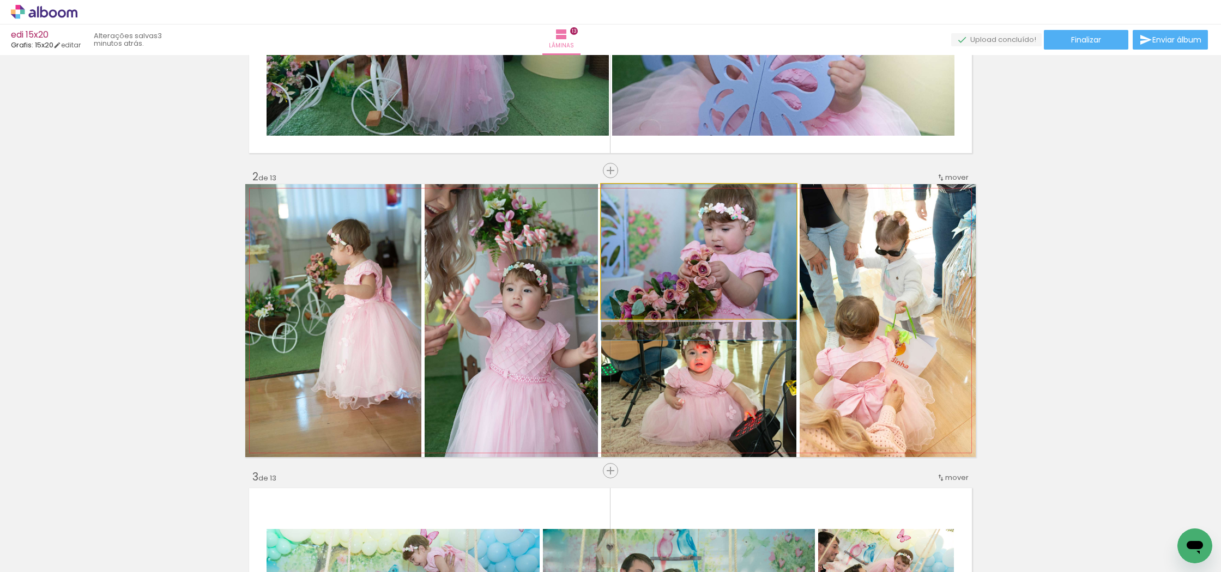
drag, startPoint x: 730, startPoint y: 244, endPoint x: 728, endPoint y: 260, distance: 16.4
click at [728, 260] on div at bounding box center [698, 262] width 195 height 156
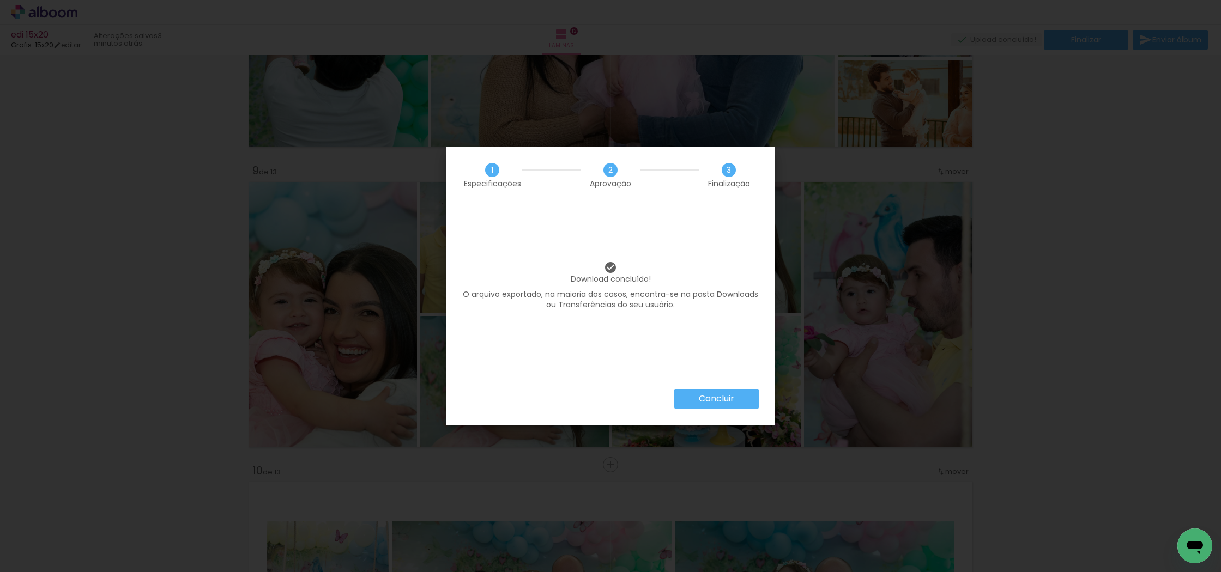
scroll to position [0, 2351]
click at [0, 0] on slot "Concluir" at bounding box center [0, 0] width 0 height 0
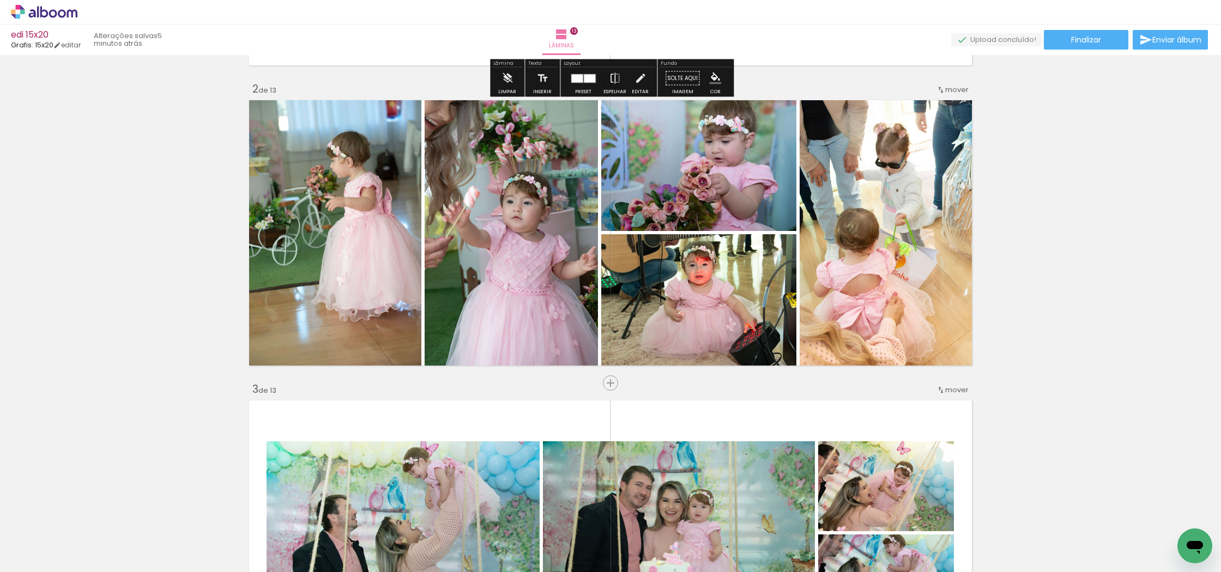
scroll to position [293, 0]
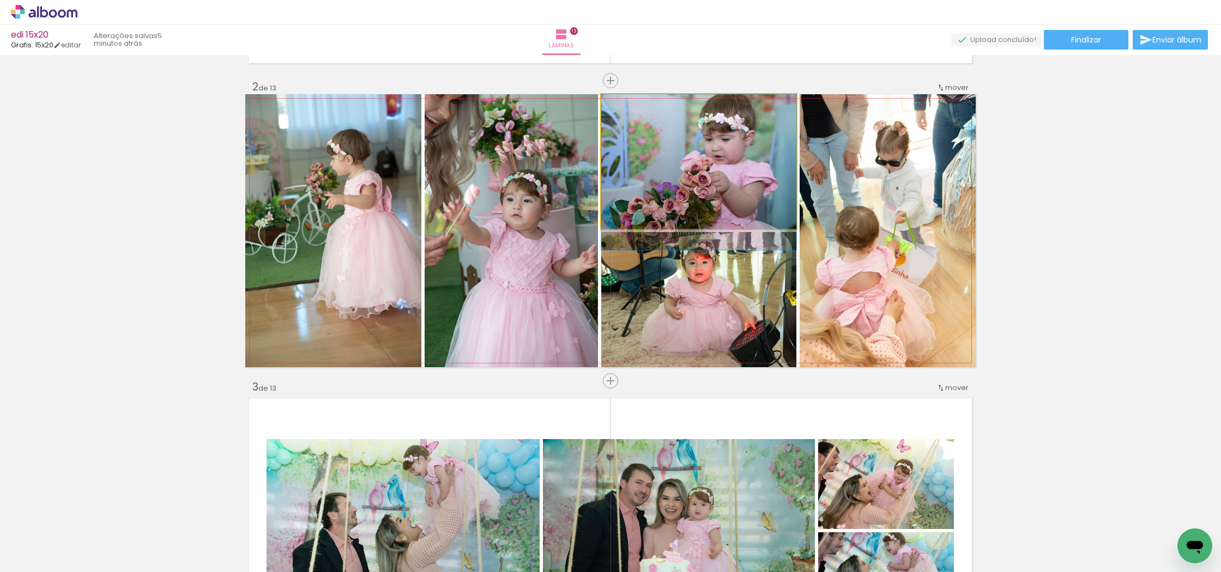
drag, startPoint x: 742, startPoint y: 171, endPoint x: 742, endPoint y: 178, distance: 7.1
click at [742, 178] on div at bounding box center [698, 172] width 195 height 156
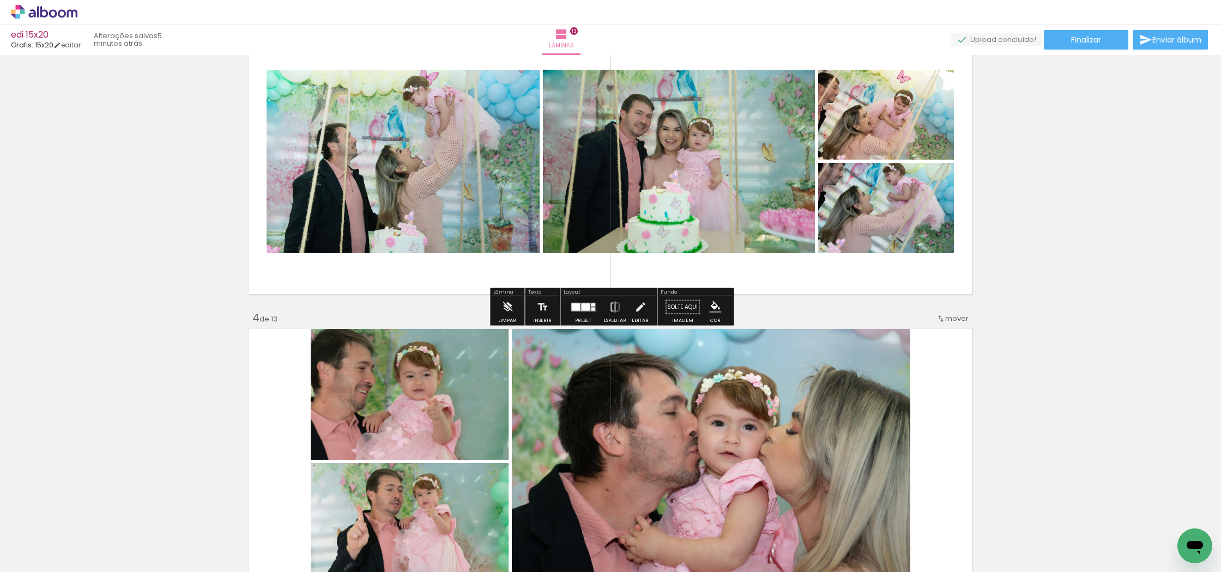
scroll to position [0, 0]
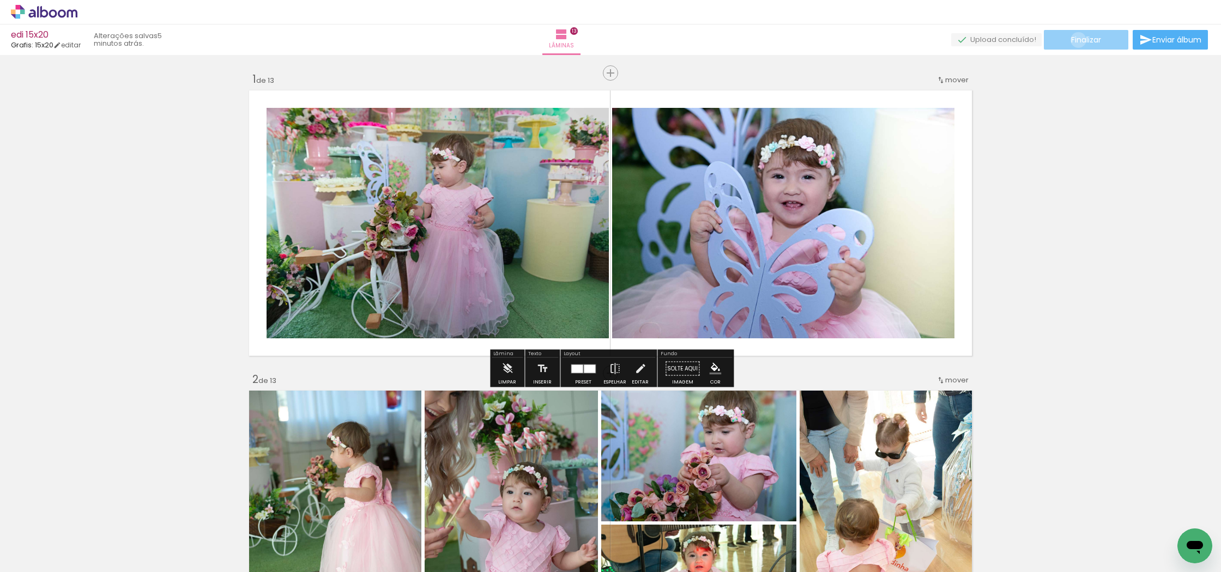
click at [1074, 39] on span "Finalizar" at bounding box center [1086, 40] width 30 height 8
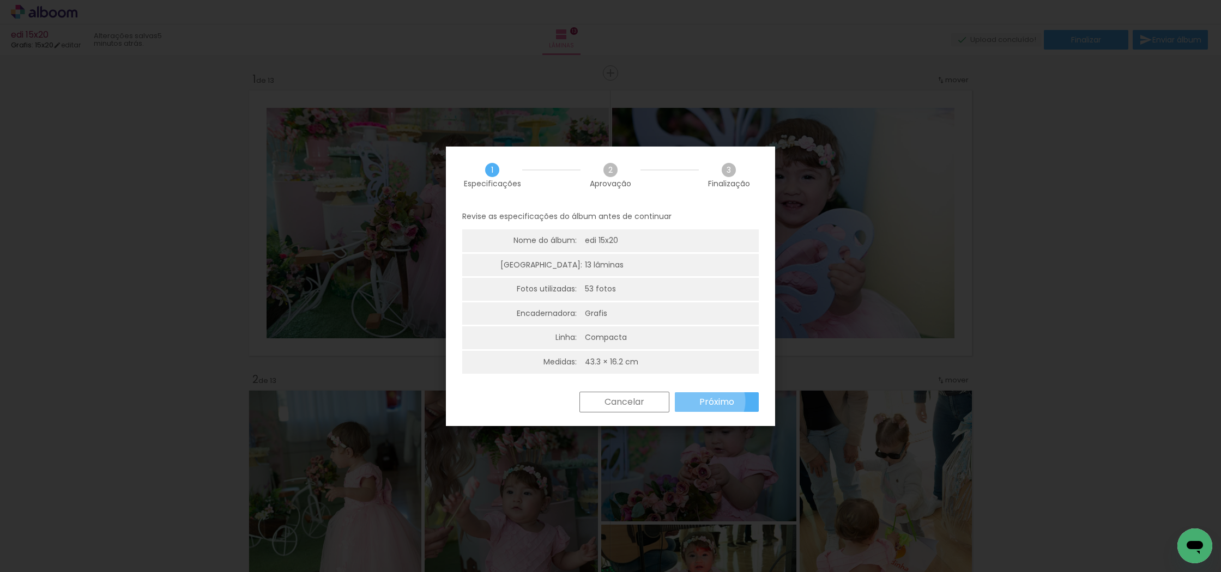
click at [0, 0] on slot "Próximo" at bounding box center [0, 0] width 0 height 0
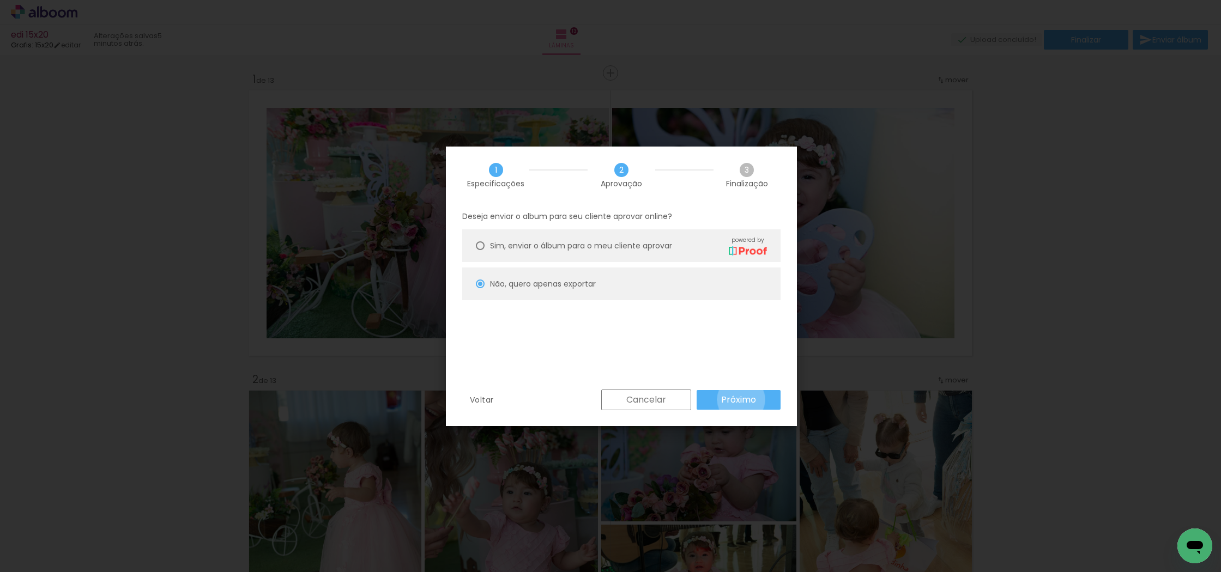
click at [0, 0] on slot "Próximo" at bounding box center [0, 0] width 0 height 0
type input "Alta, 300 DPI"
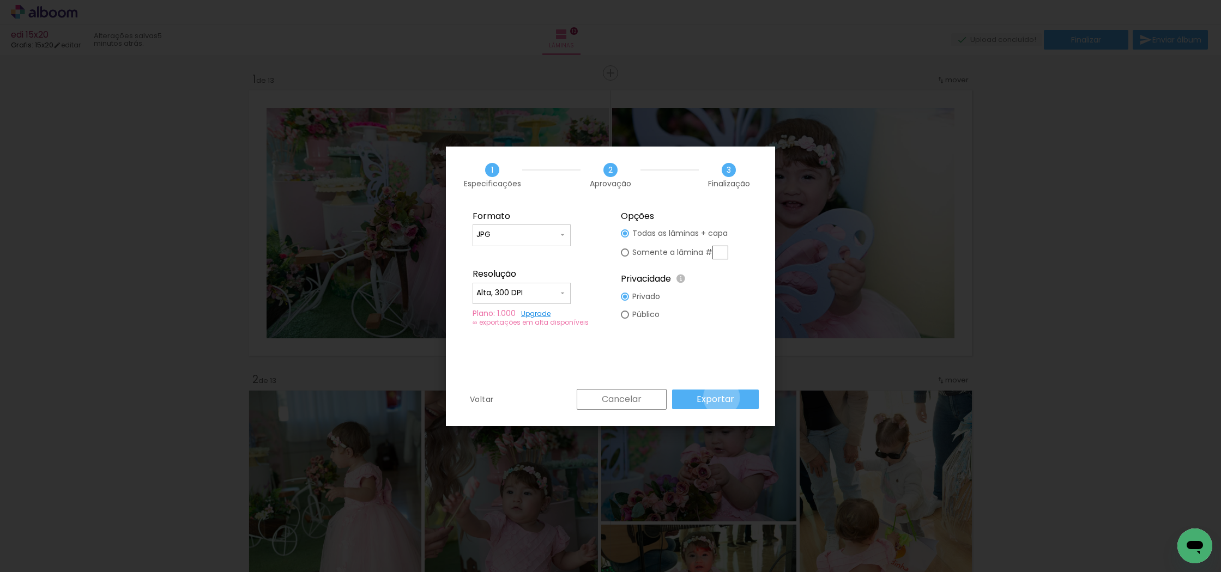
click at [0, 0] on slot "Exportar" at bounding box center [0, 0] width 0 height 0
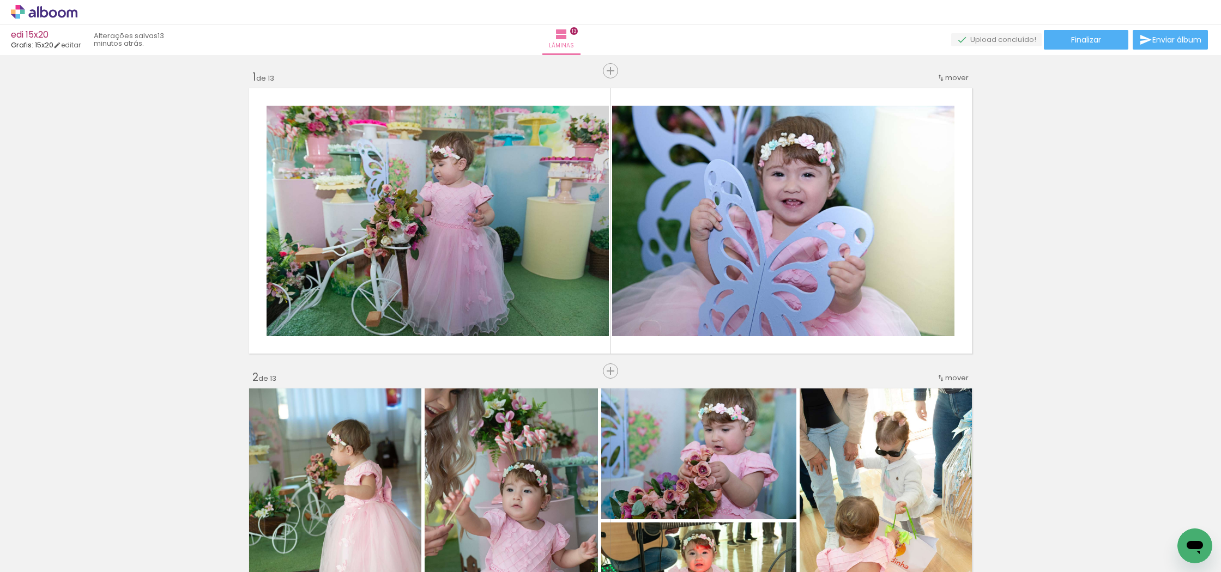
scroll to position [0, 2351]
